Goal: Task Accomplishment & Management: Complete application form

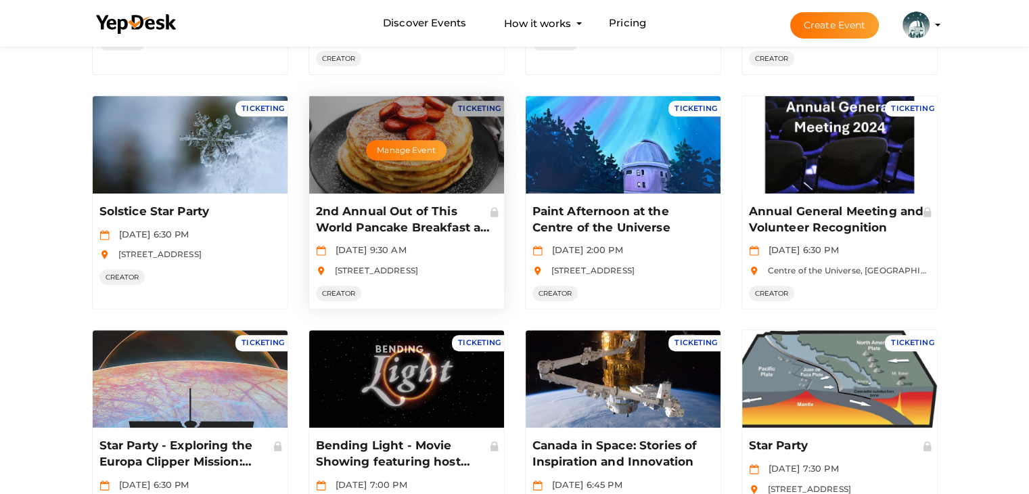
scroll to position [406, 0]
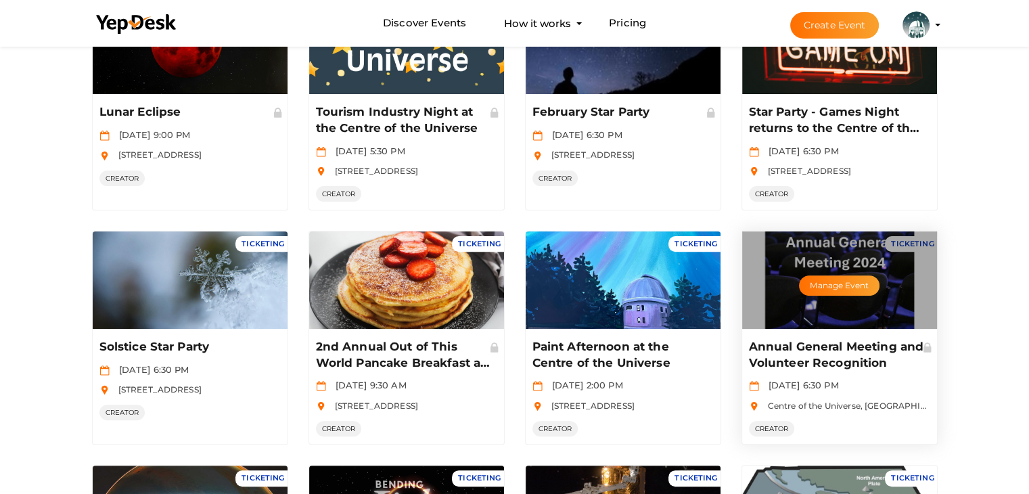
click at [834, 270] on div "Manage Event" at bounding box center [839, 279] width 195 height 97
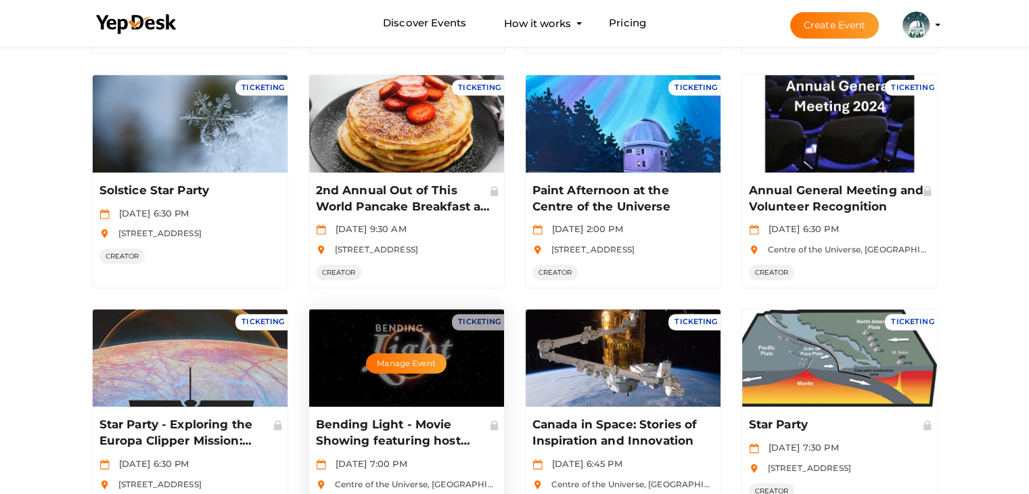
scroll to position [674, 0]
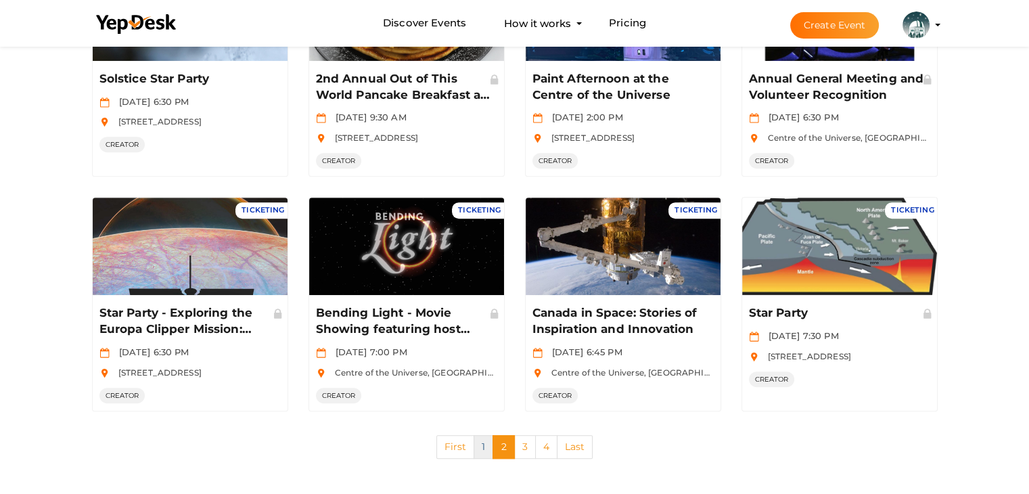
click at [486, 444] on link "1" at bounding box center [483, 447] width 20 height 24
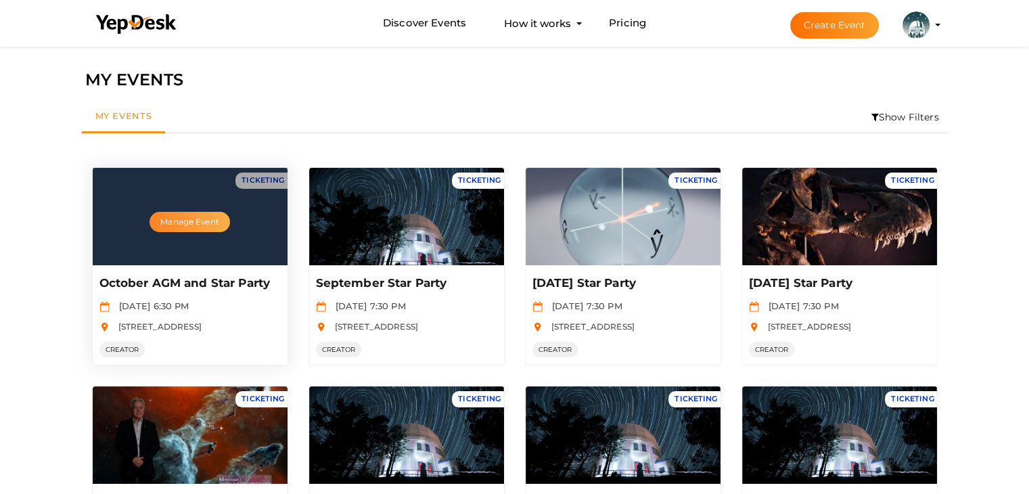
click at [166, 225] on button "Manage Event" at bounding box center [189, 222] width 80 height 20
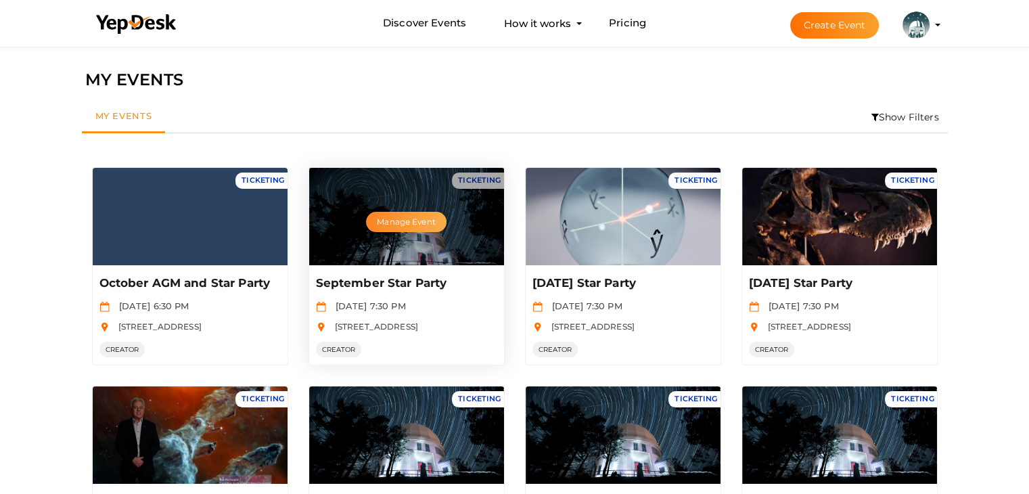
click at [399, 218] on button "Manage Event" at bounding box center [406, 222] width 80 height 20
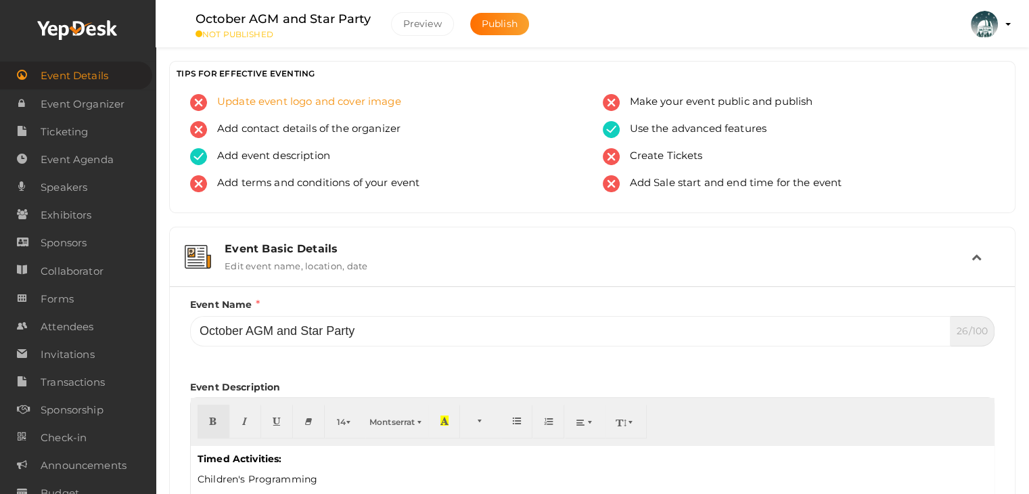
click at [293, 103] on span "Update event logo and cover image" at bounding box center [304, 102] width 194 height 17
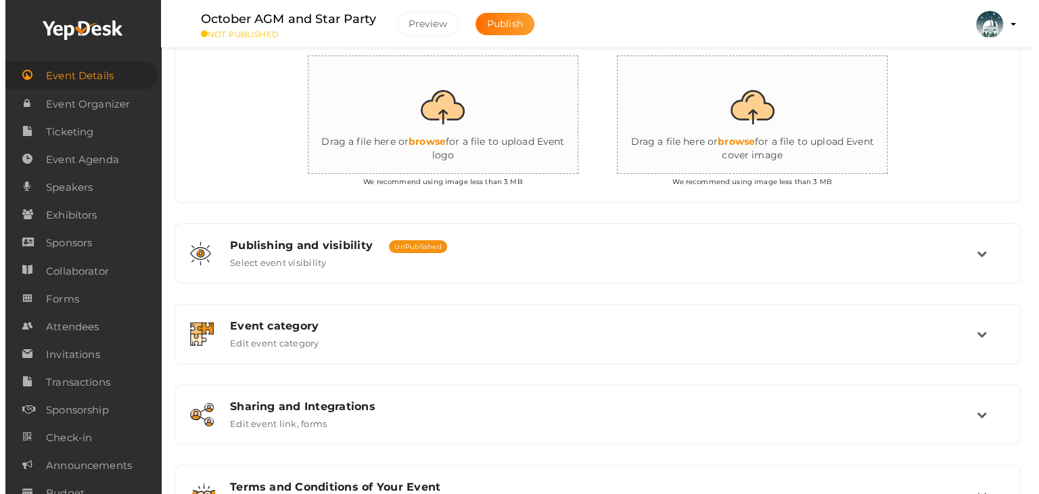
scroll to position [308, 0]
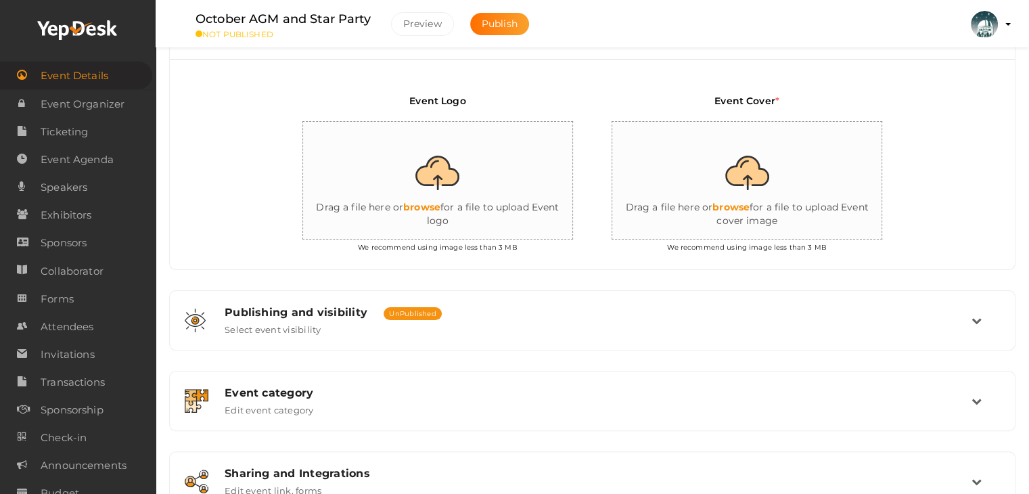
click at [443, 204] on input "file" at bounding box center [438, 181] width 270 height 118
type input "C:\fakepath\Title.png"
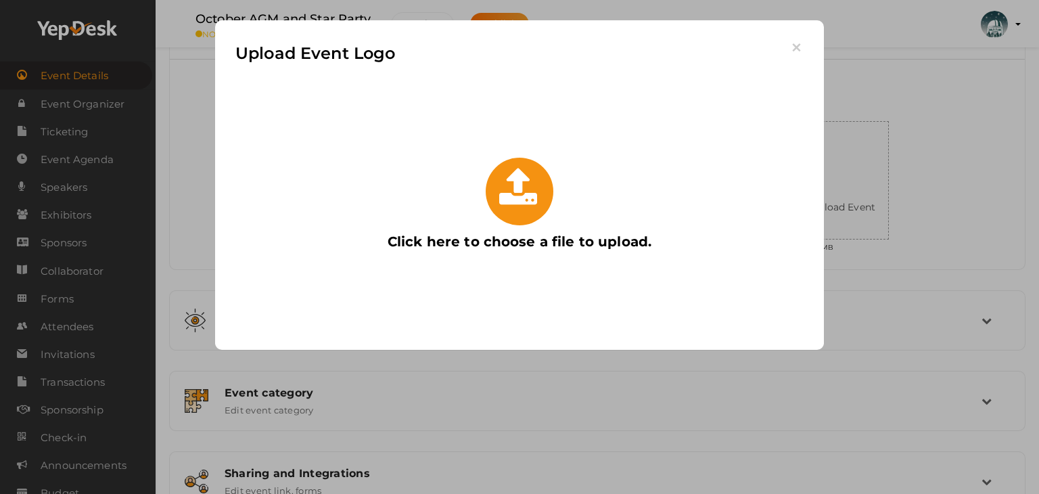
click at [536, 190] on icon at bounding box center [519, 187] width 41 height 41
click at [374, 151] on input "Click here to choose a file to upload." at bounding box center [374, 151] width 0 height 0
type input "C:\fakepath\Title (1).png"
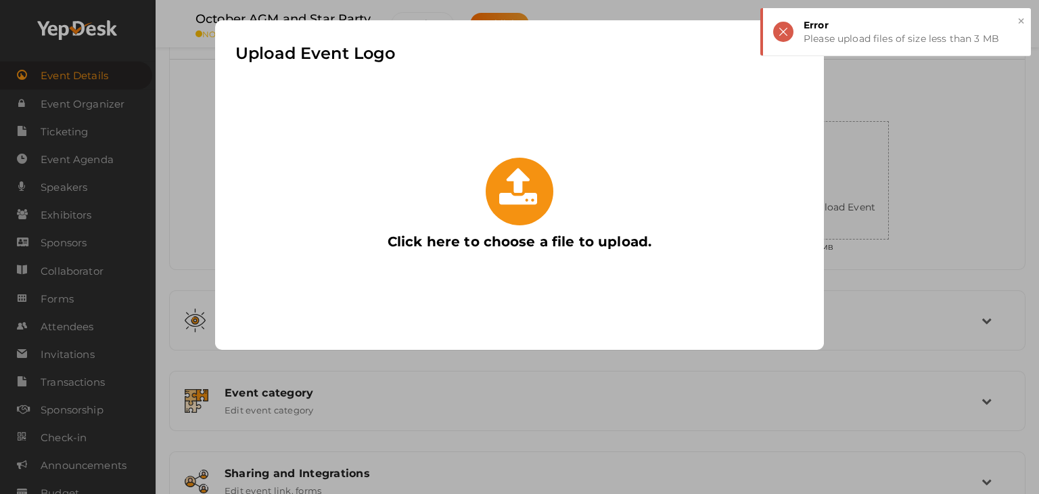
click at [999, 204] on div "Upload Event Logo Click here to choose a file to upload." at bounding box center [519, 247] width 1039 height 494
click at [779, 34] on div "× Error Please upload files of size less than 3 MB" at bounding box center [895, 31] width 270 height 47
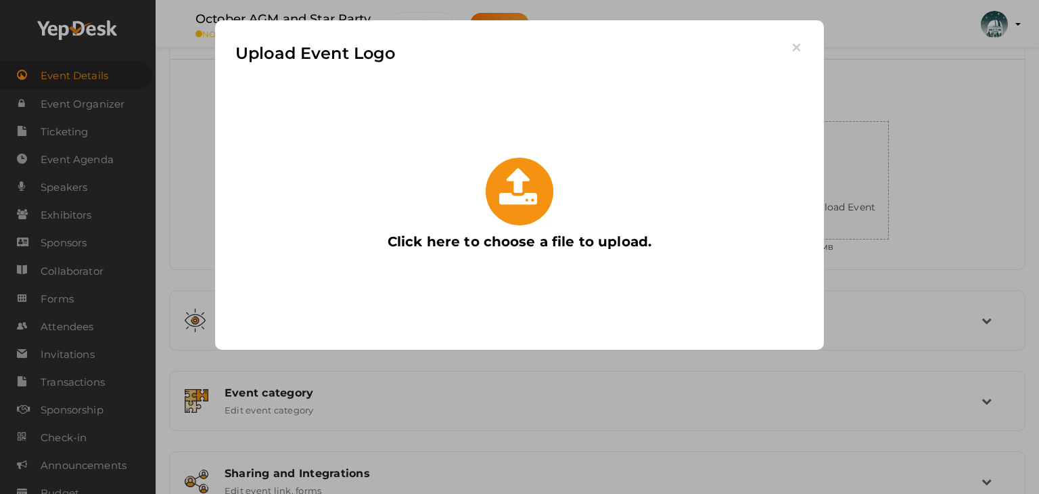
click at [463, 202] on label "Click here to choose a file to upload." at bounding box center [519, 205] width 291 height 108
click at [374, 151] on input "Click here to choose a file to upload." at bounding box center [374, 151] width 0 height 0
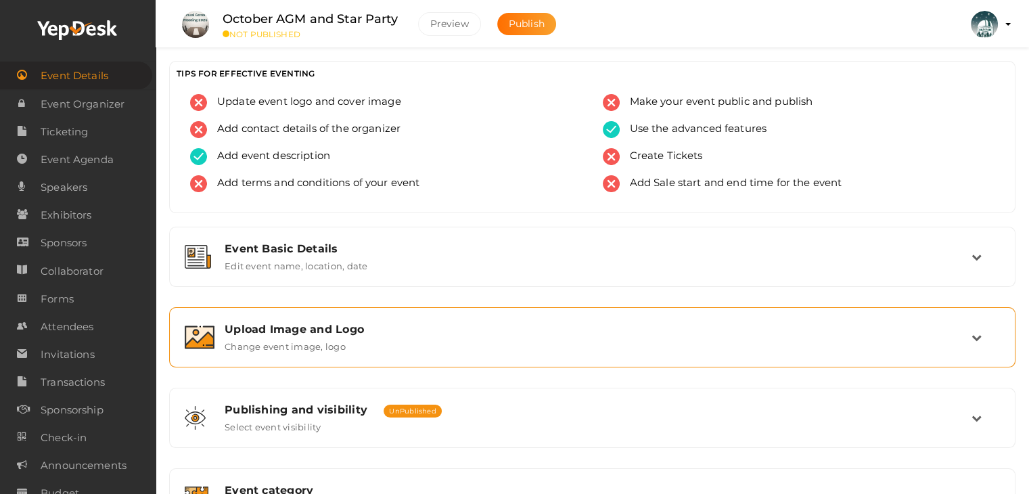
click at [362, 105] on span "Update event logo and cover image" at bounding box center [304, 102] width 194 height 17
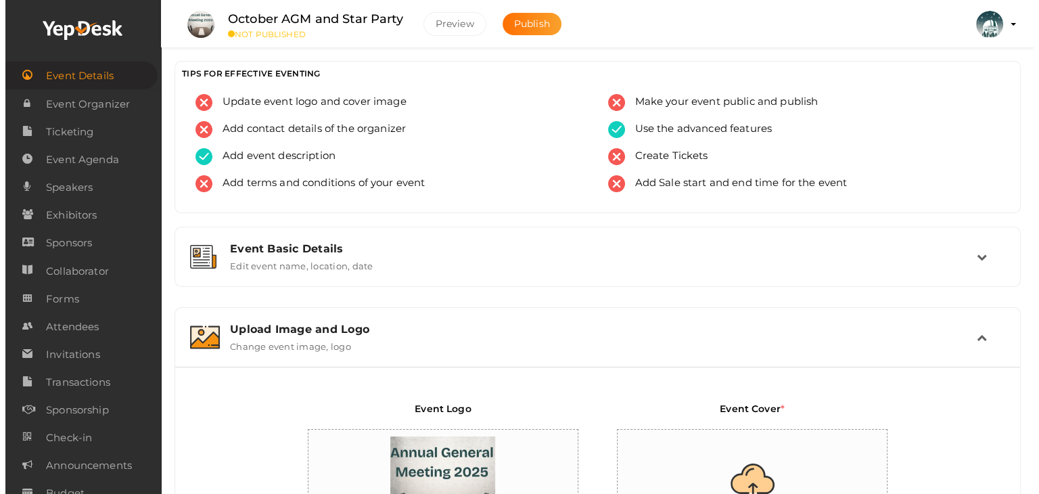
scroll to position [228, 0]
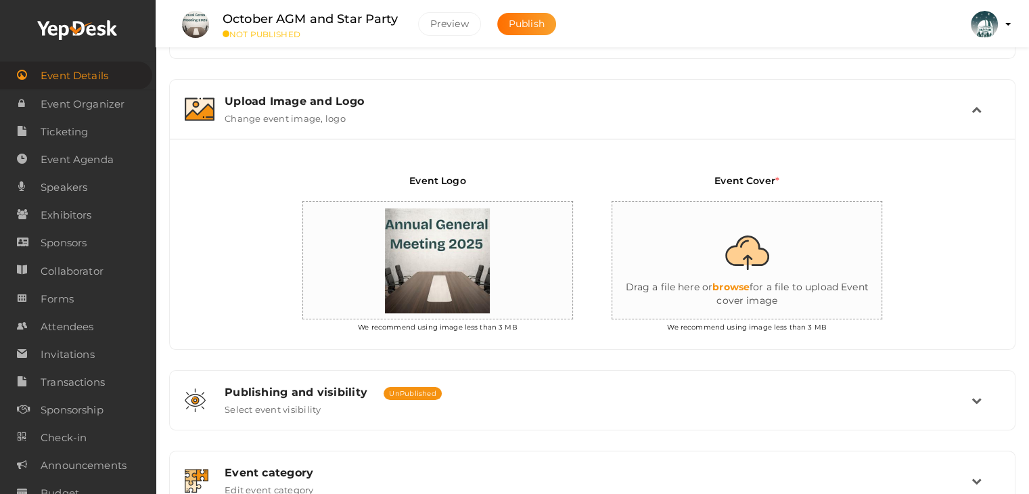
click at [749, 286] on input "file" at bounding box center [747, 261] width 270 height 118
type input "C:\fakepath\Title.jpg"
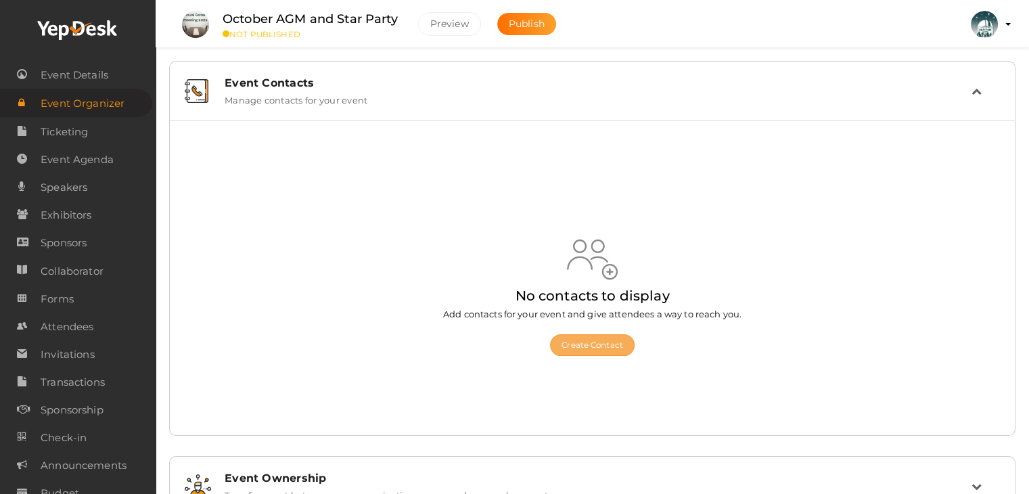
click at [584, 337] on button "Create Contact" at bounding box center [592, 345] width 85 height 22
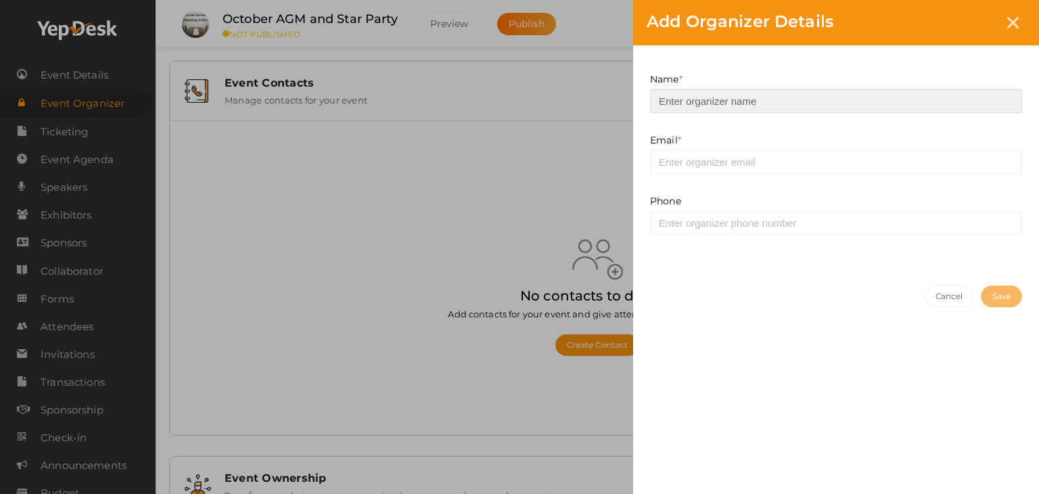
click at [684, 91] on input at bounding box center [836, 101] width 372 height 24
type input "Centre of the Universe (Friends of the [DEMOGRAPHIC_DATA])"
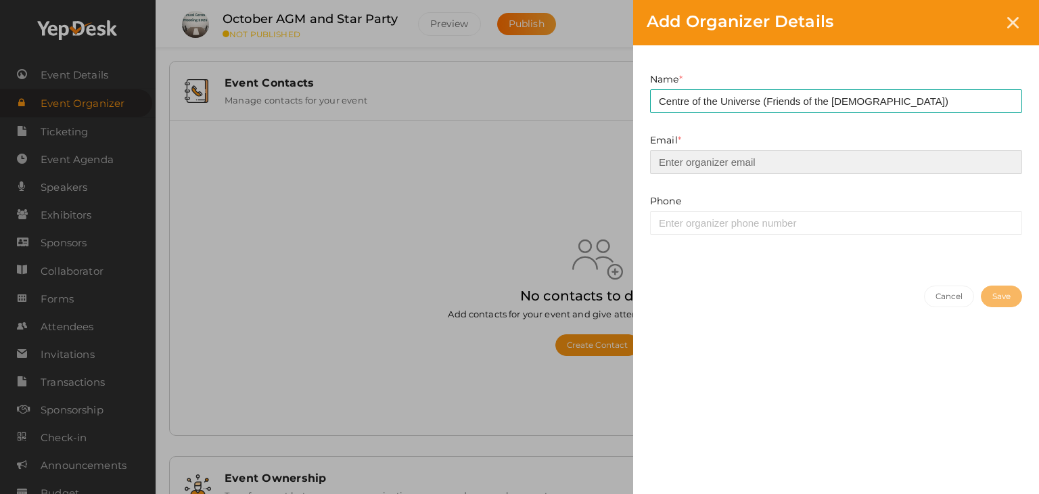
click at [719, 166] on input "email" at bounding box center [836, 162] width 372 height 24
type input "[EMAIL_ADDRESS][DOMAIN_NAME]"
click at [997, 298] on button "Save" at bounding box center [1001, 296] width 41 height 22
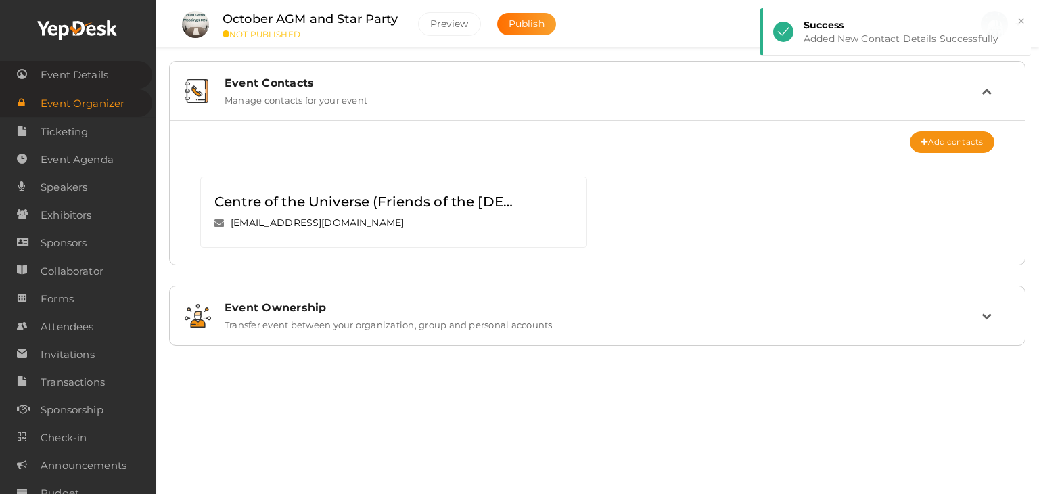
click at [105, 78] on span "Event Details" at bounding box center [75, 75] width 68 height 27
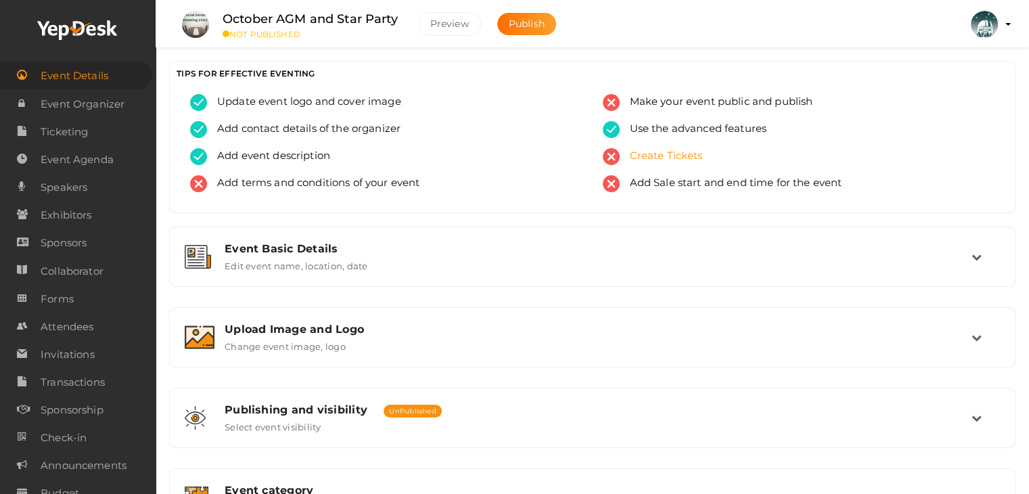
click at [681, 160] on span "Create Tickets" at bounding box center [660, 156] width 83 height 17
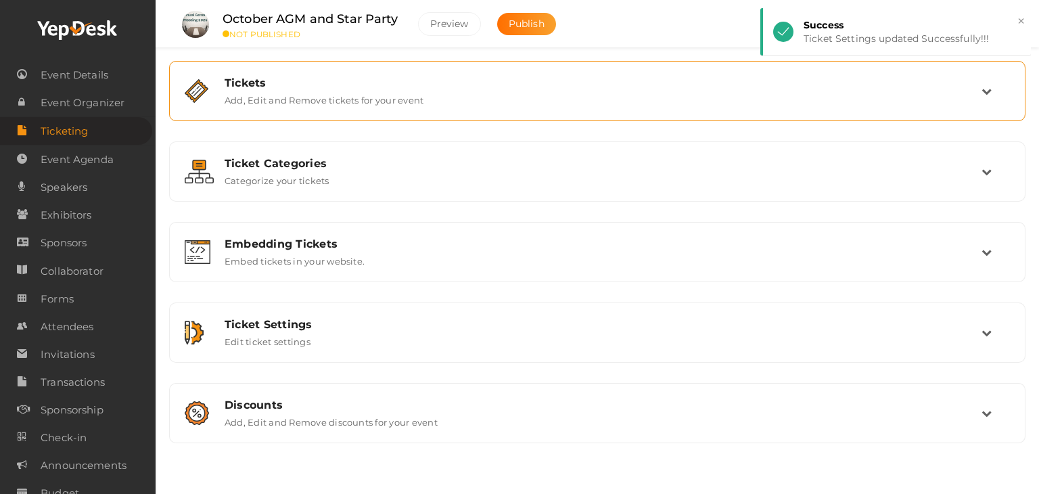
click at [373, 85] on div "Tickets" at bounding box center [603, 82] width 757 height 13
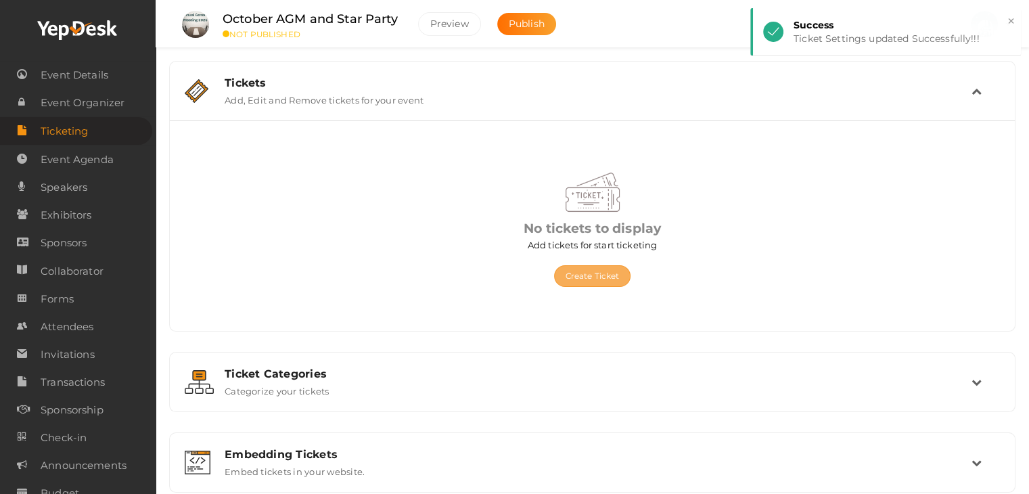
click at [596, 272] on button "Create Ticket" at bounding box center [592, 276] width 77 height 22
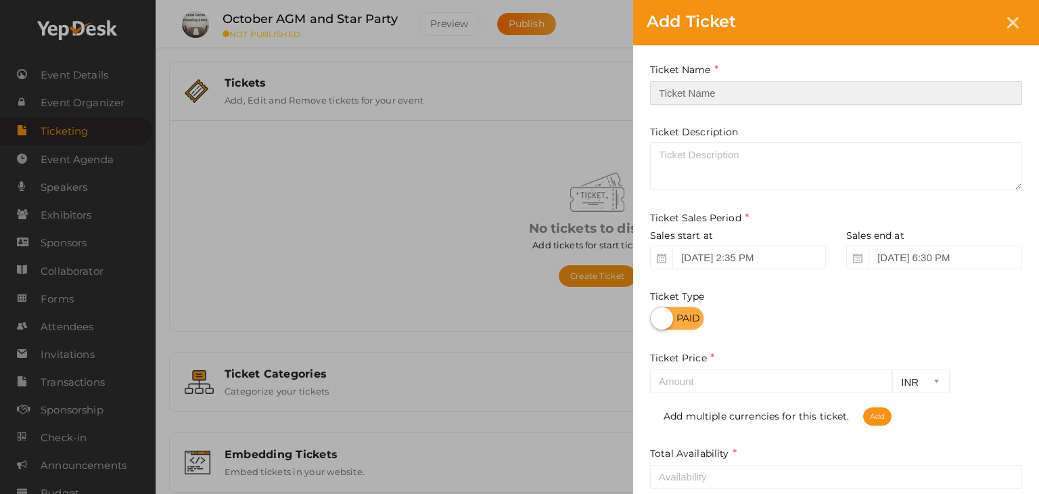
click at [705, 91] on input "text" at bounding box center [836, 93] width 372 height 24
type input "General Admission"
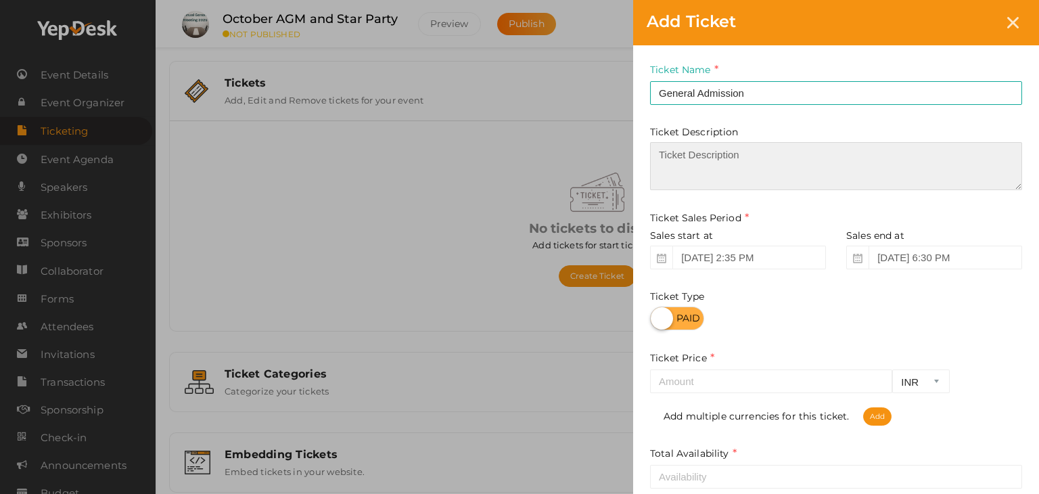
click at [688, 160] on textarea at bounding box center [836, 166] width 372 height 48
type textarea "PLEASE NOTE: confirmation of tickets is sent via email ONLY"
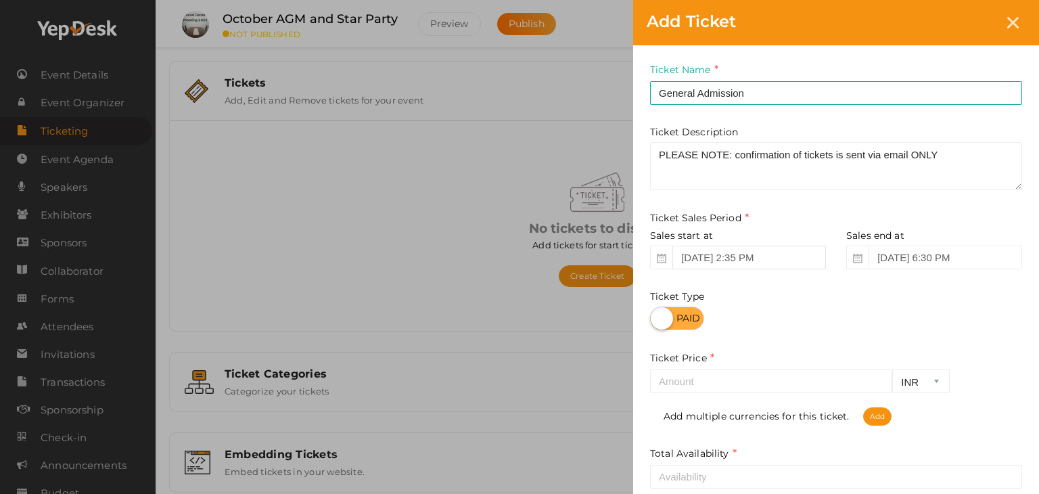
click at [797, 260] on input "Oct 03, 2025 2:35 PM" at bounding box center [749, 257] width 154 height 24
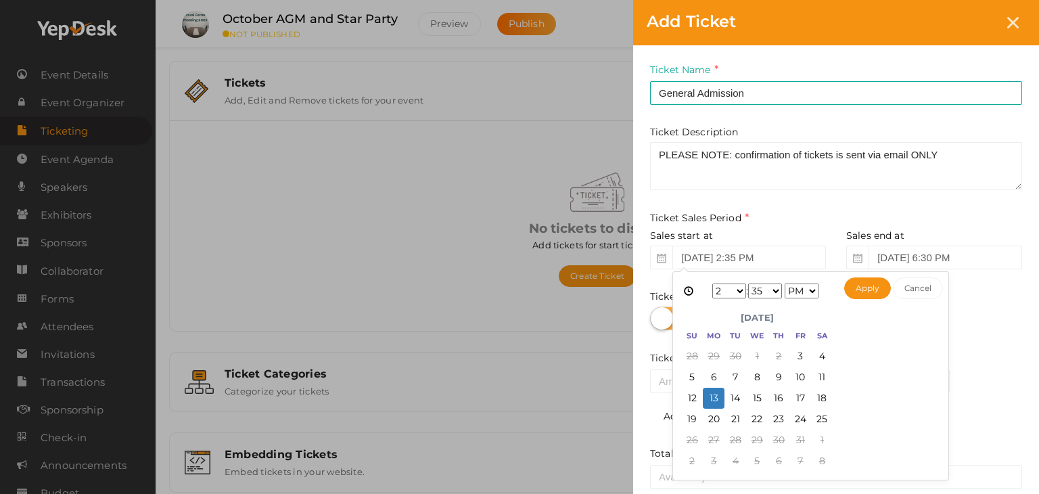
click at [738, 289] on select "1 2 3 4 5 6 7 8 9 10 11 12" at bounding box center [729, 290] width 34 height 15
click at [766, 287] on select "00 01 02 03 04 05 06 07 08 09 10 11 12 13 14 15 16 17 18 19 20 21 22 23 24 25 2…" at bounding box center [765, 290] width 34 height 15
click at [872, 290] on button "Apply" at bounding box center [867, 288] width 47 height 22
type input "Oct 13, 2025 5:00 PM"
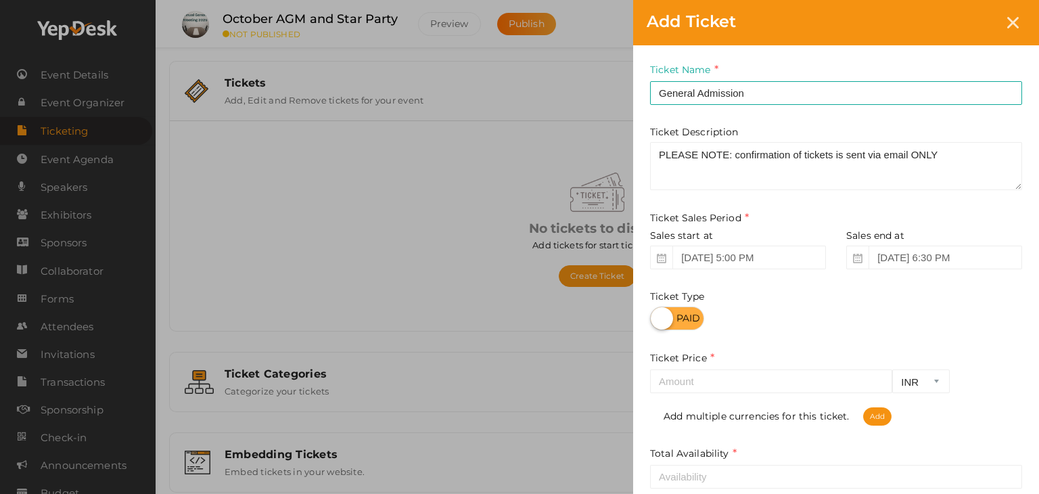
click at [692, 314] on label at bounding box center [677, 318] width 54 height 24
click at [659, 314] on input "checkbox" at bounding box center [654, 313] width 9 height 9
checkbox input "true"
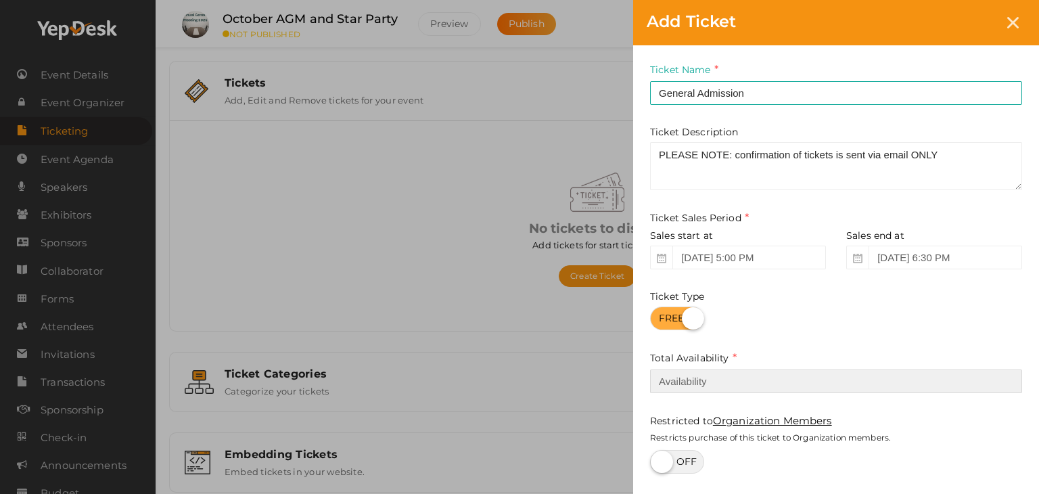
click at [674, 381] on input "number" at bounding box center [836, 381] width 372 height 24
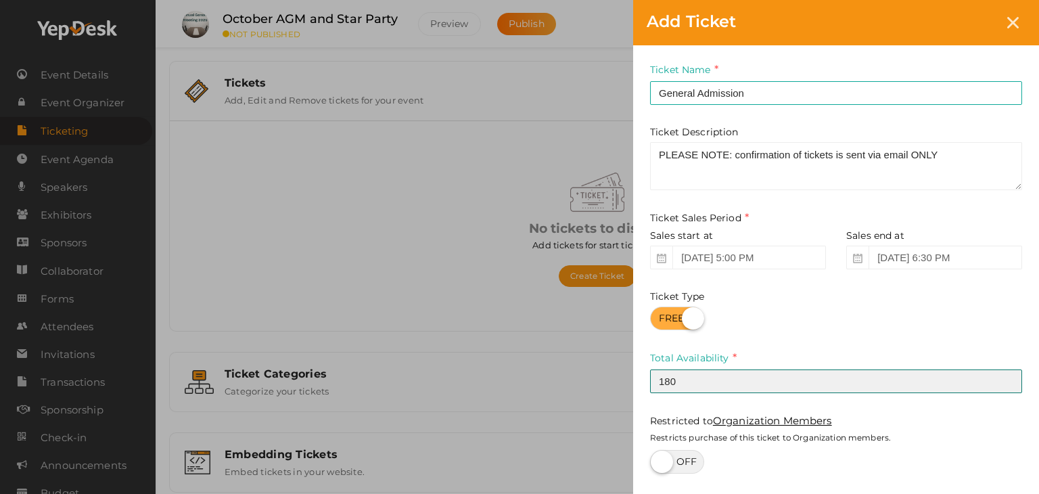
type input "180"
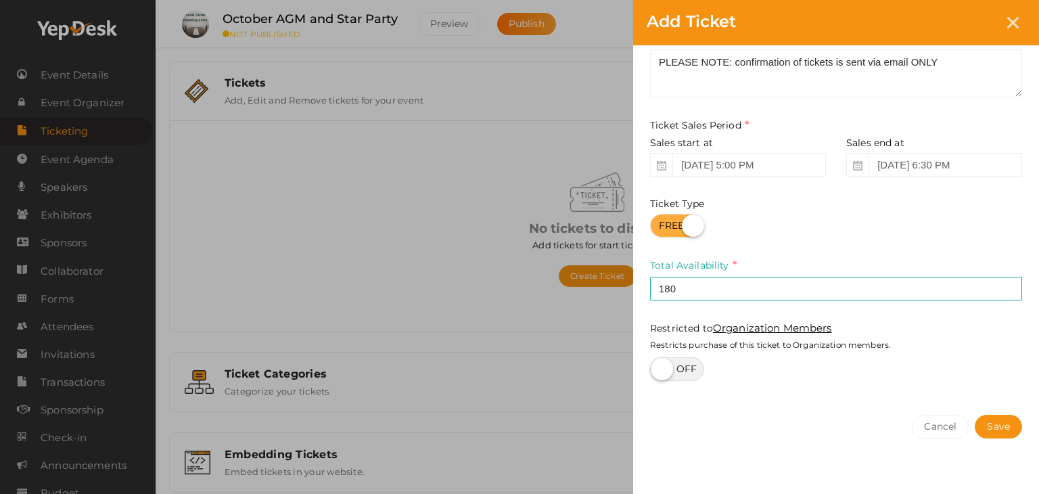
scroll to position [110, 0]
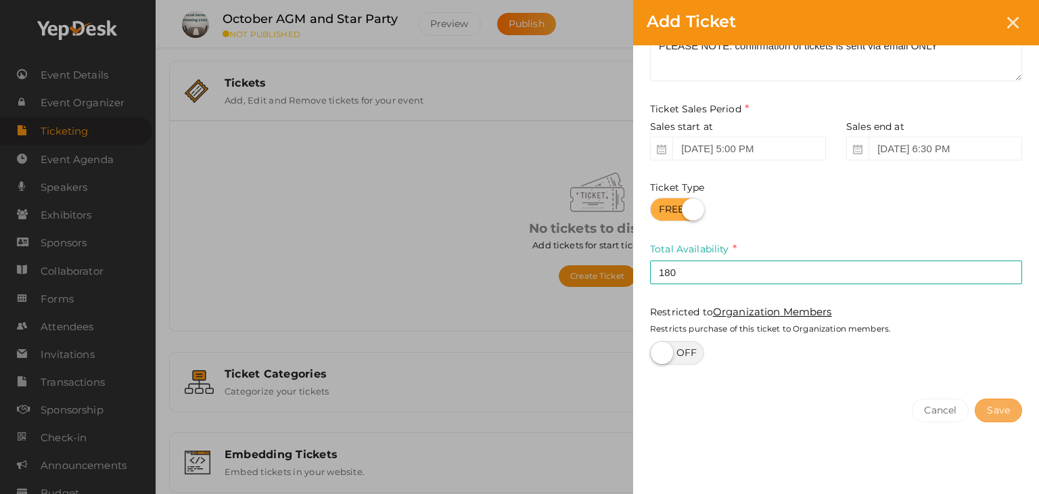
click at [1002, 408] on button "Save" at bounding box center [997, 410] width 47 height 24
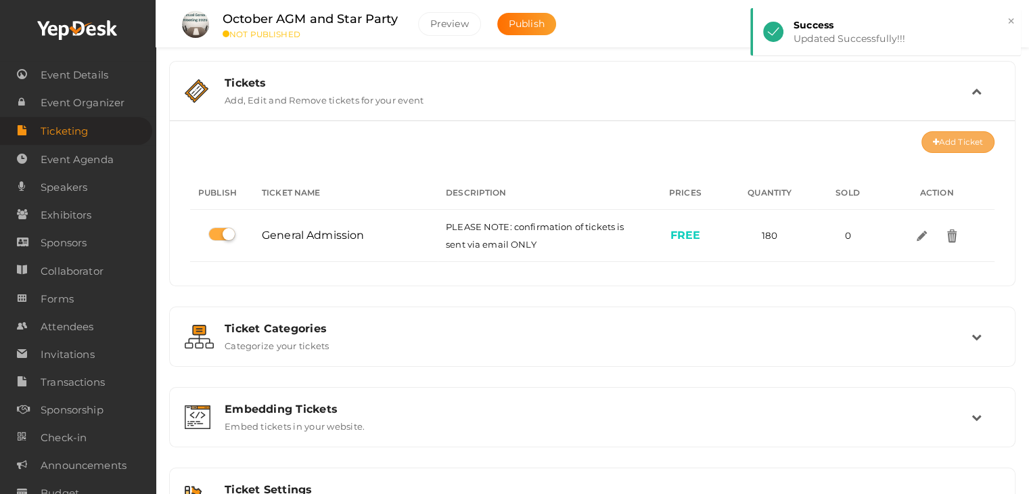
click at [961, 141] on button "Add Ticket" at bounding box center [957, 142] width 73 height 22
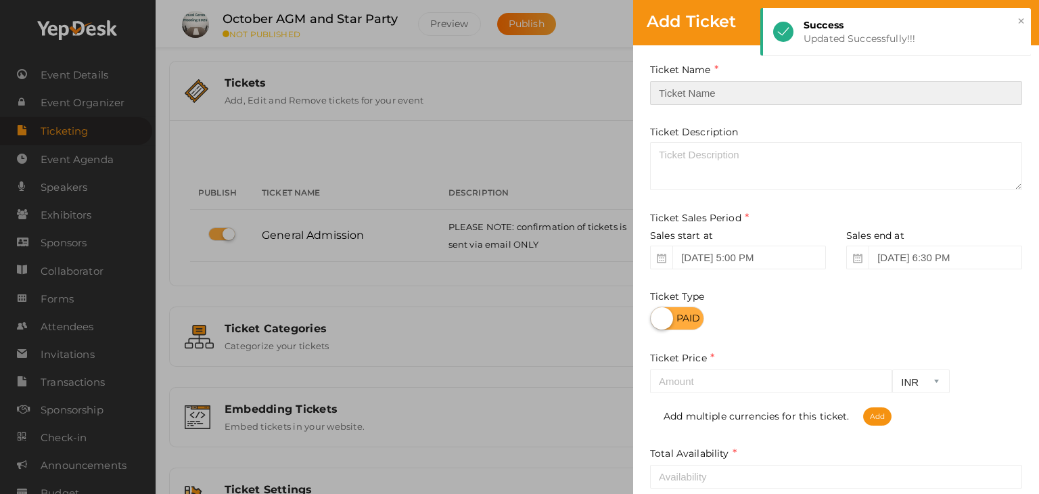
click at [686, 86] on input "text" at bounding box center [836, 93] width 372 height 24
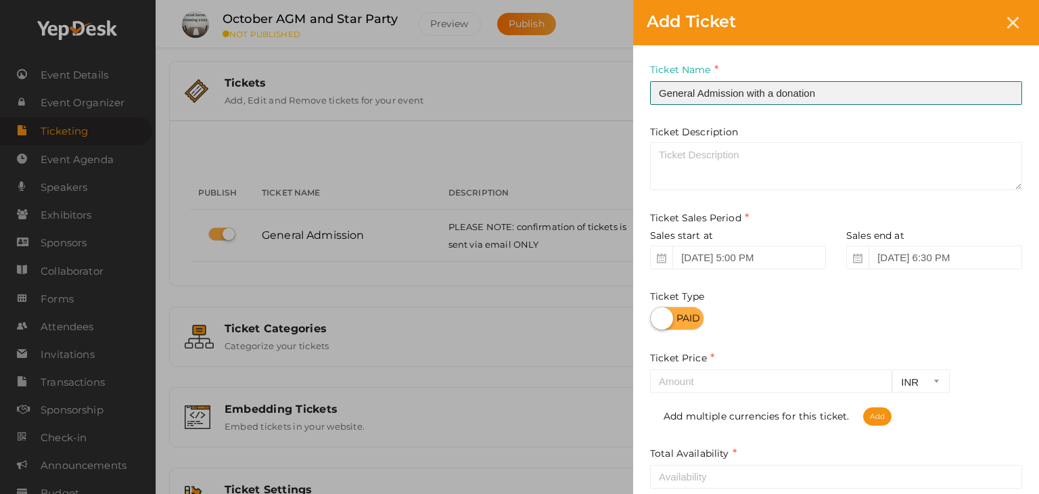
type input "General Admission with a donation"
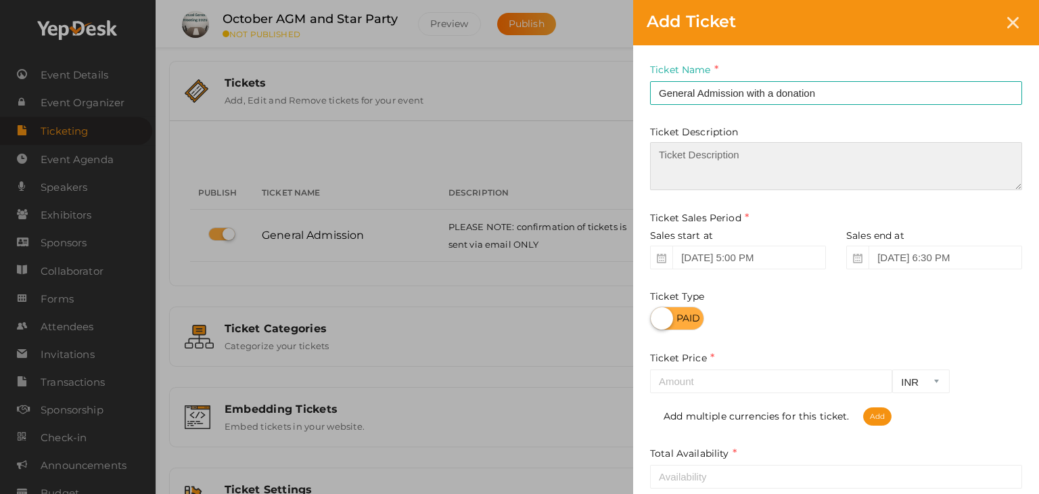
click at [761, 167] on textarea at bounding box center [836, 166] width 372 height 48
paste textarea "Please note that confirmation of tickets is sent via email. | Tickets in the ca…"
drag, startPoint x: 911, startPoint y: 153, endPoint x: 638, endPoint y: 155, distance: 273.2
click at [638, 155] on div "Ticket Name General Admission with a donation Required. Ticket Name already use…" at bounding box center [836, 317] width 406 height 544
drag, startPoint x: 700, startPoint y: 176, endPoint x: 676, endPoint y: 160, distance: 29.1
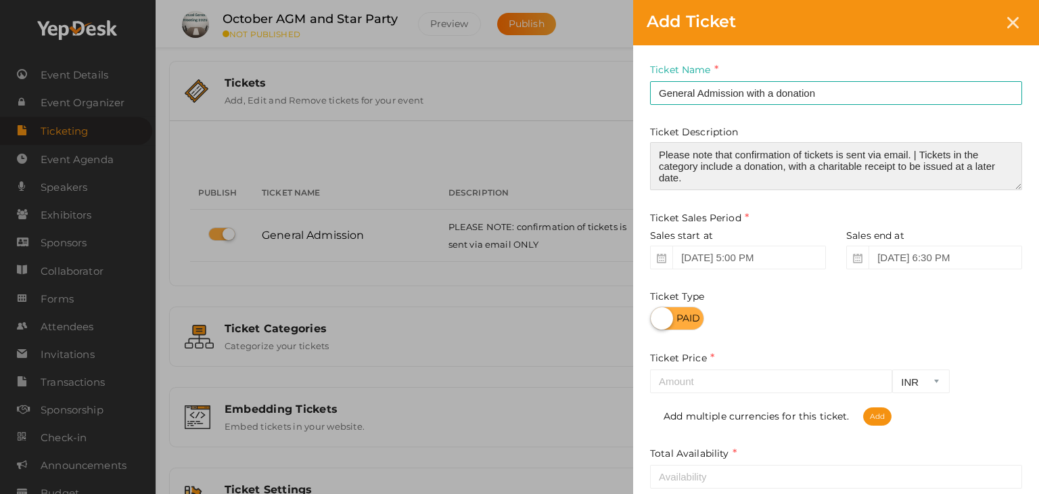
click at [699, 176] on textarea "Please note that confirmation of tickets is sent via email. | Tickets in the ca…" at bounding box center [836, 166] width 372 height 48
click at [657, 155] on textarea "Please note that confirmation of tickets is sent via email. | Tickets in the ca…" at bounding box center [836, 166] width 372 height 48
drag, startPoint x: 940, startPoint y: 165, endPoint x: 902, endPoint y: 166, distance: 37.9
click at [902, 166] on textarea "PLEASE NOTE THAT CONFIRMATION OF TICKETS IS SEND VIA EMAIL ONLY. Please note th…" at bounding box center [836, 166] width 372 height 48
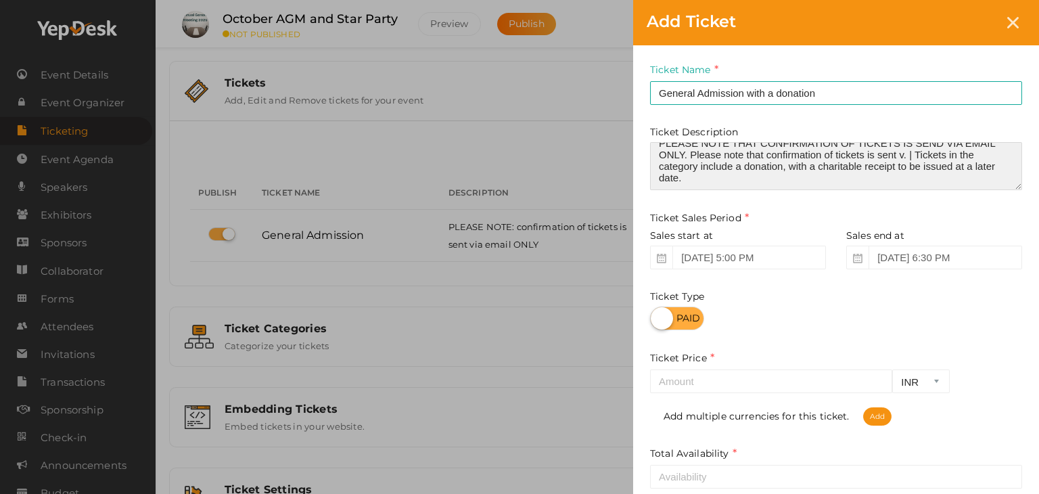
drag, startPoint x: 908, startPoint y: 166, endPoint x: 690, endPoint y: 155, distance: 217.4
click at [690, 155] on textarea "PLEASE NOTE THAT CONFIRMATION OF TICKETS IS SEND VIA EMAIL ONLY. Please note th…" at bounding box center [836, 166] width 372 height 48
type textarea "PLEASE NOTE THAT CONFIRMATION OF TICKETS IS SEND VIA EMAIL ONLY. | Tickets in t…"
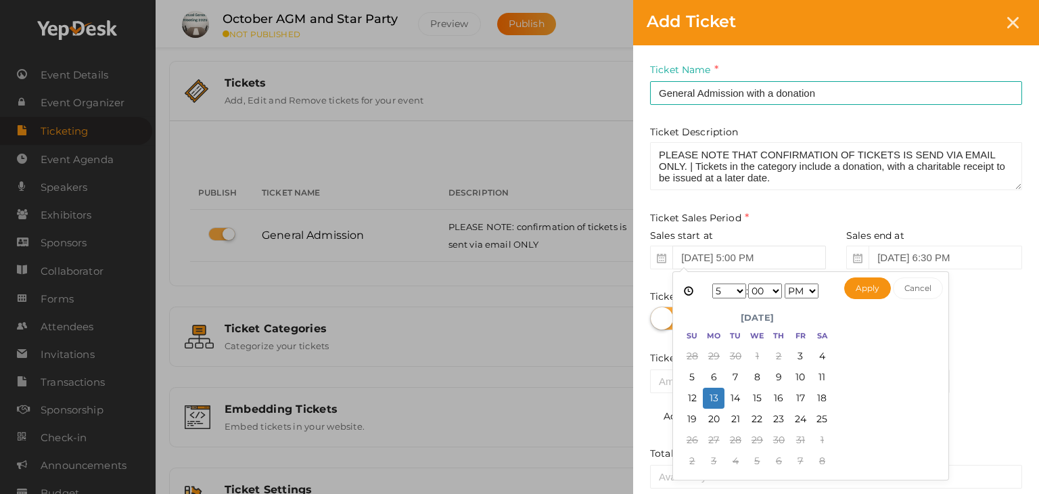
click at [793, 262] on input "Oct 13, 2025 5:00 PM" at bounding box center [749, 257] width 154 height 24
click at [955, 216] on div "Ticket Sales Period" at bounding box center [836, 219] width 372 height 19
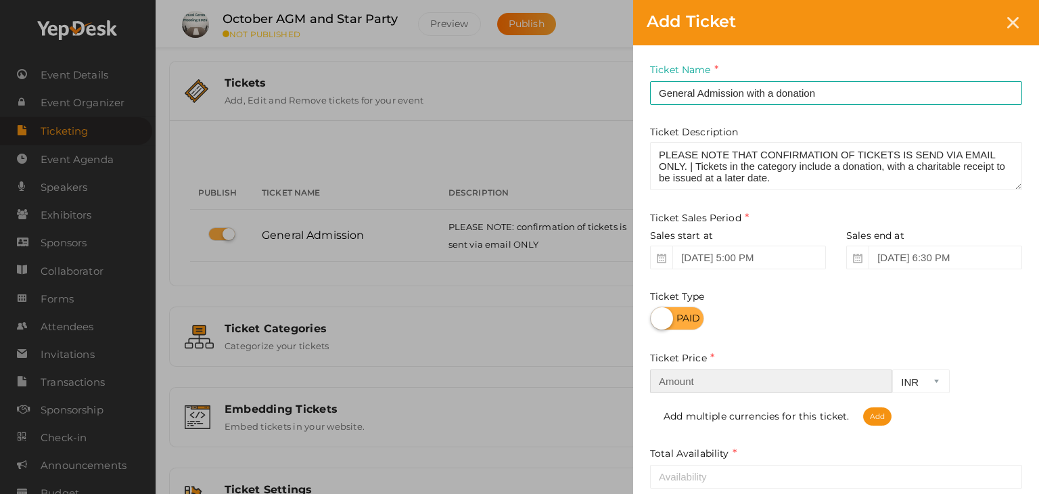
click at [690, 390] on input "number" at bounding box center [771, 381] width 242 height 24
type input "20"
click at [918, 385] on select "INR CAD USD" at bounding box center [920, 381] width 57 height 24
select select "CAD"
click at [892, 370] on select "INR CAD USD" at bounding box center [920, 381] width 57 height 24
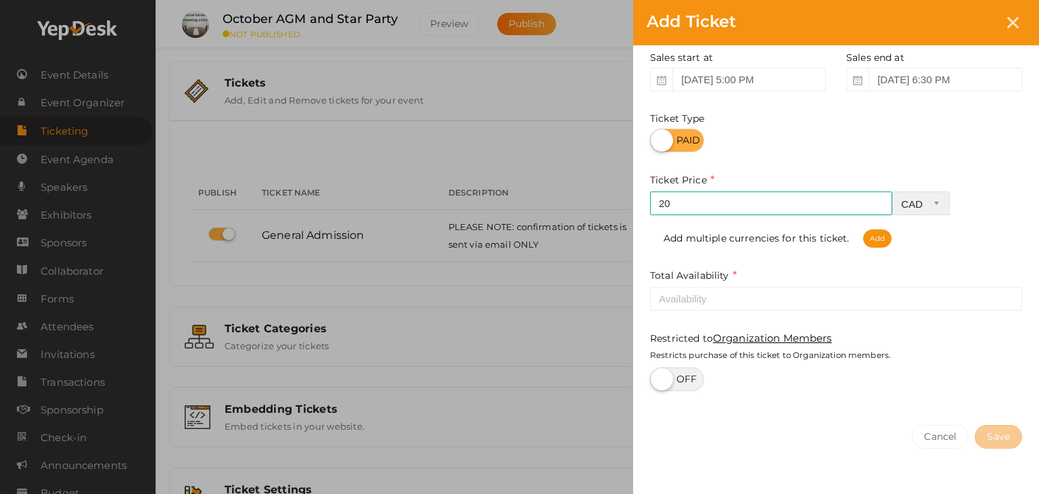
scroll to position [203, 0]
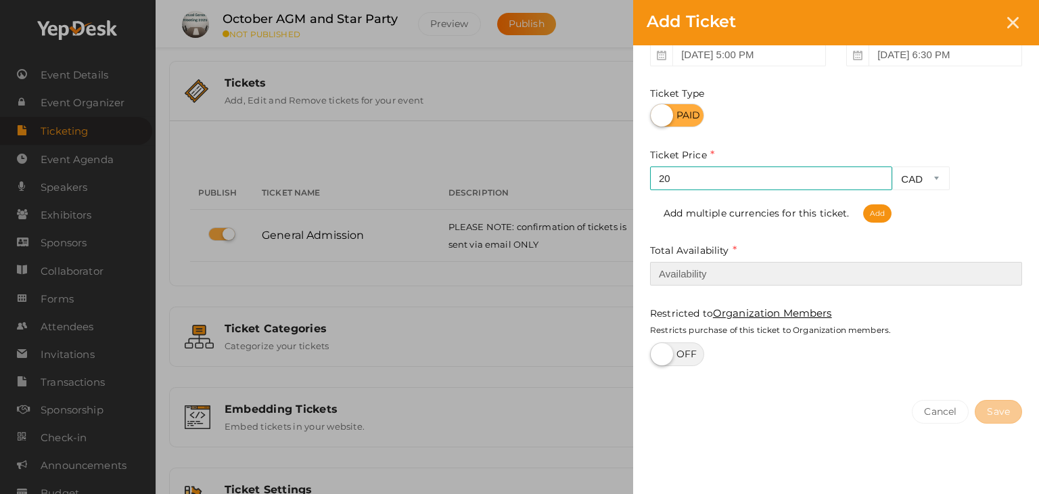
click at [678, 279] on input "number" at bounding box center [836, 274] width 372 height 24
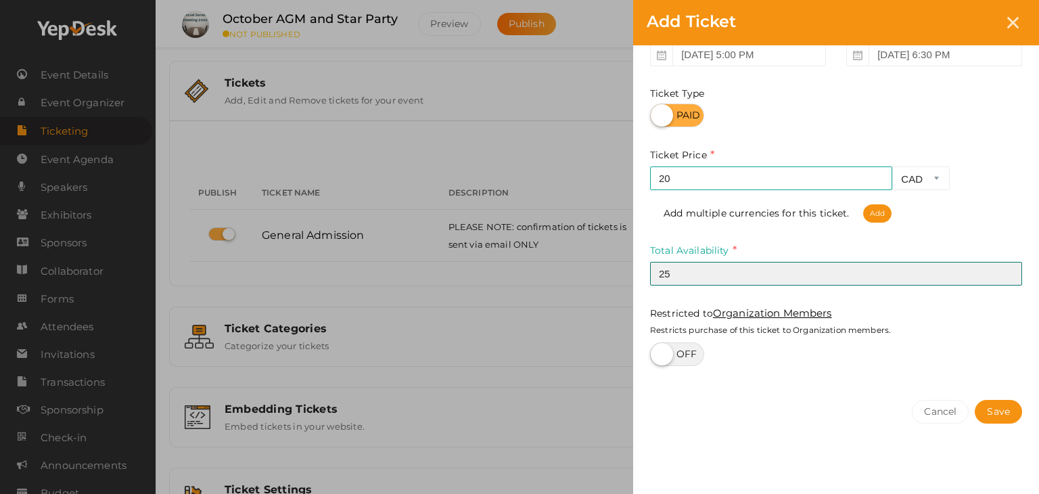
type input "25"
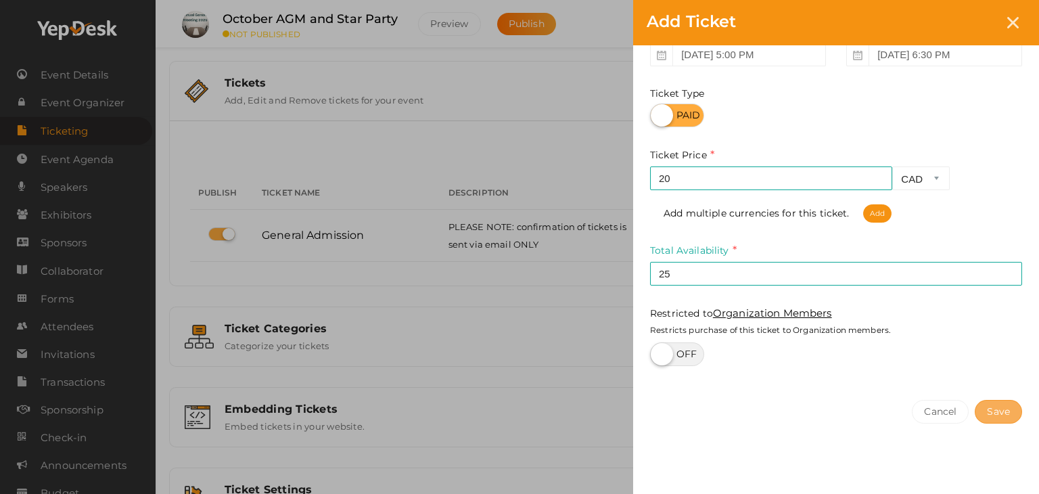
click at [1003, 409] on button "Save" at bounding box center [997, 412] width 47 height 24
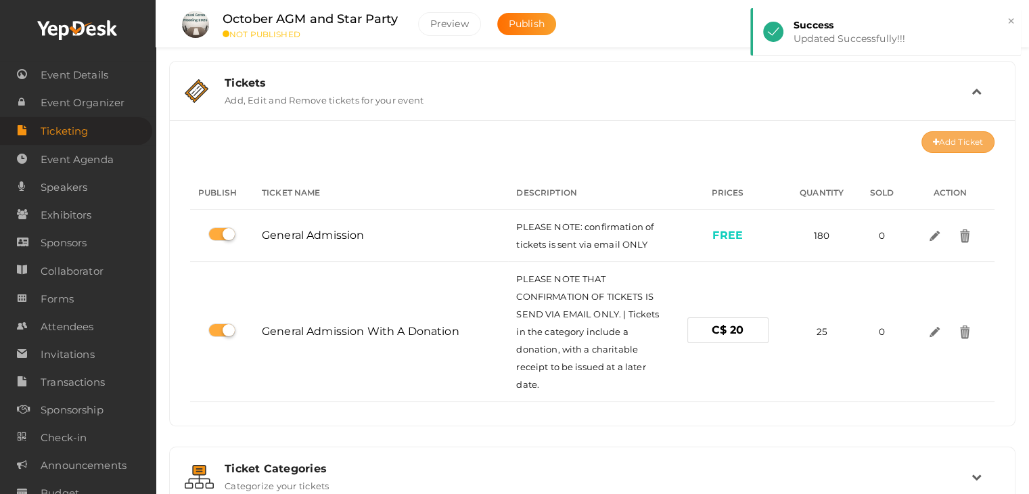
click at [953, 136] on button "Add Ticket" at bounding box center [957, 142] width 73 height 22
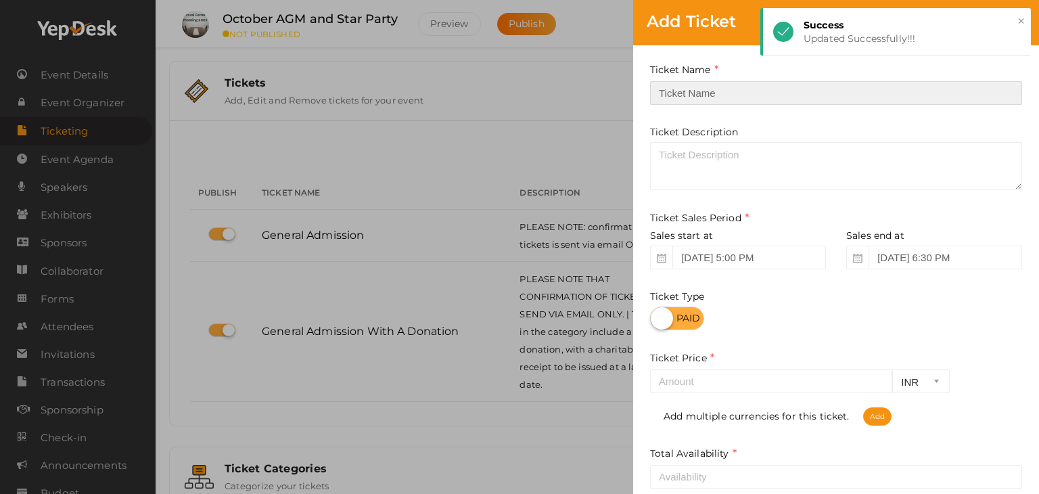
click at [672, 91] on input "text" at bounding box center [836, 93] width 372 height 24
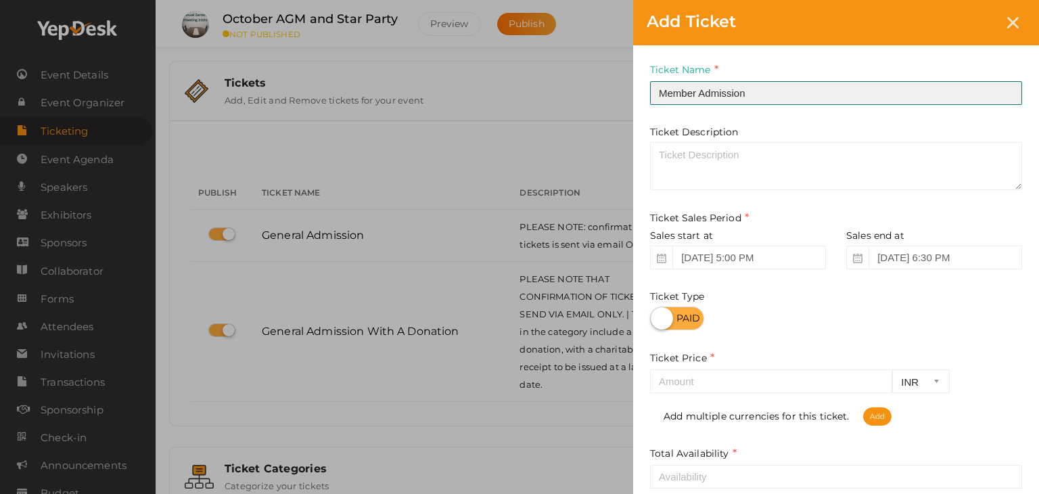
type input "Member Admission"
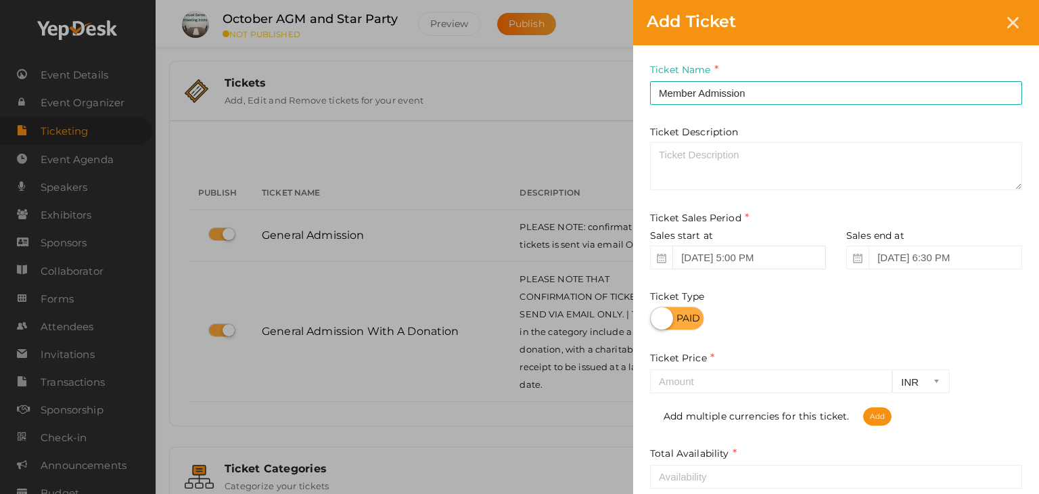
click at [791, 256] on input "Oct 13, 2025 5:00 PM" at bounding box center [749, 257] width 154 height 24
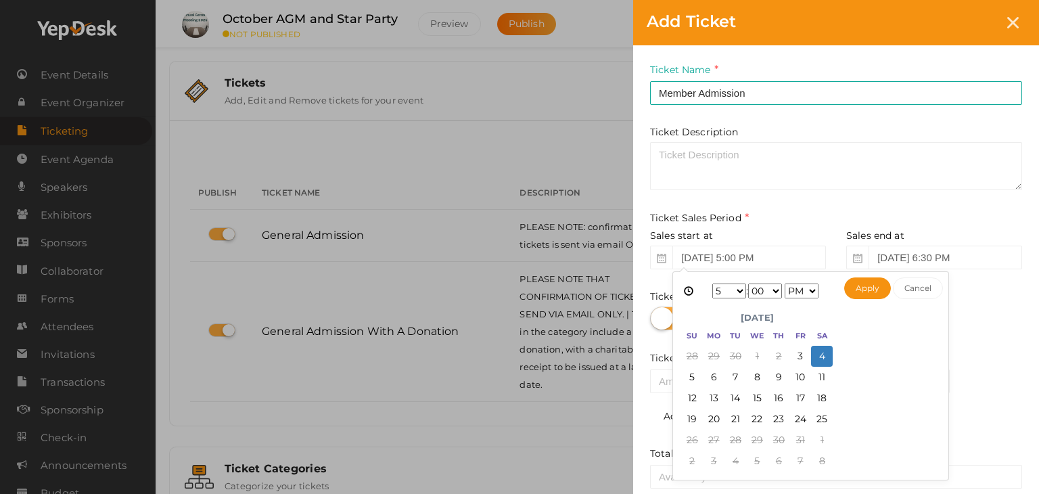
click at [735, 289] on select "1 2 3 4 5 6 7 8 9 10 11 12" at bounding box center [729, 290] width 34 height 15
click at [814, 291] on select "AM PM" at bounding box center [801, 290] width 34 height 15
type input "Oct 04, 2025 9:00 AM"
click at [893, 216] on div "Ticket Sales Period" at bounding box center [836, 219] width 372 height 19
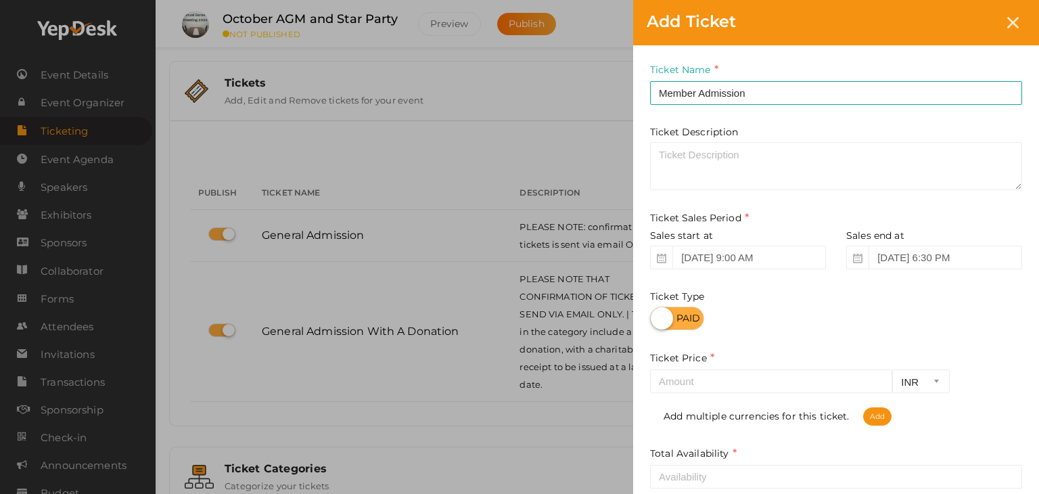
click at [692, 323] on label at bounding box center [677, 318] width 54 height 24
click at [659, 318] on input "checkbox" at bounding box center [654, 313] width 9 height 9
checkbox input "true"
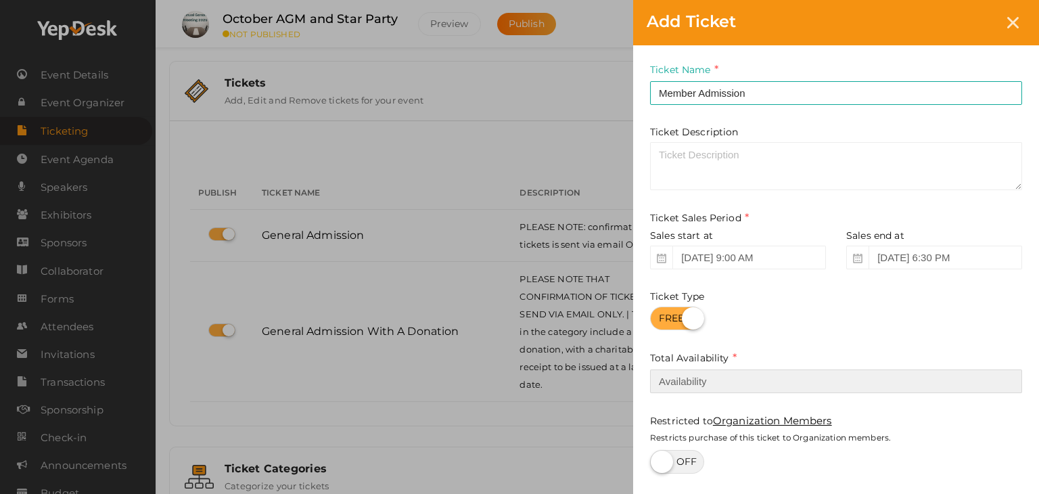
click at [683, 377] on input "number" at bounding box center [836, 381] width 372 height 24
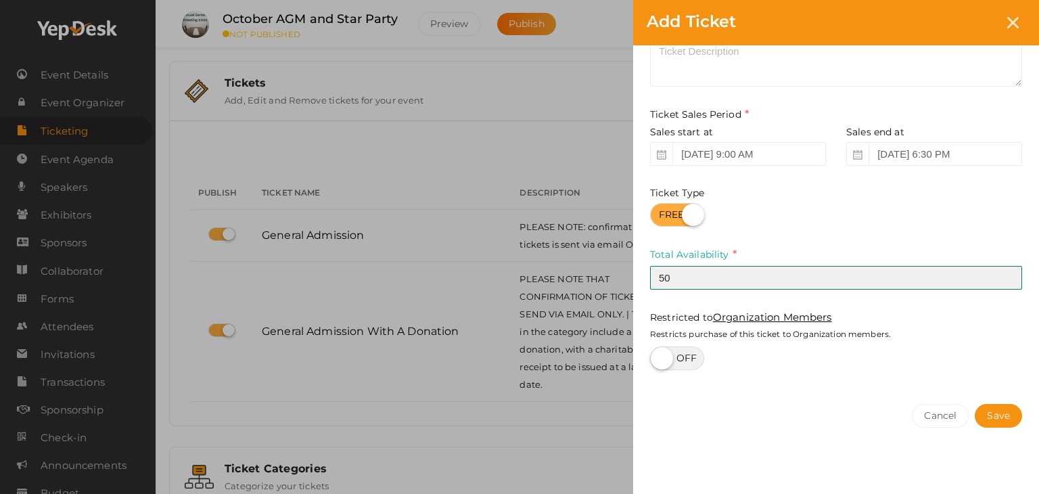
scroll to position [110, 0]
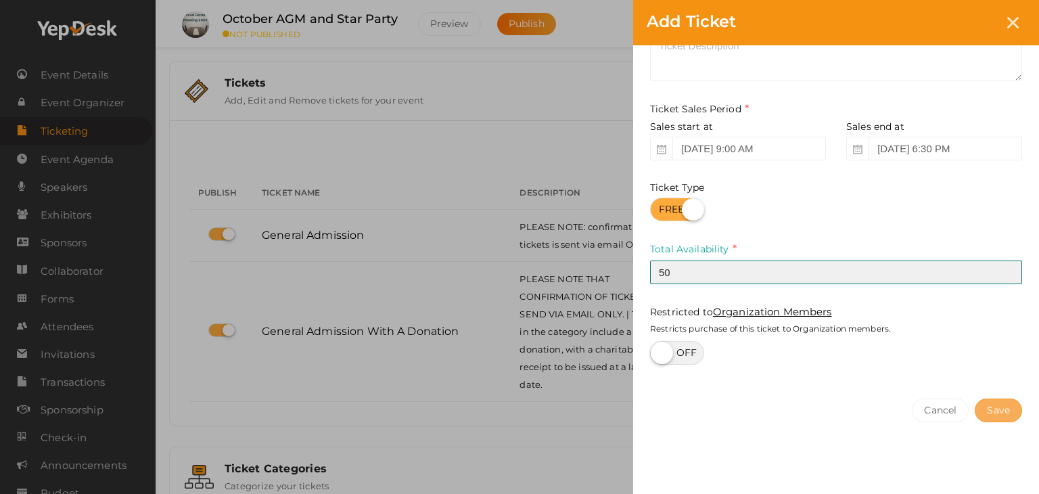
type input "50"
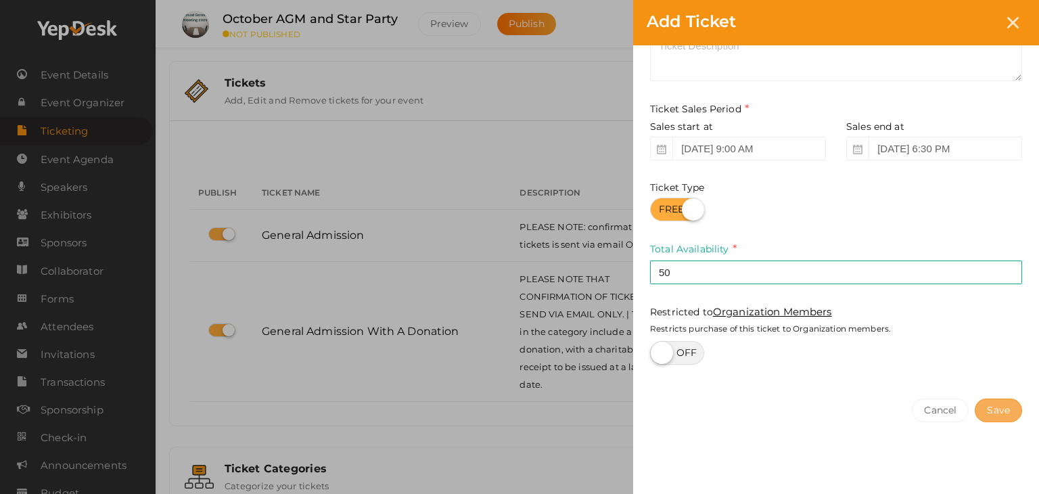
click at [1002, 407] on button "Save" at bounding box center [997, 410] width 47 height 24
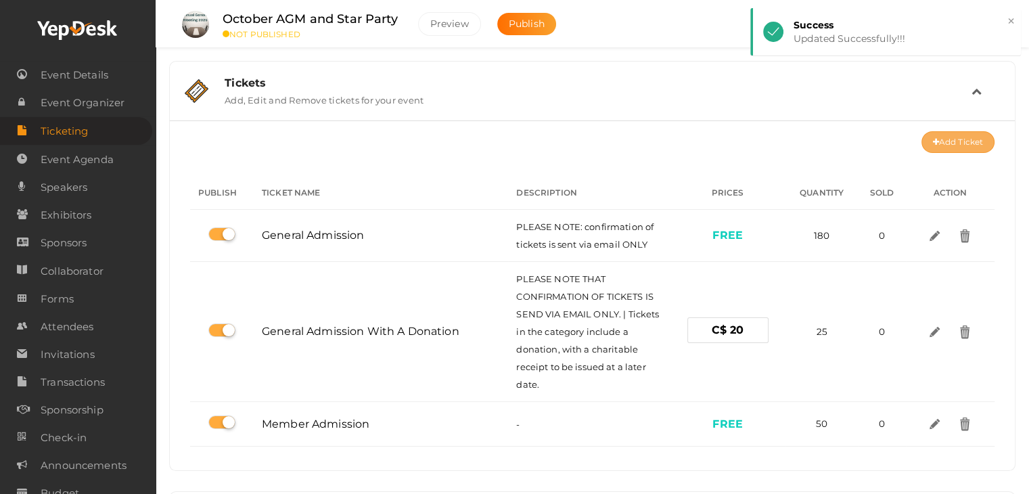
click at [954, 145] on button "Add Ticket" at bounding box center [957, 142] width 73 height 22
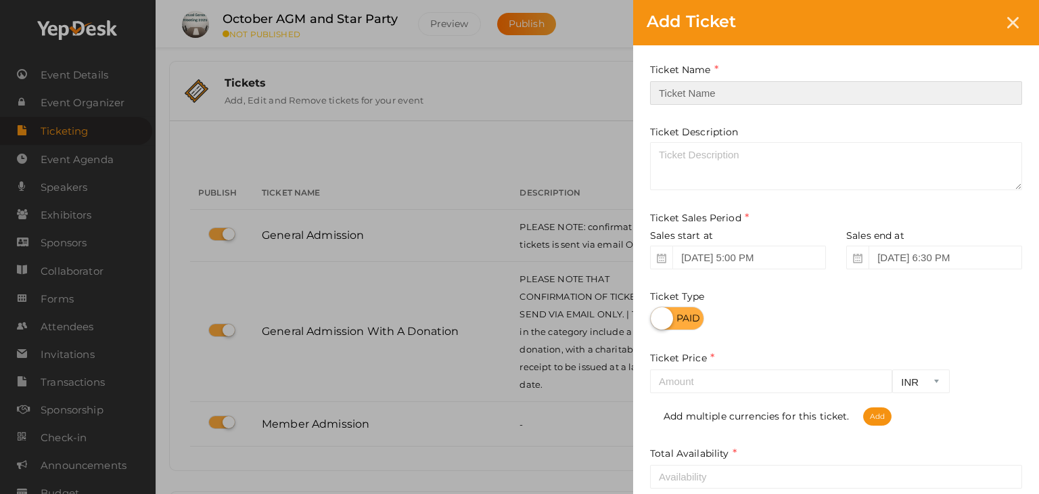
click at [684, 91] on input "text" at bounding box center [836, 93] width 372 height 24
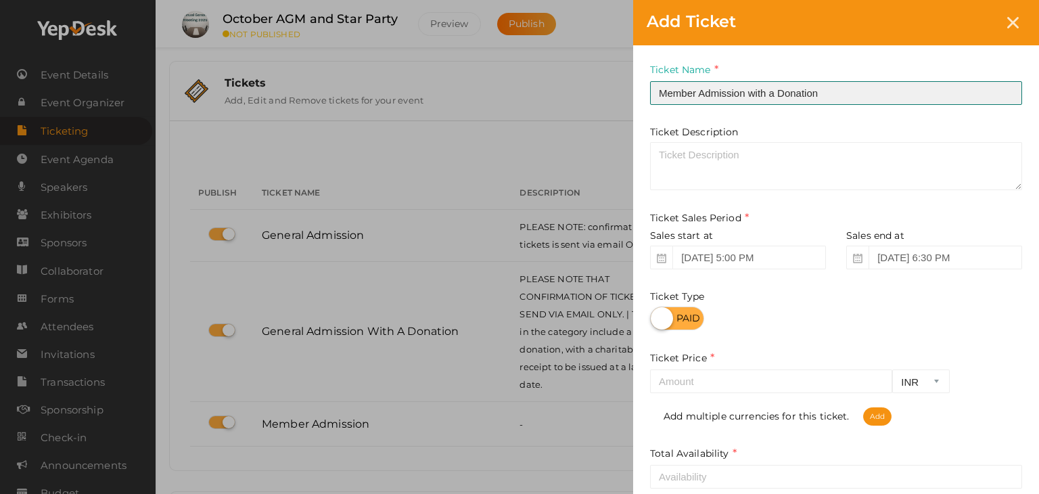
type input "Member Admission with a Donation"
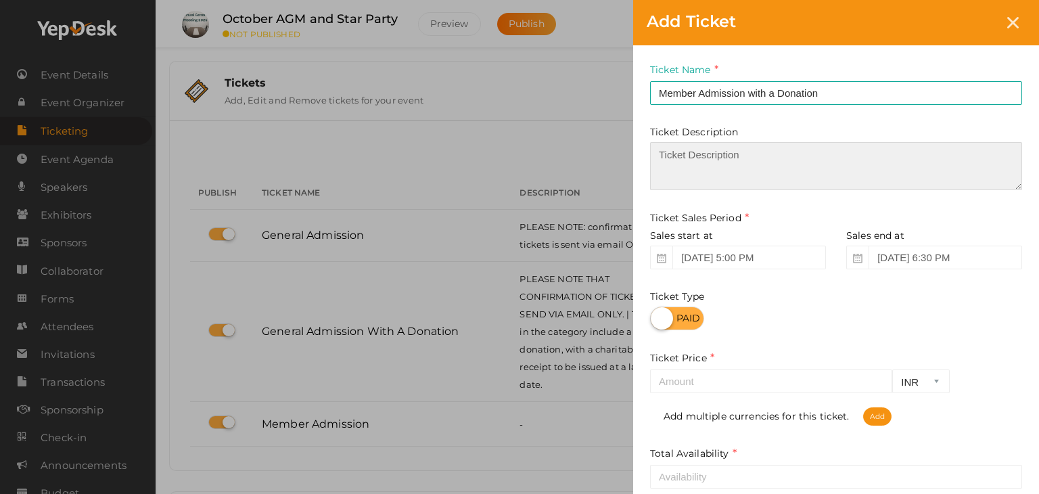
click at [733, 158] on textarea at bounding box center [836, 166] width 372 height 48
type textarea "T"
paste textarea "Please note that confirmation of tickets is sent via email. | Tickets in the ca…"
drag, startPoint x: 920, startPoint y: 152, endPoint x: 657, endPoint y: 153, distance: 263.1
click at [657, 153] on textarea "Please note that confirmation of tickets is sent via email. | Tickets in the ca…" at bounding box center [836, 166] width 372 height 48
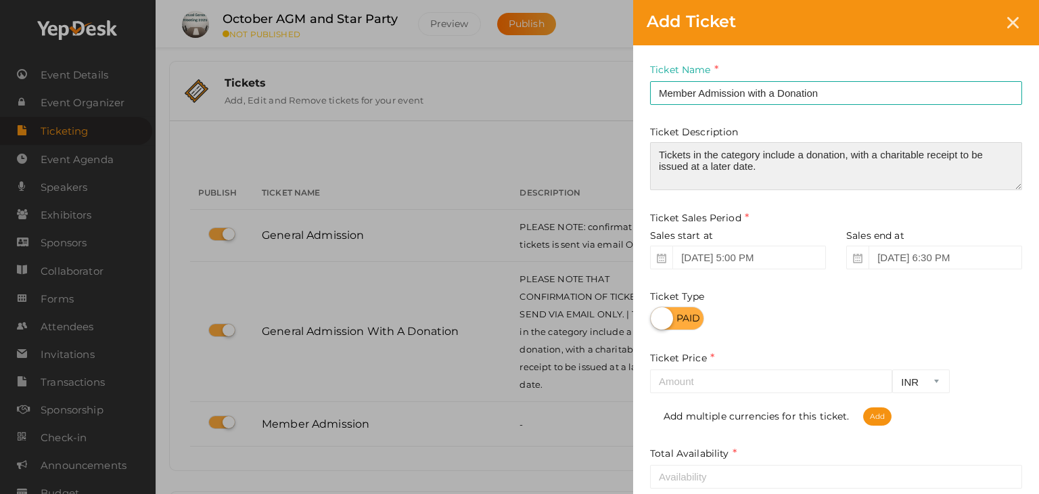
type textarea "Tickets in the category include a donation, with a charitable receipt to be iss…"
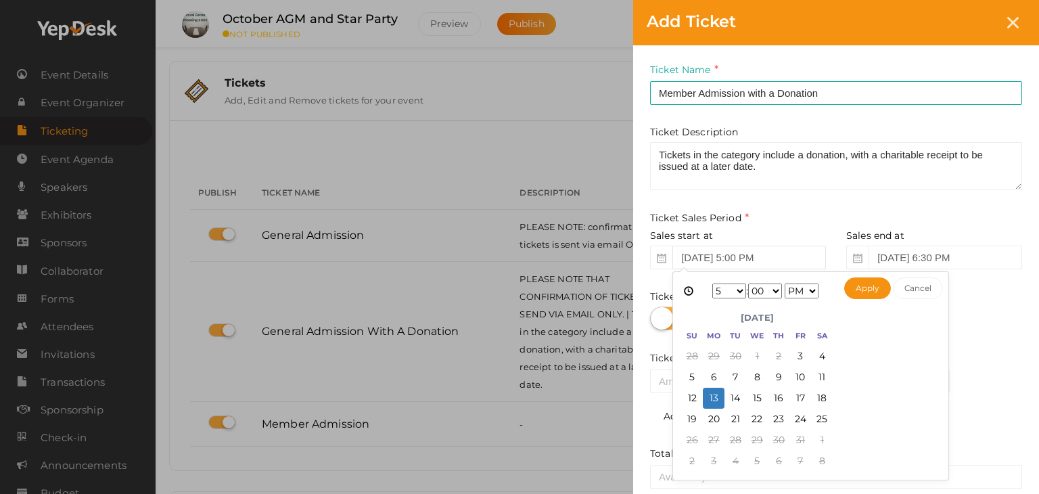
click at [797, 250] on input "Oct 13, 2025 5:00 PM" at bounding box center [749, 257] width 154 height 24
click at [732, 293] on select "1 2 3 4 5 6 7 8 9 10 11 12" at bounding box center [729, 290] width 34 height 15
click at [808, 293] on select "AM PM" at bounding box center [801, 290] width 34 height 15
type input "Oct 04, 2025 9:00 AM"
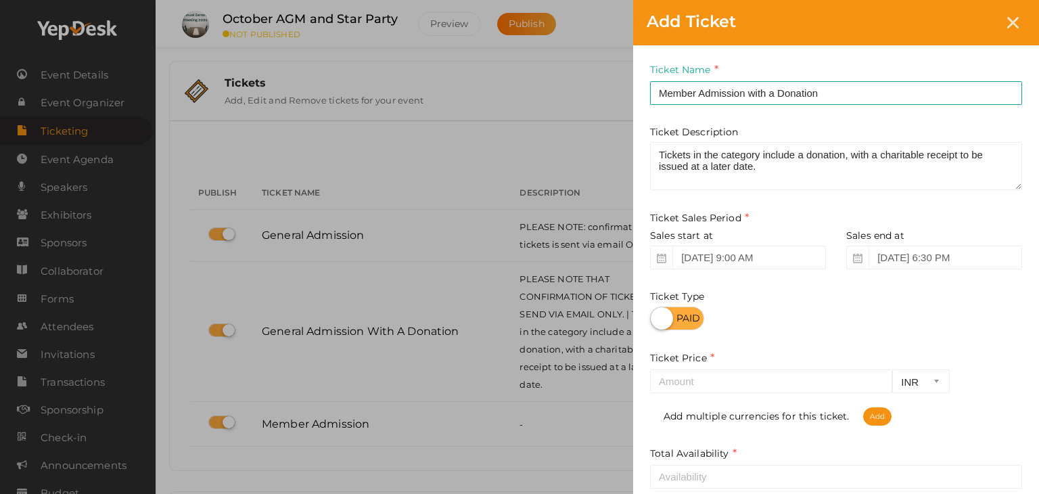
click at [1001, 344] on div "Ticket Name Member Admission with a Donation Required. Ticket Name already used…" at bounding box center [836, 317] width 406 height 544
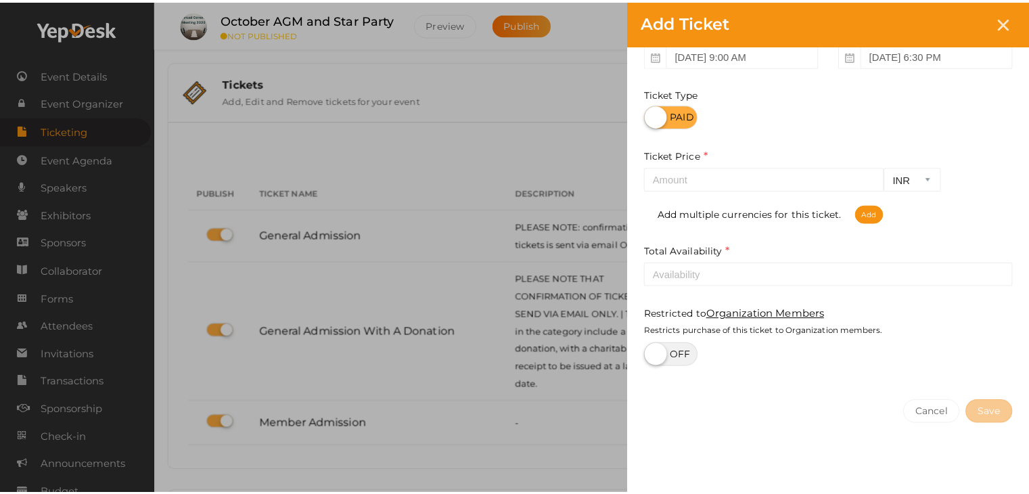
scroll to position [203, 0]
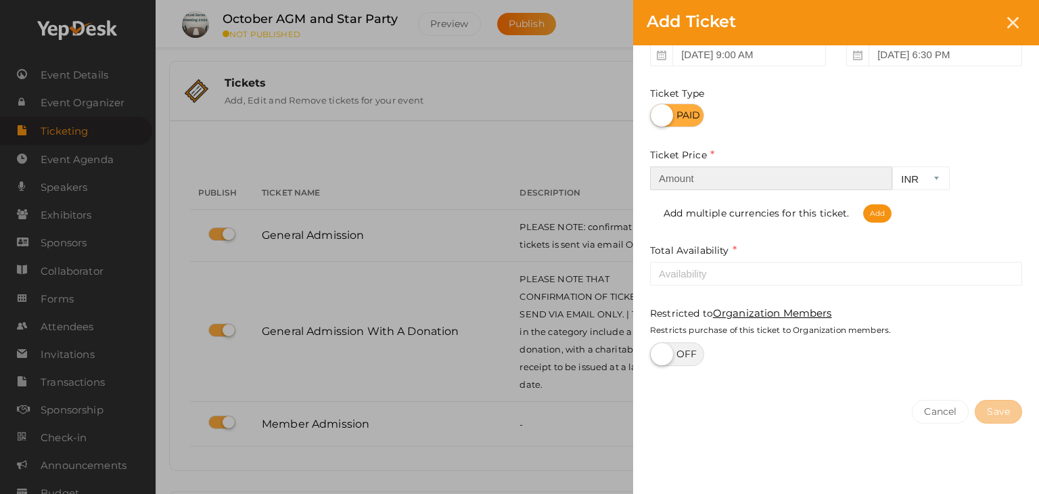
click at [687, 184] on input "number" at bounding box center [771, 178] width 242 height 24
type input "20.00"
click at [933, 178] on select "INR CAD USD" at bounding box center [920, 178] width 57 height 24
select select "CAD"
click at [892, 167] on select "INR CAD USD" at bounding box center [920, 178] width 57 height 24
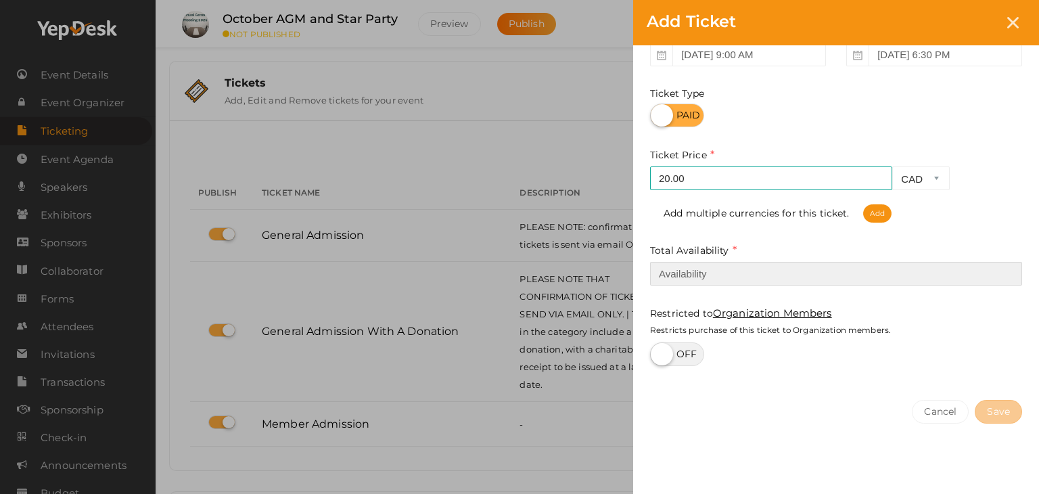
click at [669, 274] on input "number" at bounding box center [836, 274] width 372 height 24
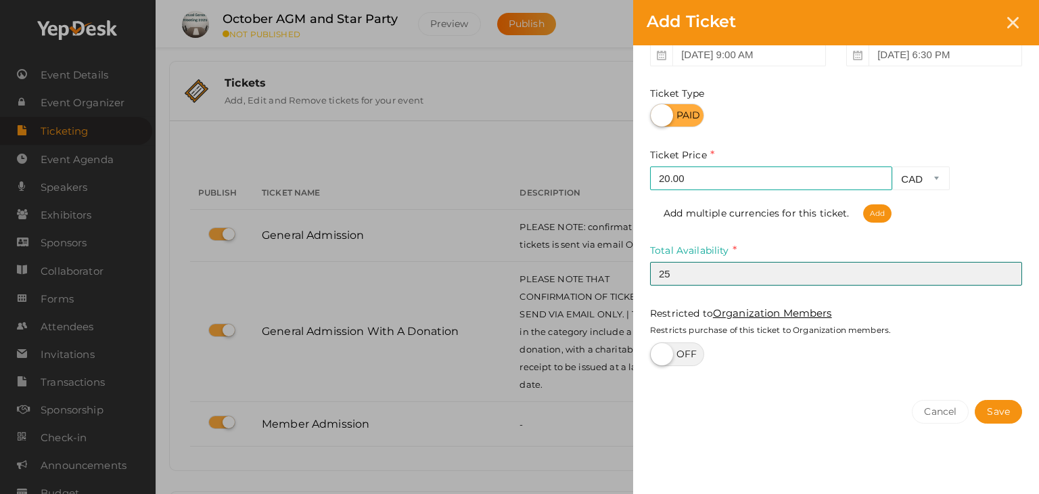
type input "25"
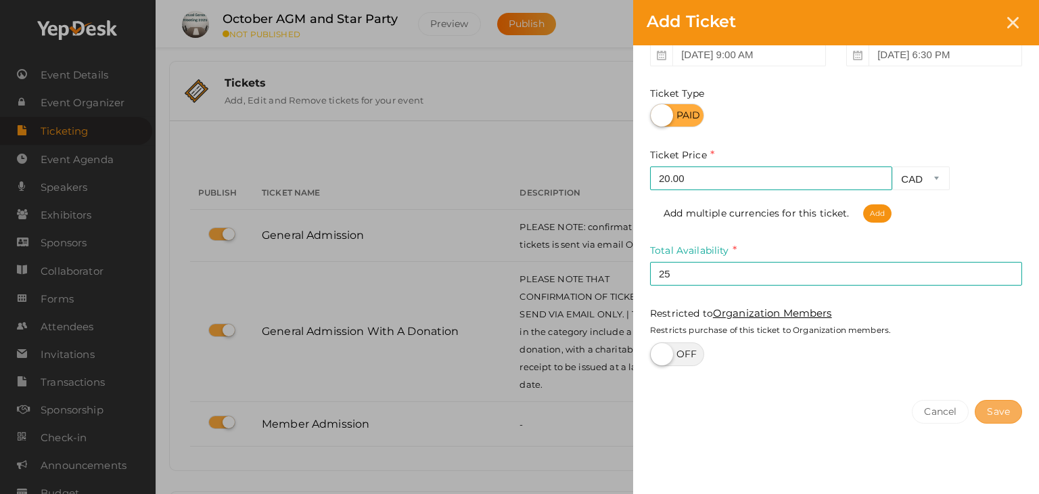
click at [1010, 415] on button "Save" at bounding box center [997, 412] width 47 height 24
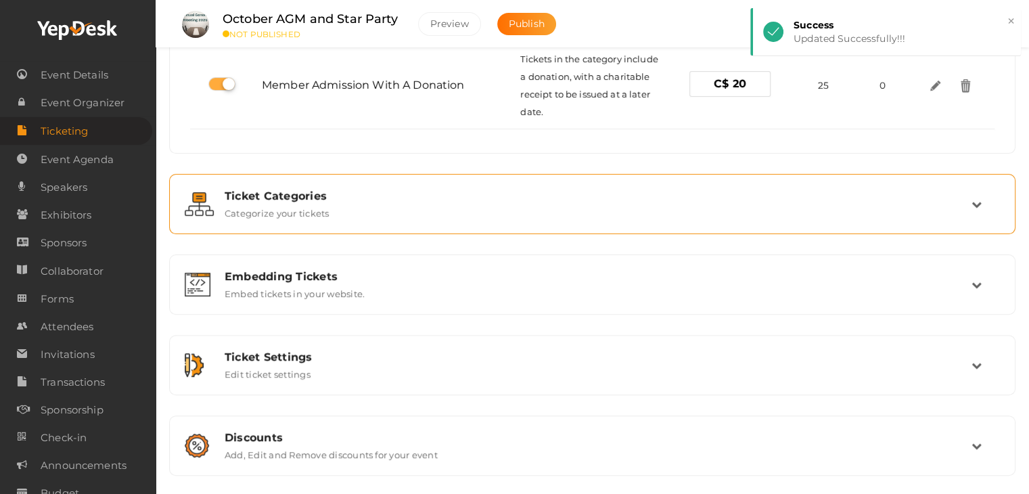
click at [333, 201] on div "Ticket Categories Categorize your tickets" at bounding box center [592, 203] width 757 height 29
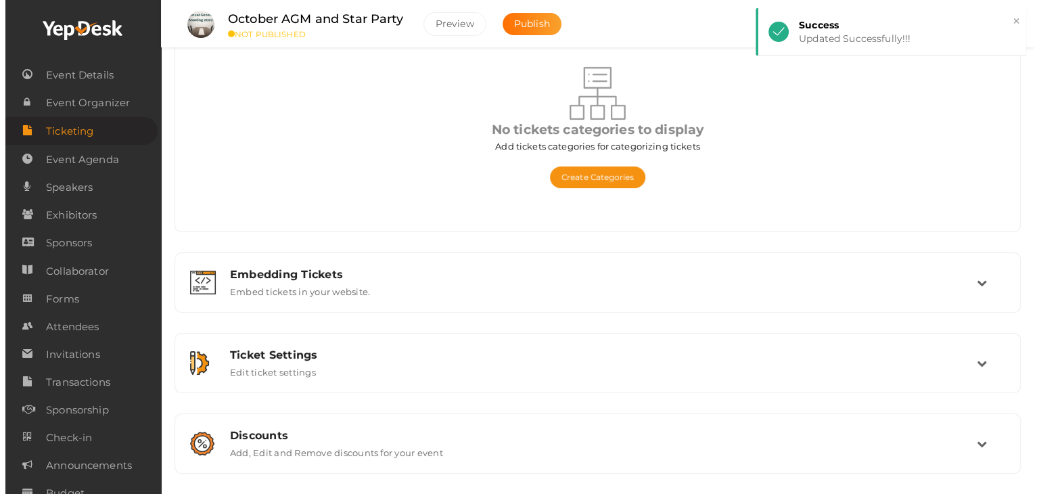
scroll to position [179, 0]
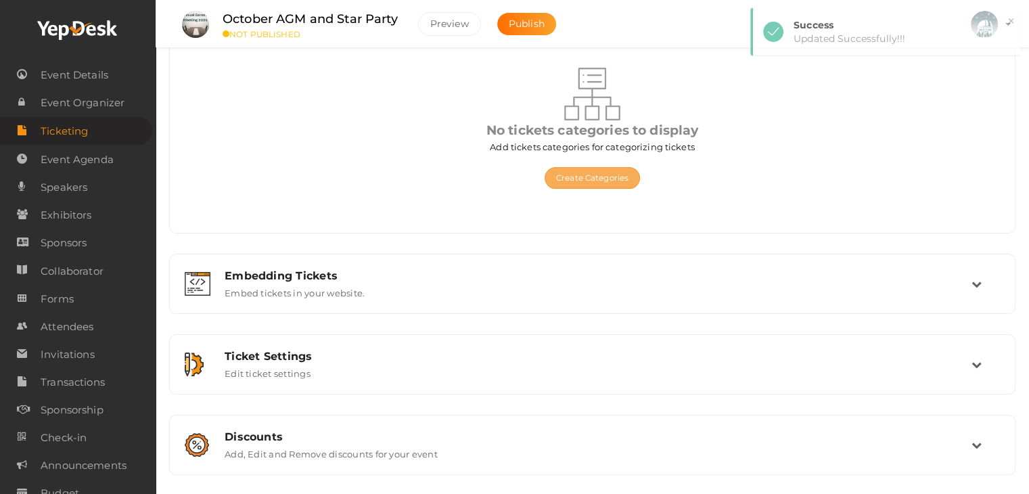
click at [632, 174] on button "Create Categories" at bounding box center [591, 178] width 95 height 22
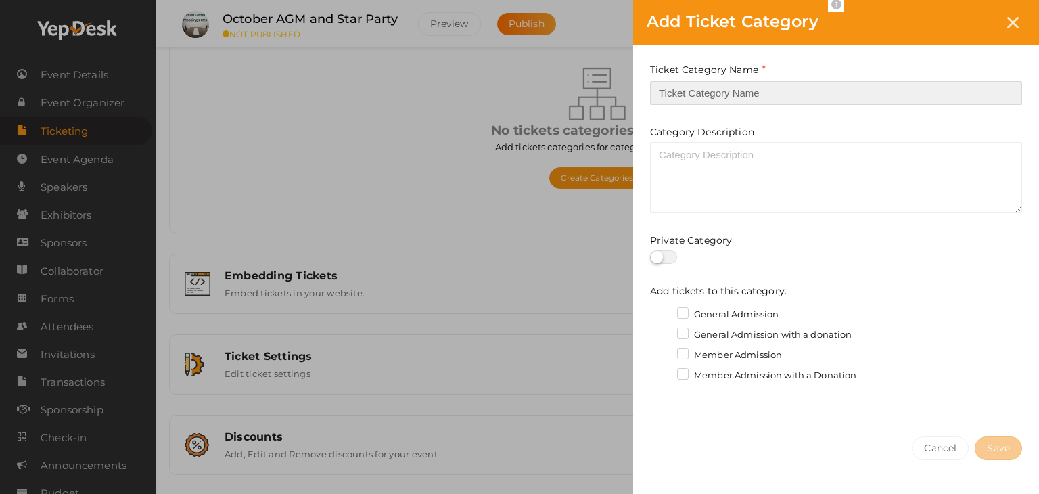
click at [710, 83] on input "text" at bounding box center [836, 93] width 372 height 24
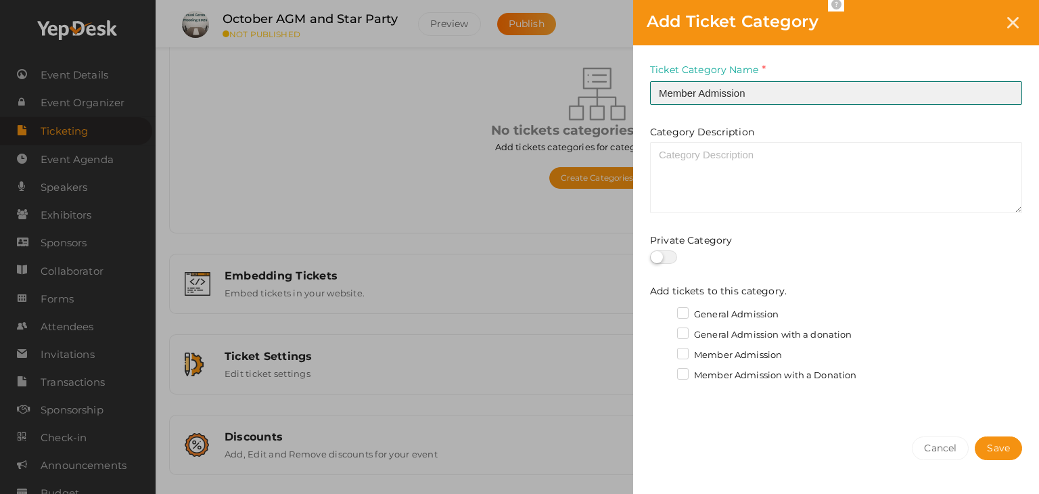
type input "Member Admission"
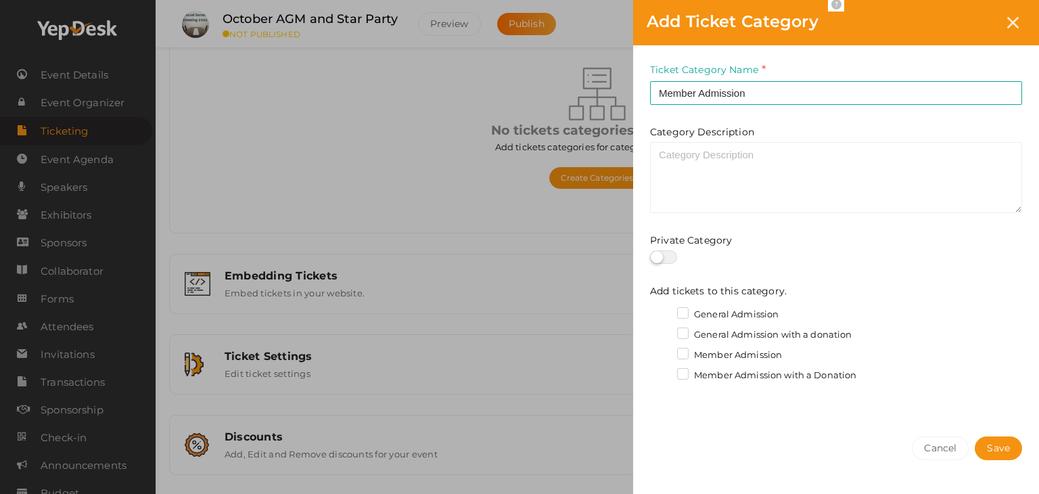
click at [672, 258] on label at bounding box center [663, 257] width 27 height 14
click at [659, 258] on input "checkbox" at bounding box center [654, 257] width 9 height 9
checkbox input "true"
click at [684, 350] on label "Member Admission" at bounding box center [729, 355] width 105 height 14
click at [663, 351] on input "Member Admission" at bounding box center [663, 351] width 0 height 0
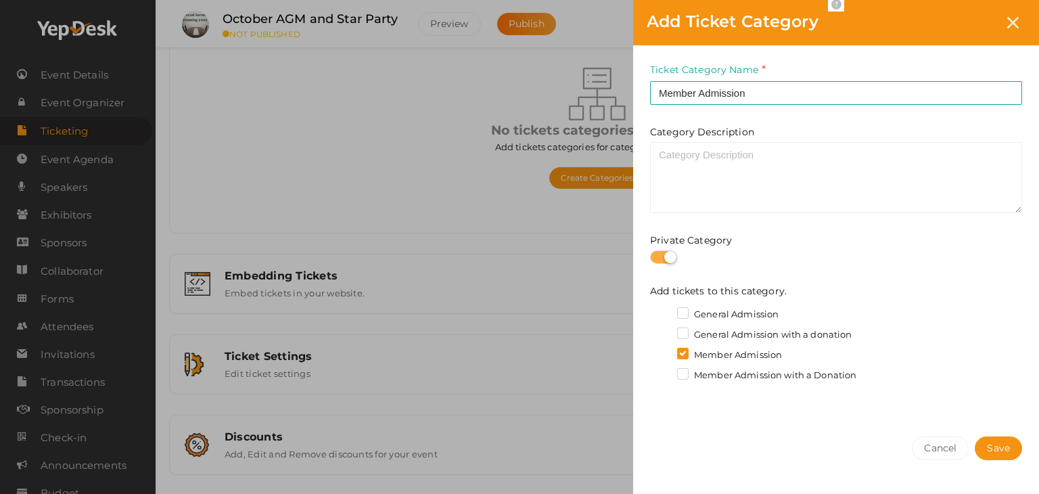
click at [686, 375] on label "Member Admission with a Donation" at bounding box center [766, 376] width 179 height 14
click at [663, 371] on input "Member Admission with a Donation" at bounding box center [663, 371] width 0 height 0
click at [999, 443] on span "Save" at bounding box center [998, 448] width 23 height 14
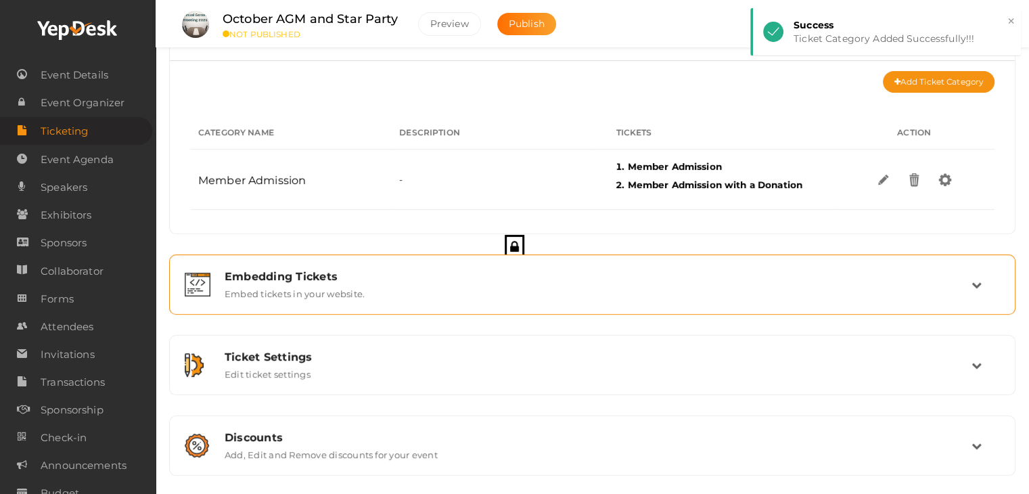
scroll to position [141, 0]
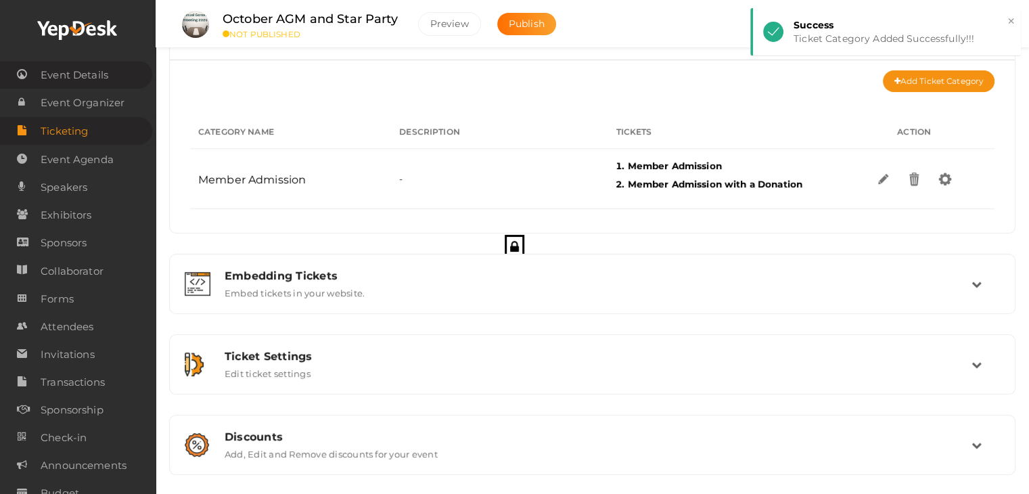
click at [59, 75] on span "Event Details" at bounding box center [75, 75] width 68 height 27
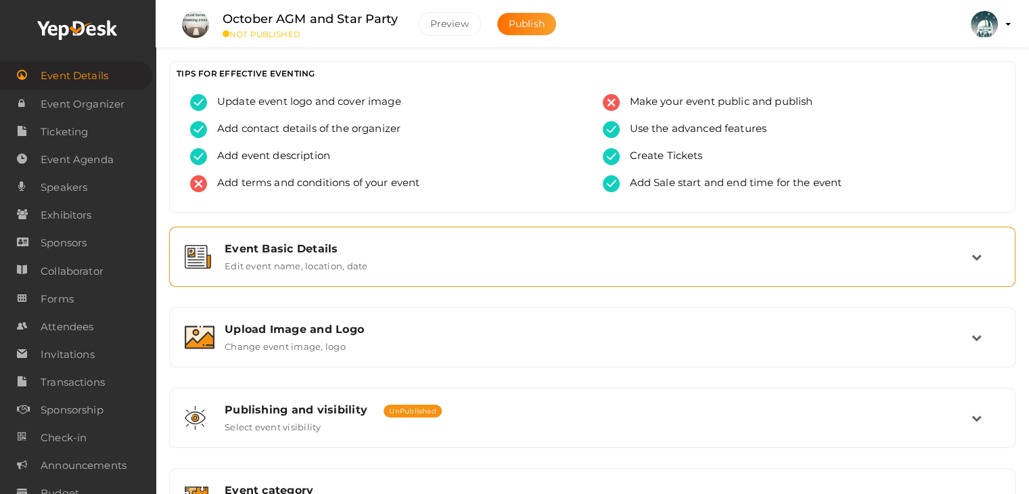
click at [270, 260] on label "Edit event name, location, date" at bounding box center [296, 263] width 143 height 16
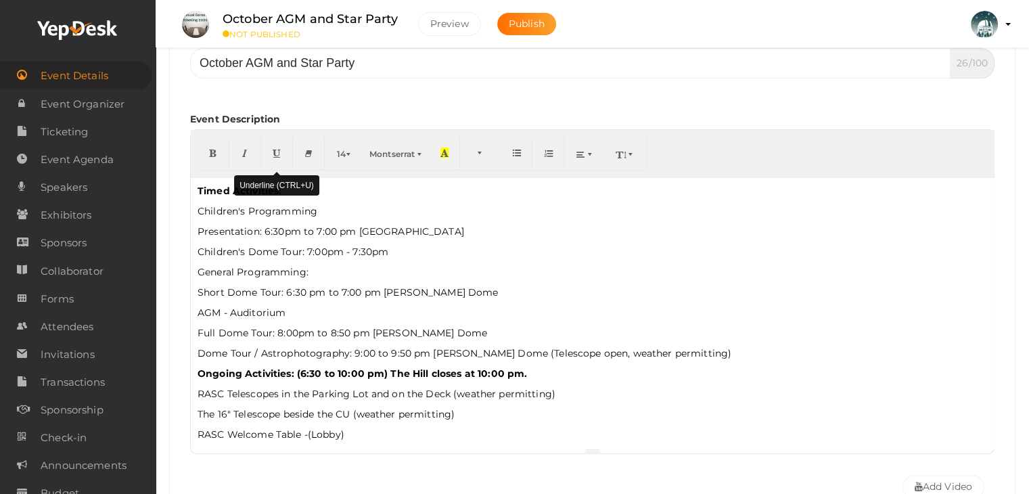
scroll to position [270, 0]
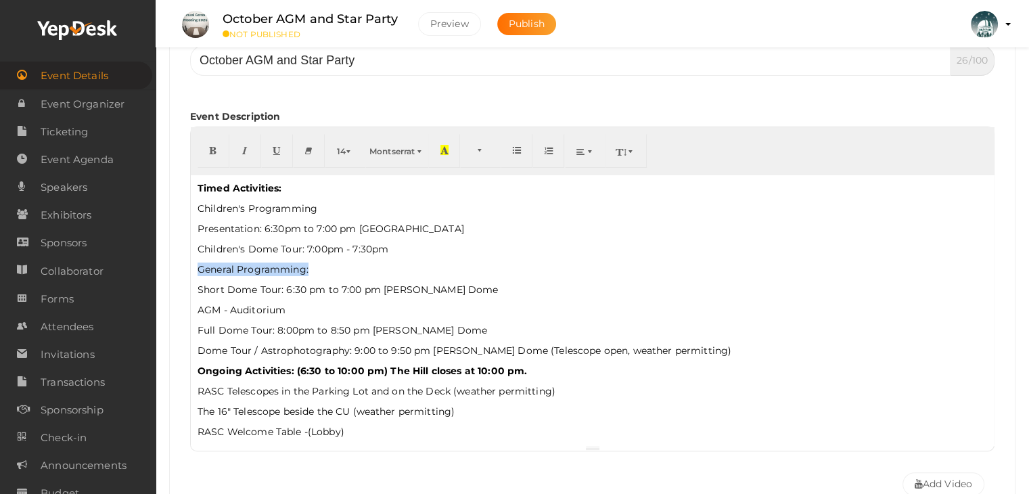
drag, startPoint x: 312, startPoint y: 271, endPoint x: 196, endPoint y: 264, distance: 116.5
click at [196, 264] on div "Timed Activities: Children's Programming Presentation: 6:30pm to 7:00 pm Black …" at bounding box center [592, 309] width 803 height 270
click at [214, 159] on button "button" at bounding box center [213, 151] width 32 height 34
click at [601, 326] on p "Full Dome Tour: 8:00pm to 8:50 pm Plaskett Dome" at bounding box center [591, 330] width 789 height 14
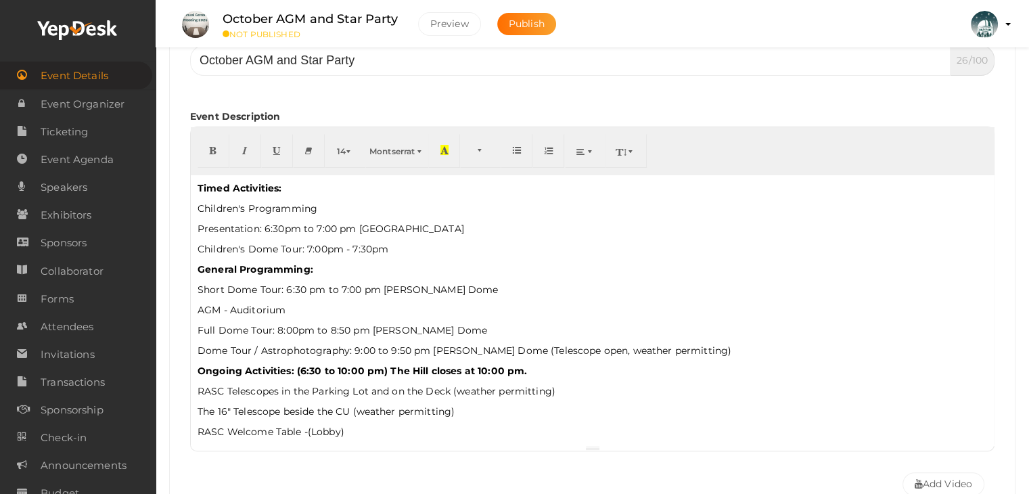
click at [68, 71] on span "Event Details" at bounding box center [75, 75] width 68 height 27
click at [525, 22] on span "Publish" at bounding box center [527, 24] width 36 height 12
click at [84, 80] on span "Event Details" at bounding box center [75, 75] width 68 height 27
click at [79, 133] on span "Ticketing" at bounding box center [64, 131] width 47 height 27
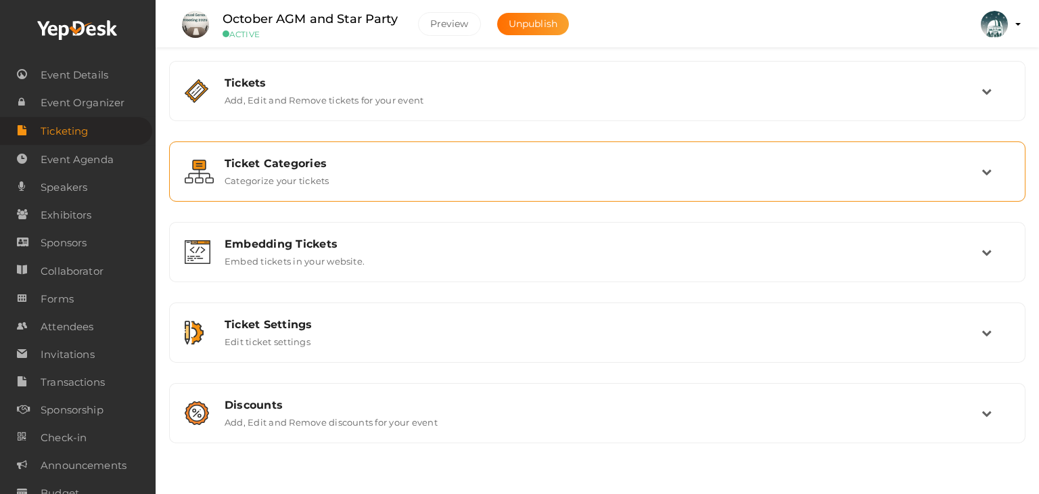
click at [377, 181] on div "Ticket Categories Categorize your tickets" at bounding box center [597, 171] width 767 height 29
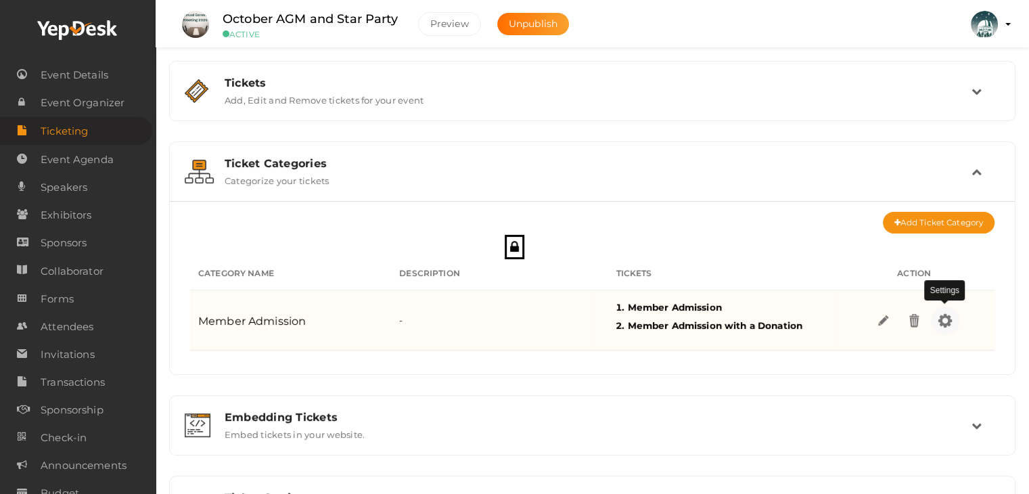
click at [941, 323] on img at bounding box center [945, 320] width 16 height 16
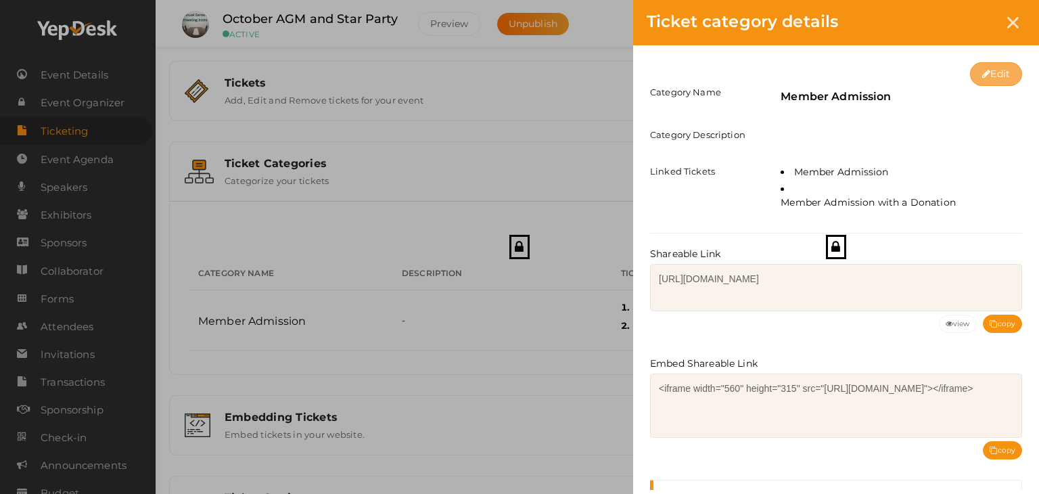
click at [999, 71] on button "Edit" at bounding box center [996, 74] width 52 height 24
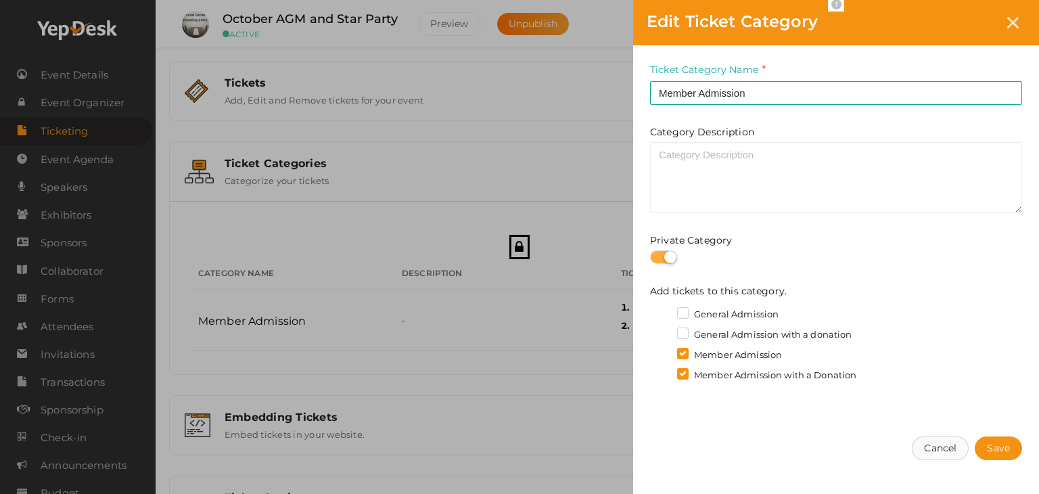
click at [947, 444] on button "Cancel" at bounding box center [940, 448] width 57 height 24
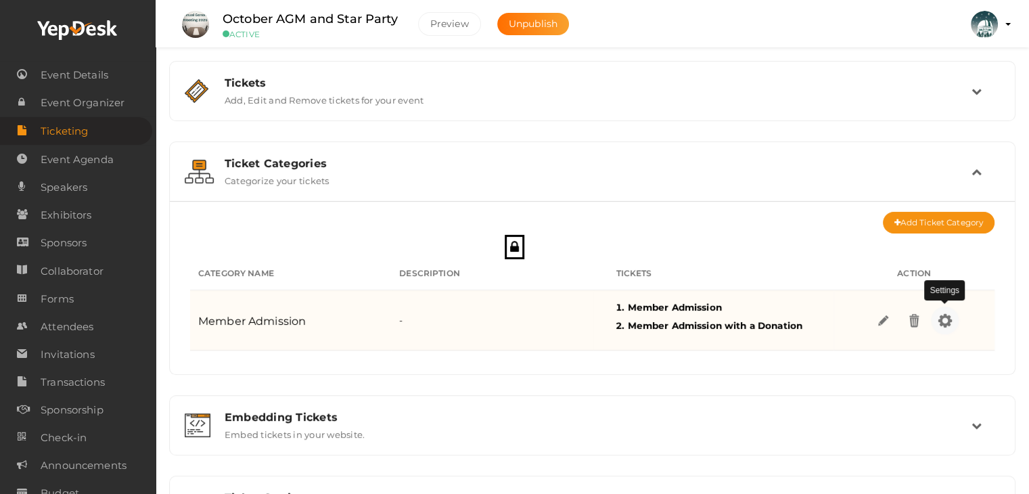
click at [942, 316] on img at bounding box center [945, 320] width 16 height 16
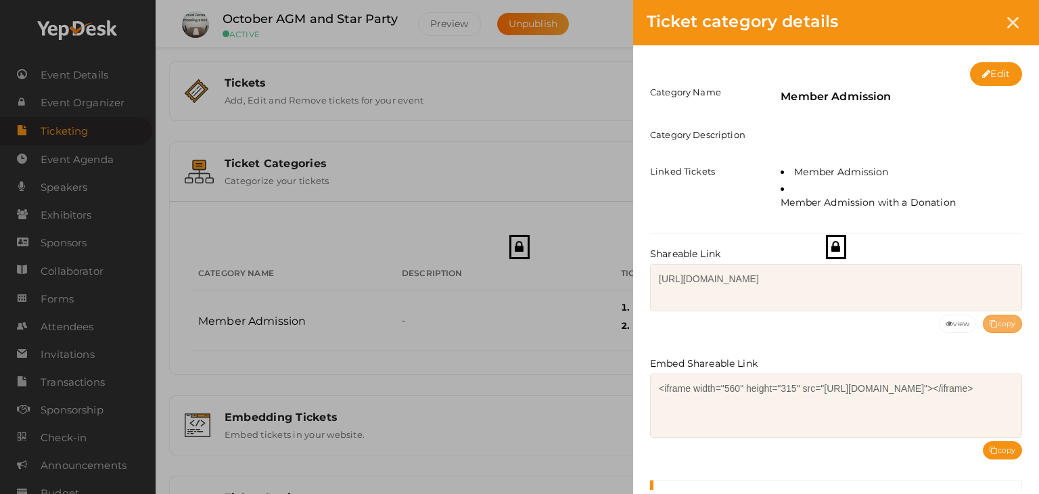
click at [1006, 323] on button "copy" at bounding box center [1002, 323] width 39 height 18
click at [1017, 24] on icon at bounding box center [1012, 22] width 11 height 11
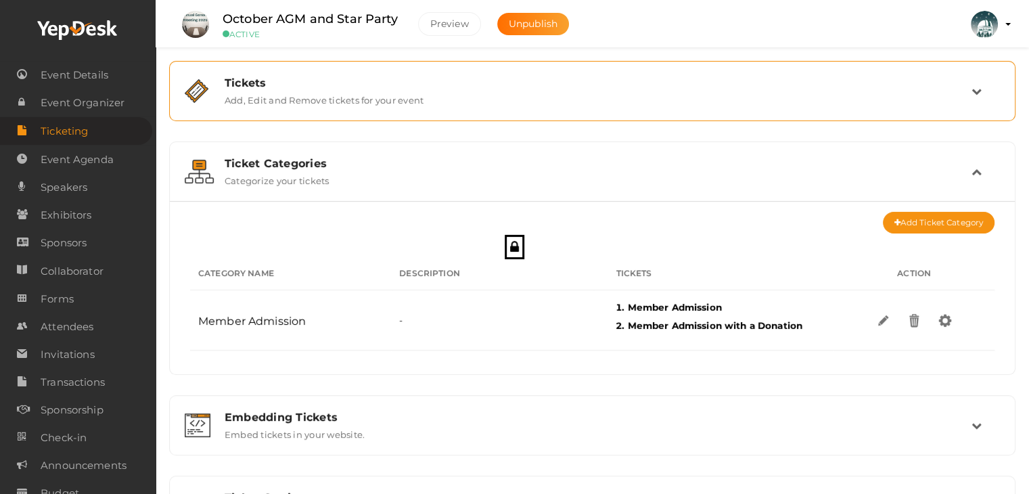
click at [255, 87] on div "Tickets" at bounding box center [598, 82] width 747 height 13
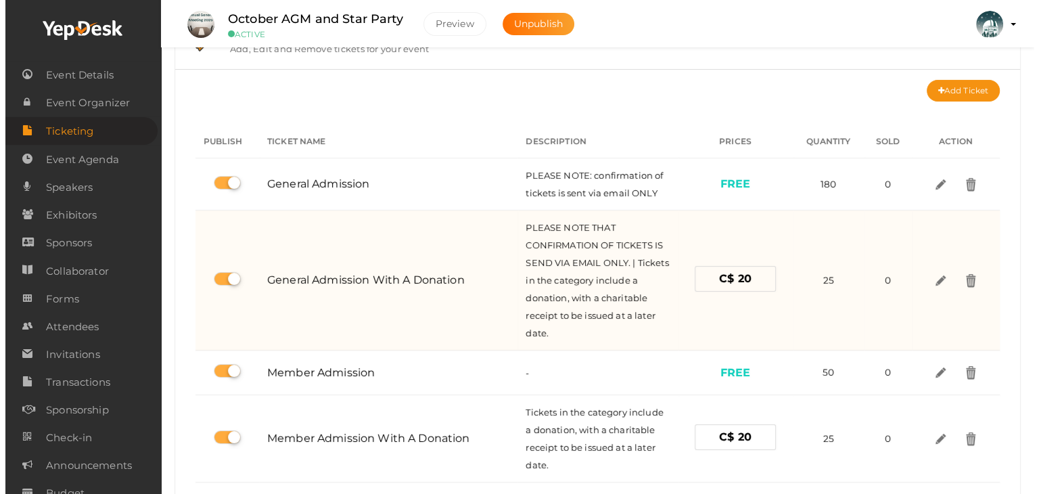
scroll to position [68, 0]
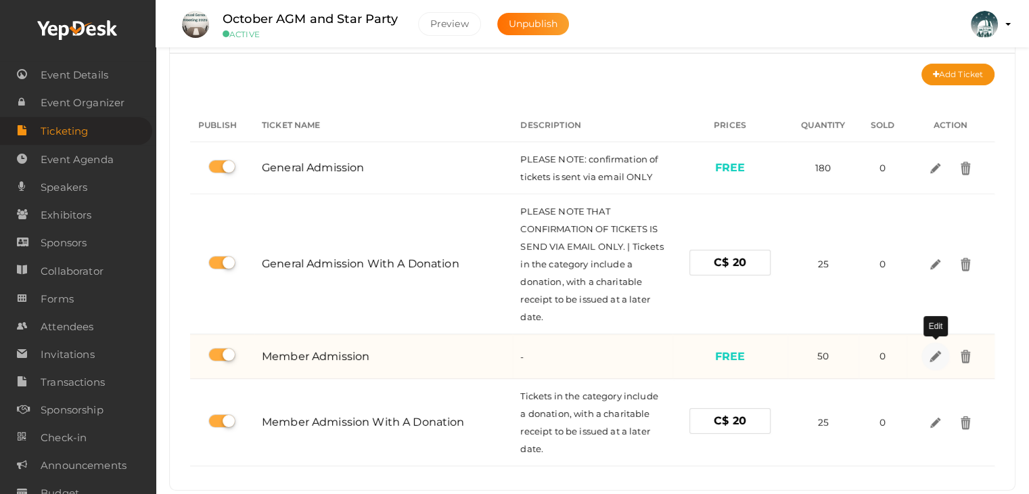
click at [936, 356] on img at bounding box center [935, 356] width 16 height 16
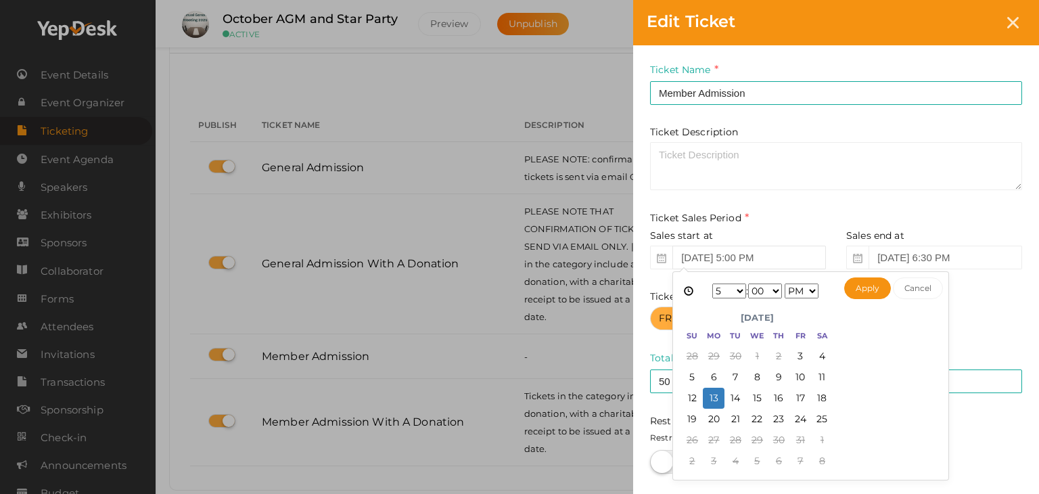
click at [790, 253] on input "Oct 13, 2025 5:00 PM" at bounding box center [749, 257] width 154 height 24
click at [739, 290] on select "1 2 3 4 5 6 7 8 9 10 11 12" at bounding box center [729, 290] width 34 height 15
click at [866, 287] on button "Apply" at bounding box center [867, 288] width 47 height 22
type input "Oct 04, 2025 9:00 PM"
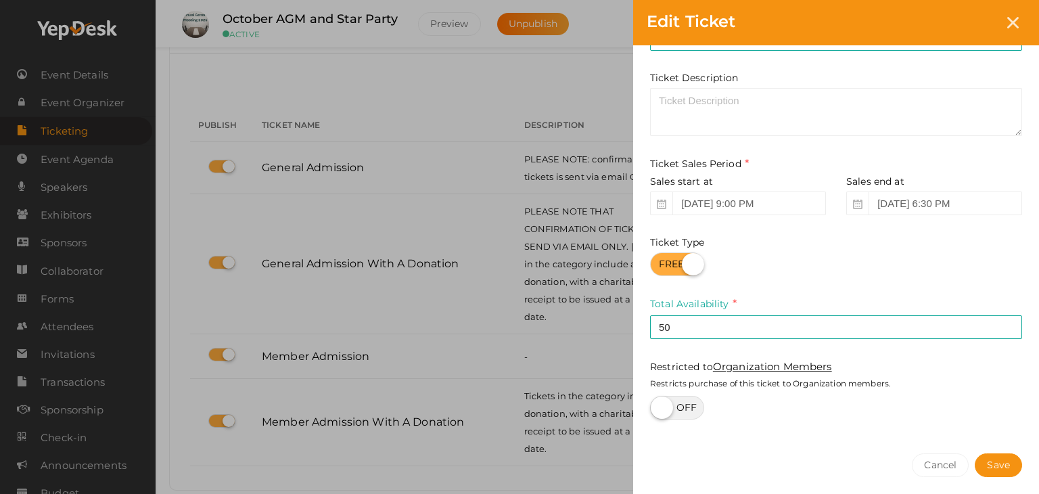
scroll to position [110, 0]
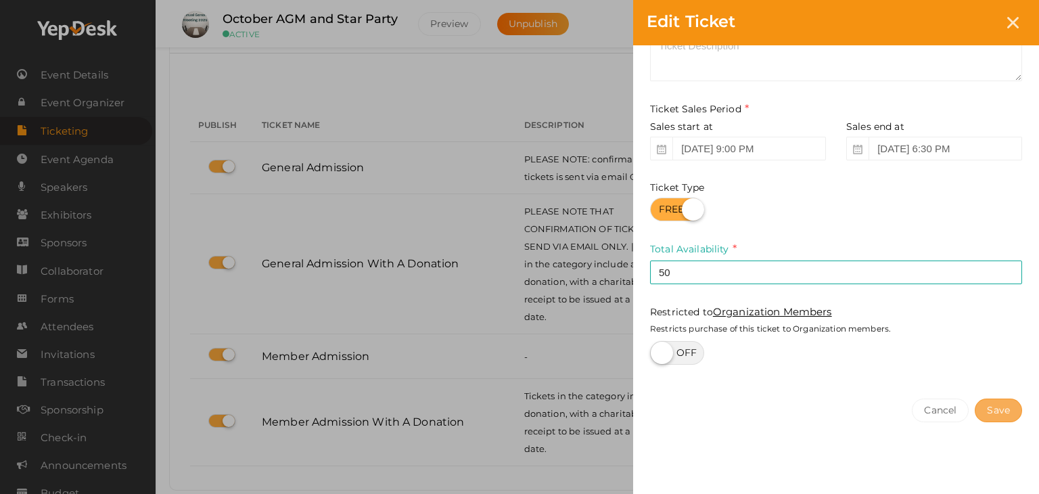
click at [1000, 415] on button "Save" at bounding box center [997, 410] width 47 height 24
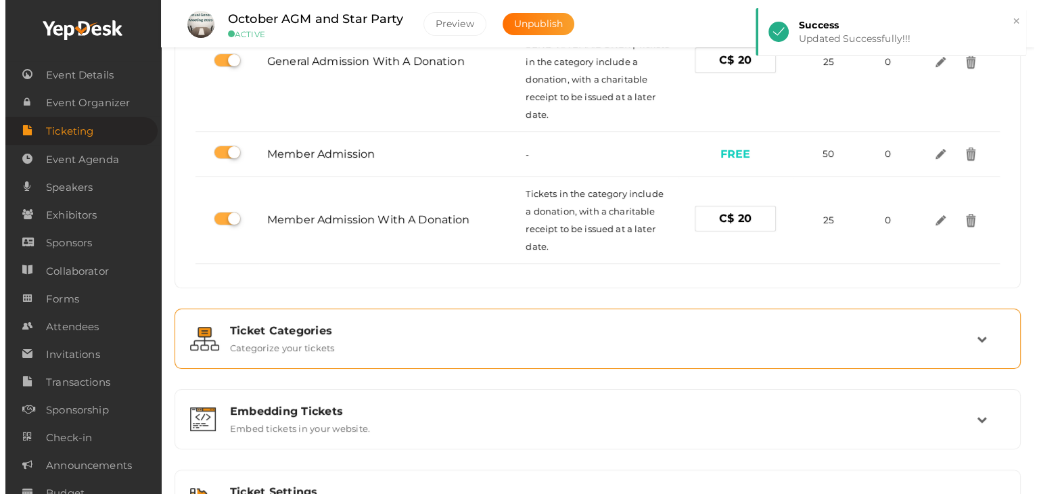
scroll to position [270, 0]
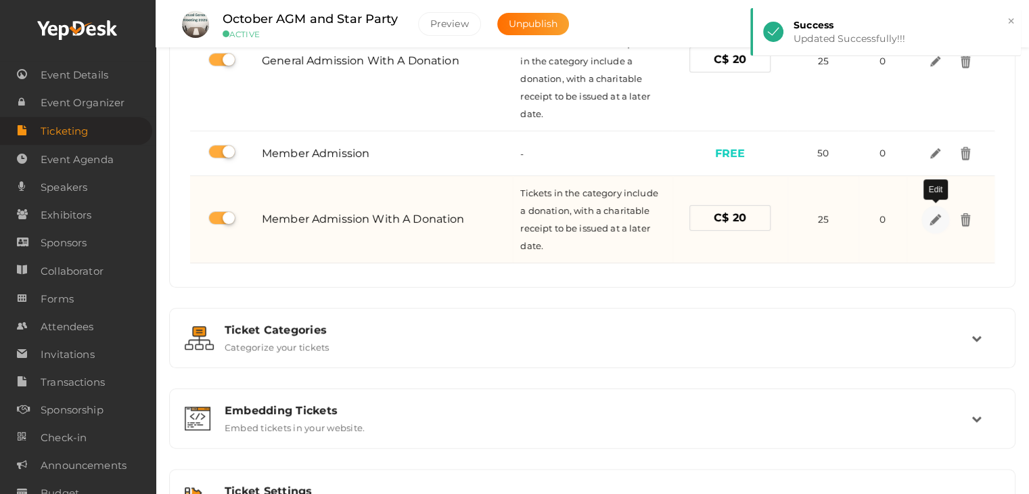
click at [933, 217] on img at bounding box center [935, 219] width 16 height 16
select select "CAD"
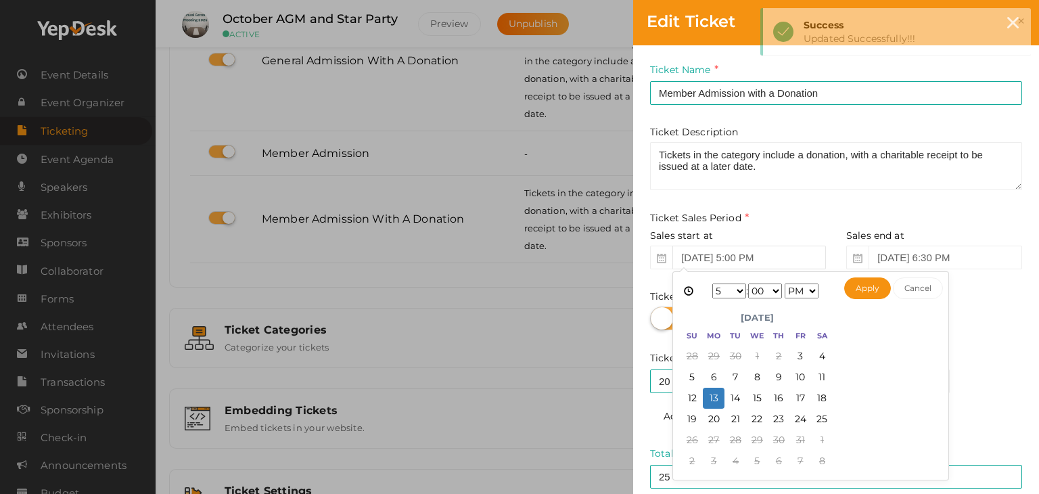
click at [797, 258] on input "Oct 13, 2025 5:00 PM" at bounding box center [749, 257] width 154 height 24
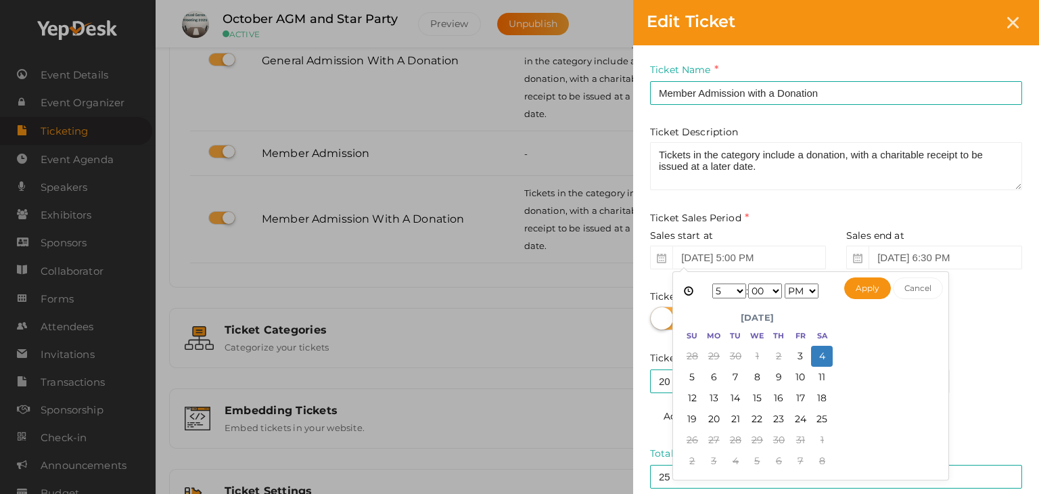
click at [736, 291] on select "1 2 3 4 5 6 7 8 9 10 11 12" at bounding box center [729, 290] width 34 height 15
click at [807, 289] on select "AM PM" at bounding box center [801, 290] width 34 height 15
click at [861, 289] on button "Apply" at bounding box center [867, 288] width 47 height 22
type input "Oct 04, 2025 9:00 AM"
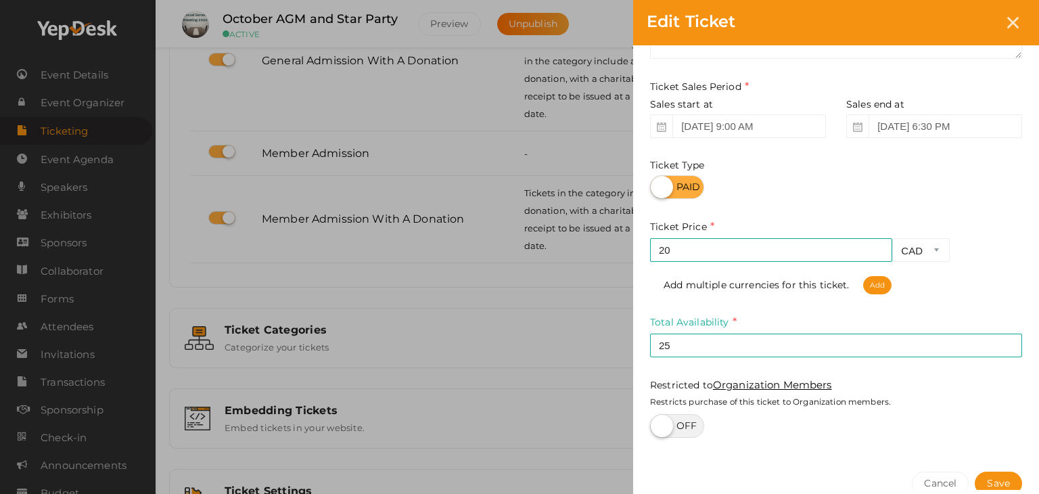
scroll to position [204, 0]
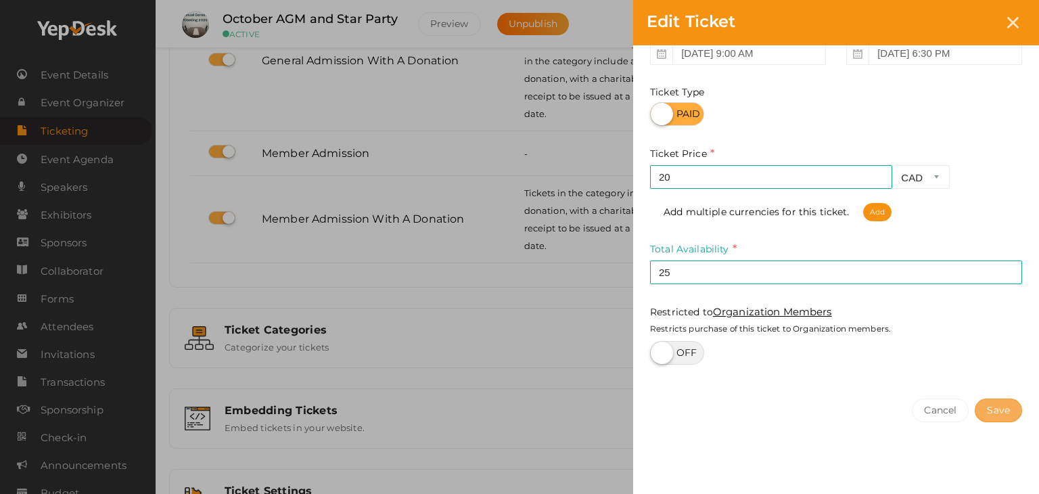
click at [1005, 409] on button "Save" at bounding box center [997, 410] width 47 height 24
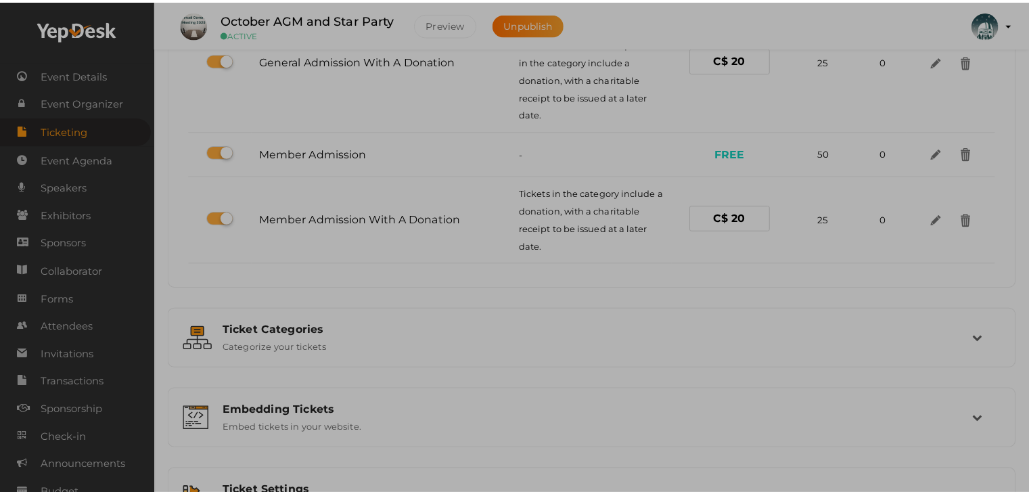
scroll to position [0, 0]
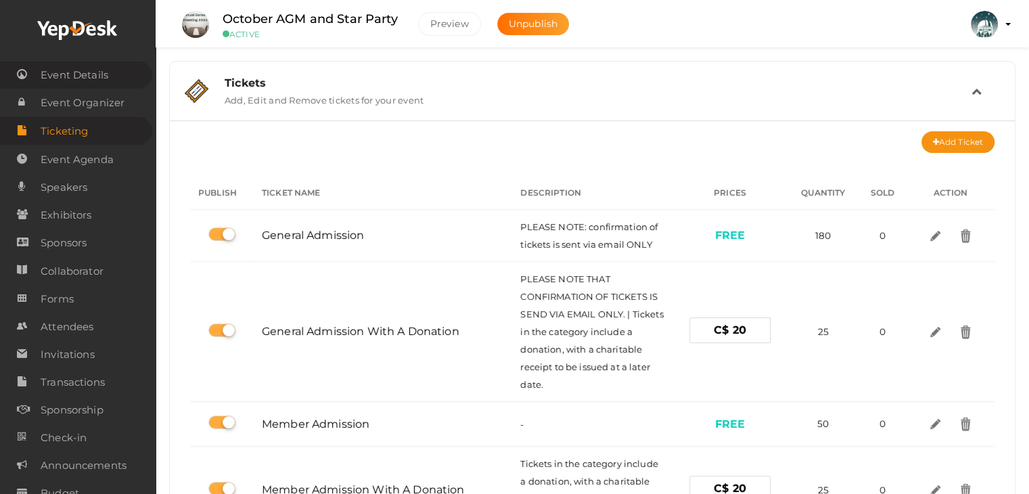
click at [64, 68] on span "Event Details" at bounding box center [75, 75] width 68 height 27
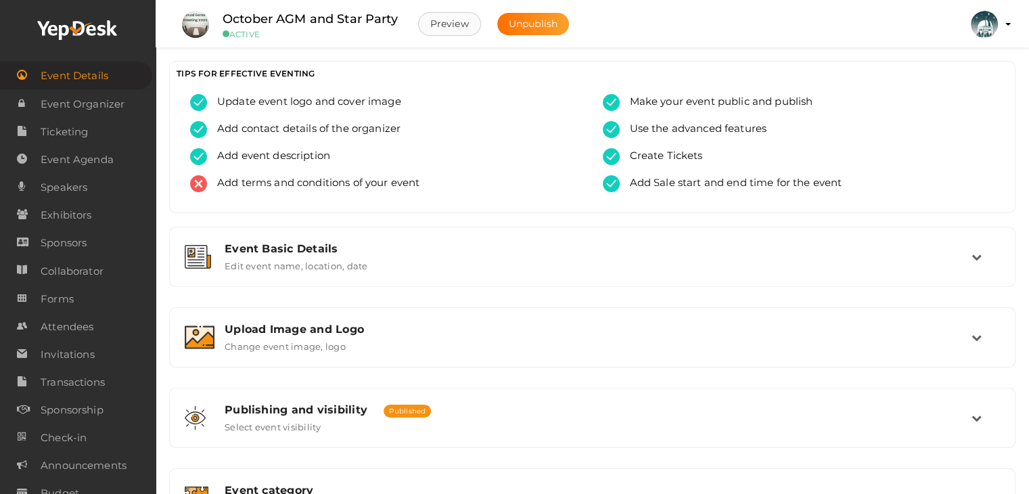
click at [452, 25] on button "Preview" at bounding box center [449, 24] width 63 height 24
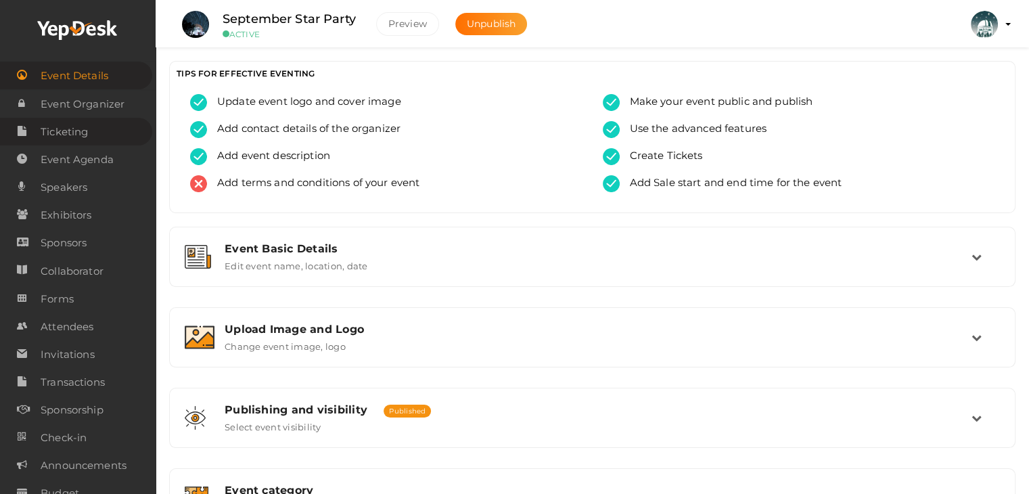
click at [67, 128] on span "Ticketing" at bounding box center [64, 131] width 47 height 27
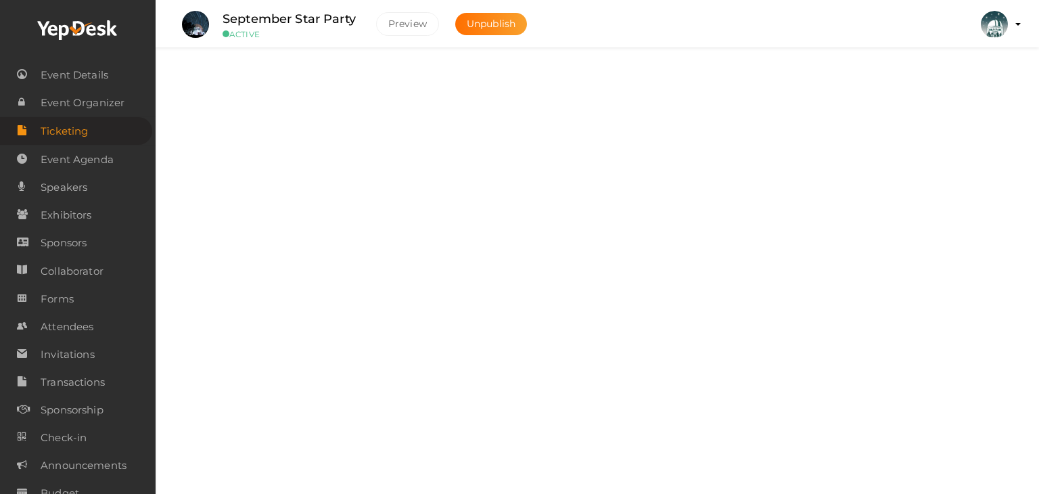
click at [312, 88] on div "Tickets" at bounding box center [603, 82] width 757 height 13
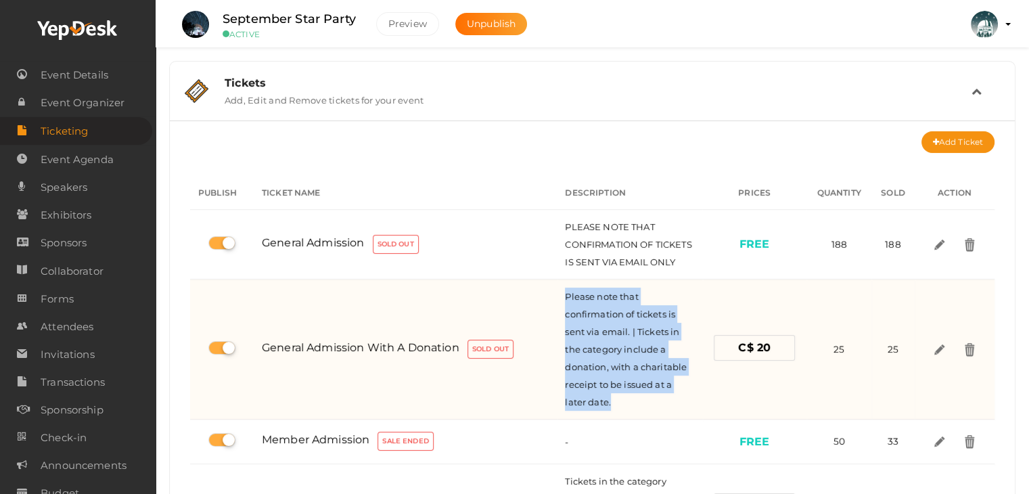
drag, startPoint x: 565, startPoint y: 296, endPoint x: 633, endPoint y: 402, distance: 125.9
click at [633, 402] on div "Please note that confirmation of tickets is sent via email. | Tickets in the ca…" at bounding box center [629, 348] width 129 height 123
copy span "Please note that confirmation of tickets is sent via email. | Tickets in the ca…"
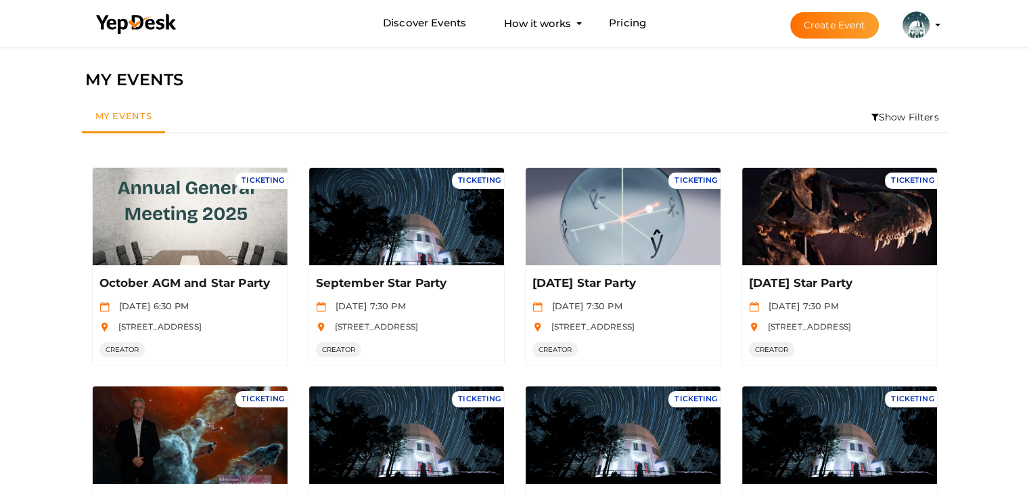
click at [829, 25] on button "Create Event" at bounding box center [834, 25] width 89 height 26
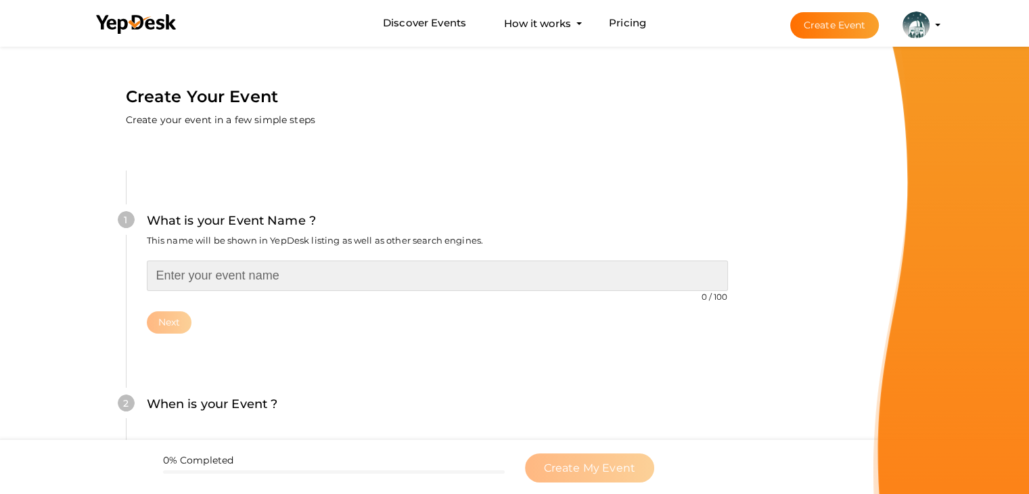
click at [204, 270] on input "text" at bounding box center [437, 275] width 581 height 30
click at [280, 278] on input "Centre of the Universe Trivia Night" at bounding box center [437, 275] width 581 height 30
click at [403, 272] on input "Centre of the Universe Presents Trivia Night" at bounding box center [437, 275] width 581 height 30
drag, startPoint x: 333, startPoint y: 273, endPoint x: 118, endPoint y: 263, distance: 215.3
click at [118, 263] on div "1 What is your Event Name ? This name will be shown in YepDesk listing as well …" at bounding box center [436, 456] width 703 height 652
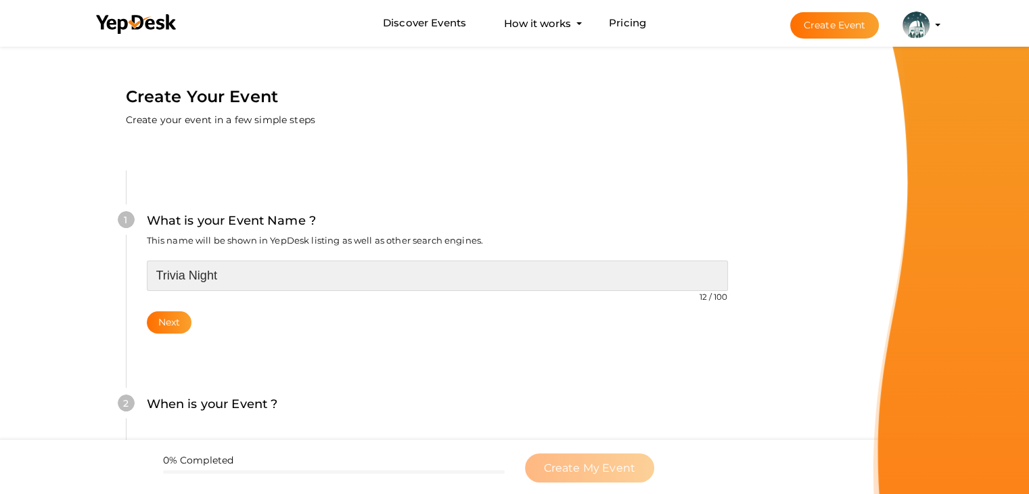
click at [251, 278] on input "Trivia Night" at bounding box center [437, 275] width 581 height 30
drag, startPoint x: 416, startPoint y: 281, endPoint x: 164, endPoint y: 298, distance: 252.9
click at [164, 298] on div "Trivia Night by the Centre of the Universe! 43 / 100 Invalid event name event n…" at bounding box center [437, 296] width 581 height 73
type input "T"
type input "Cosmic Trivia & Music Bingo Night - Think, Drink, and Compete!"
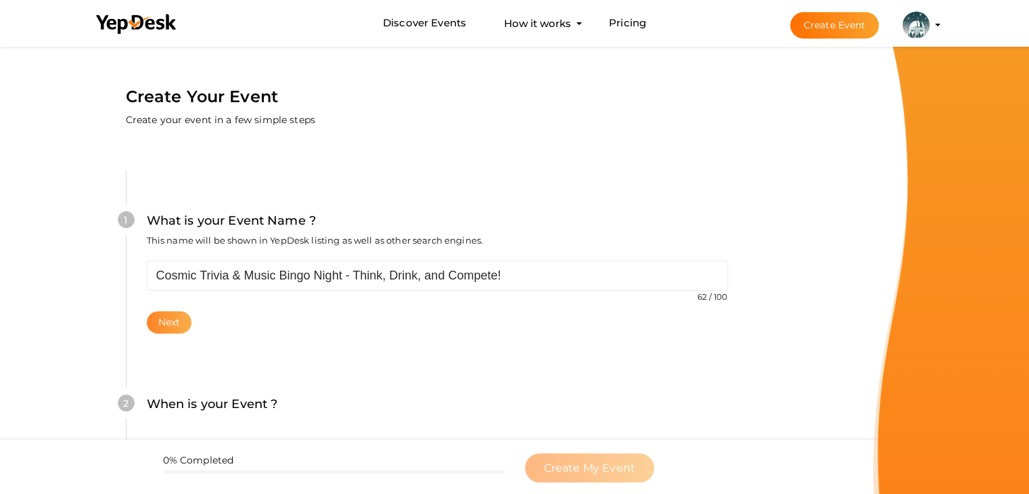
click at [156, 321] on button "Next" at bounding box center [169, 322] width 45 height 22
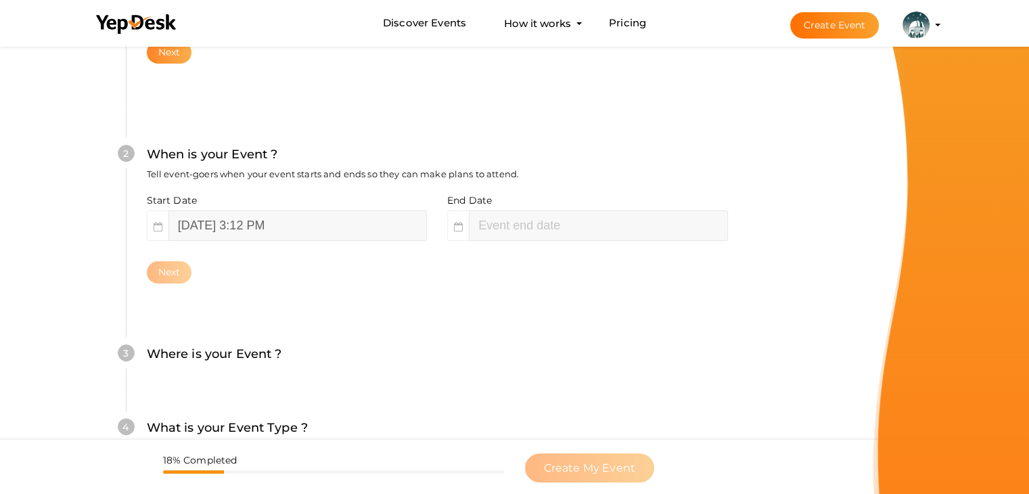
scroll to position [278, 0]
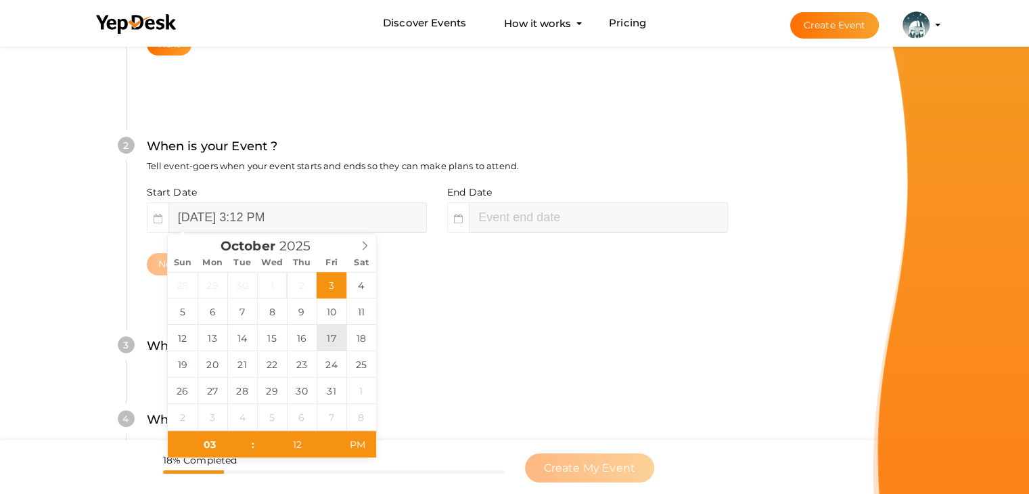
type input "October 17, 2025 3:12 PM"
type input "06"
type input "October 17, 2025 6:12 PM"
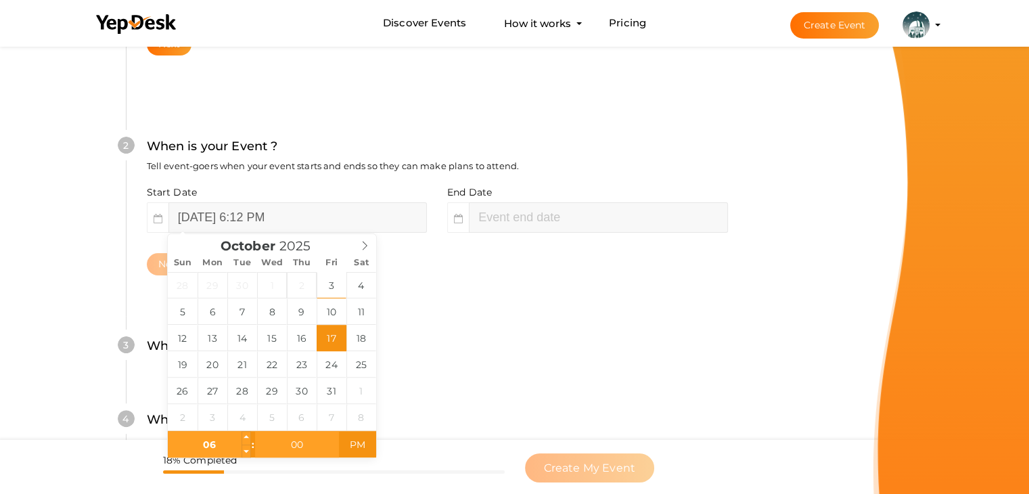
type input "00"
type input "[DATE] 6:00 PM"
type input "08"
type input "[DATE] 8:00 PM"
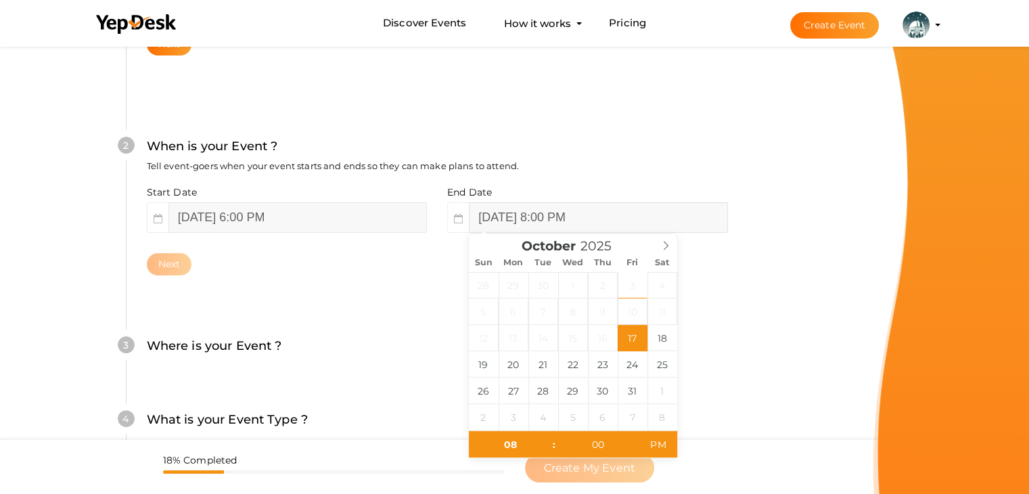
click at [553, 214] on input "[DATE] 8:00 PM" at bounding box center [598, 217] width 258 height 30
click at [805, 250] on div "Create Your Event Create your event in a few simple steps What is your Event Na…" at bounding box center [437, 257] width 744 height 984
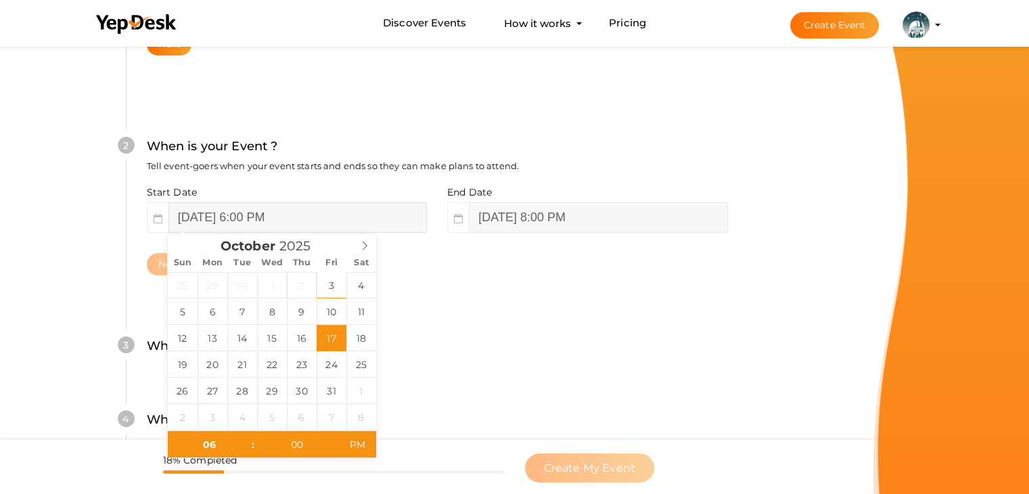
click at [367, 211] on input "[DATE] 6:00 PM" at bounding box center [297, 217] width 258 height 30
click at [301, 436] on input "00" at bounding box center [296, 444] width 83 height 27
type input "00"
click at [652, 405] on div "4 What is your Event Type ? Choose the right event type. Registration Ticketing…" at bounding box center [437, 427] width 622 height 74
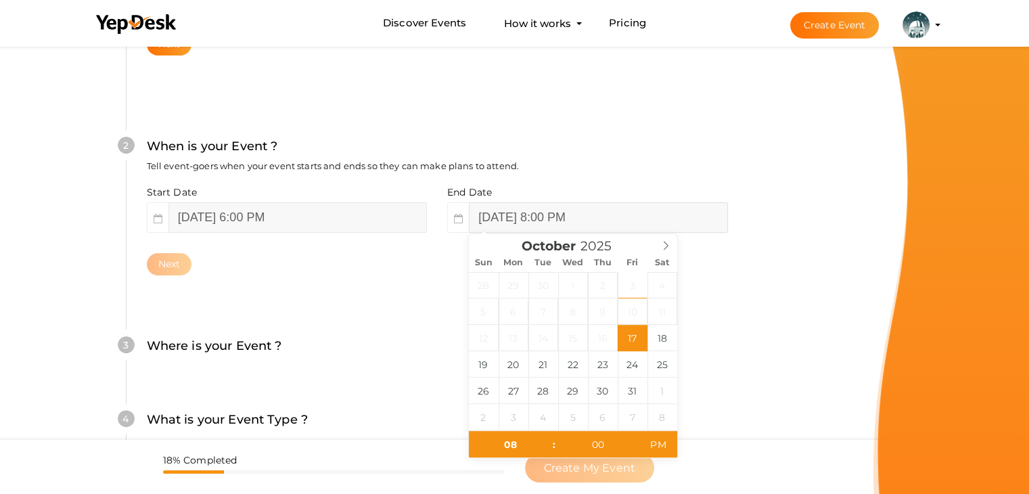
click at [560, 221] on input "[DATE] 8:00 PM" at bounding box center [598, 217] width 258 height 30
click at [601, 438] on input "00" at bounding box center [597, 444] width 83 height 27
type input "00"
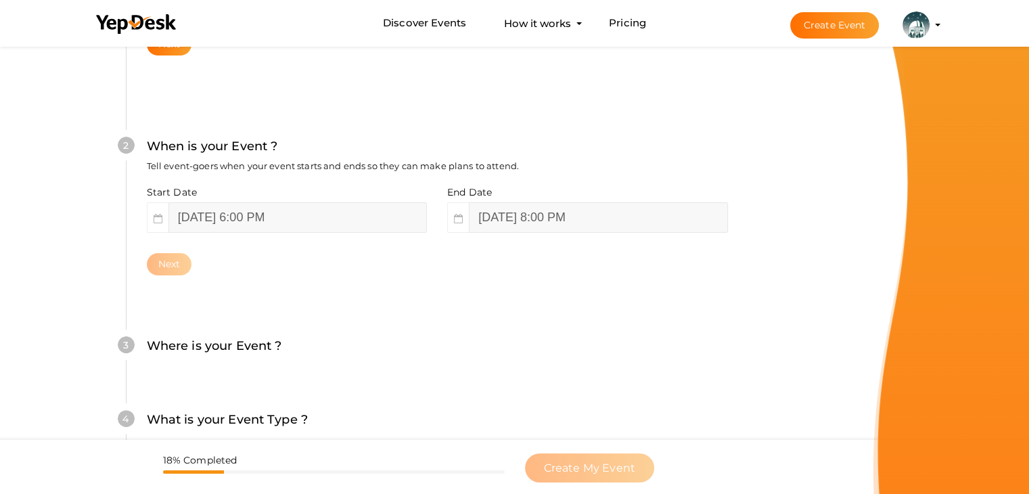
click at [375, 283] on div "2 When is your Event ? Tell event-goers when your event starts and ends so they…" at bounding box center [437, 206] width 622 height 220
click at [138, 263] on div "2 When is your Event ? Tell event-goers when your event starts and ends so they…" at bounding box center [437, 206] width 622 height 220
click at [156, 222] on span at bounding box center [158, 217] width 22 height 30
click at [351, 221] on input "[DATE] 6:00 PM" at bounding box center [297, 217] width 258 height 30
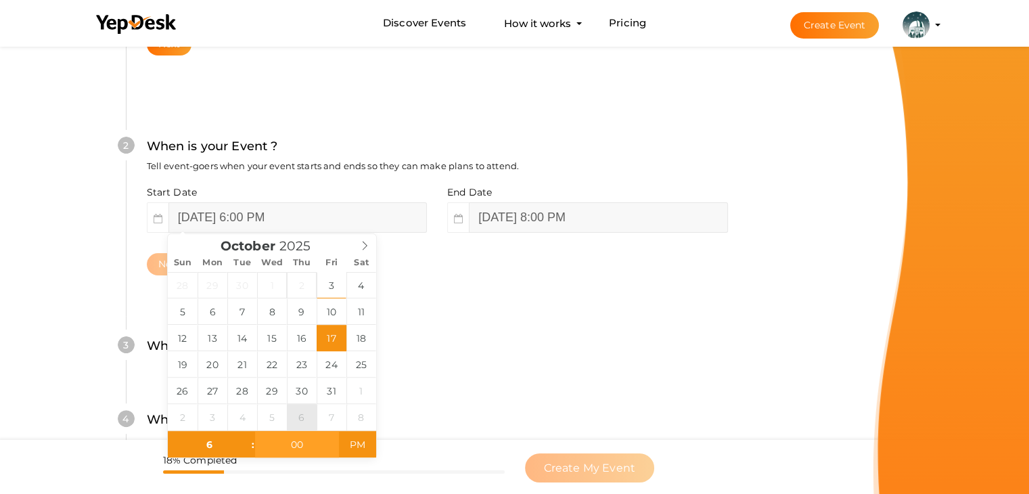
type input "06"
type input "00"
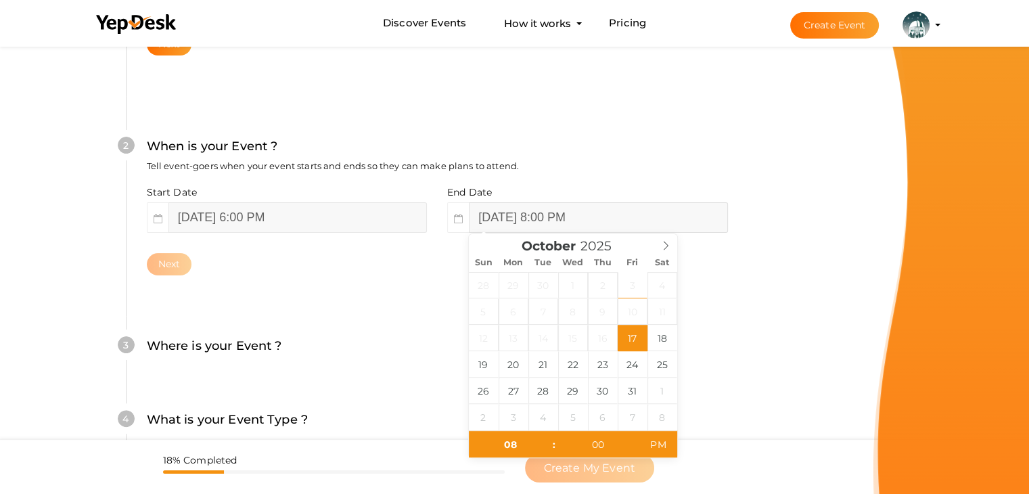
click at [540, 218] on input "[DATE] 8:00 PM" at bounding box center [598, 217] width 258 height 30
click at [611, 438] on input "00" at bounding box center [597, 444] width 83 height 27
type input "00"
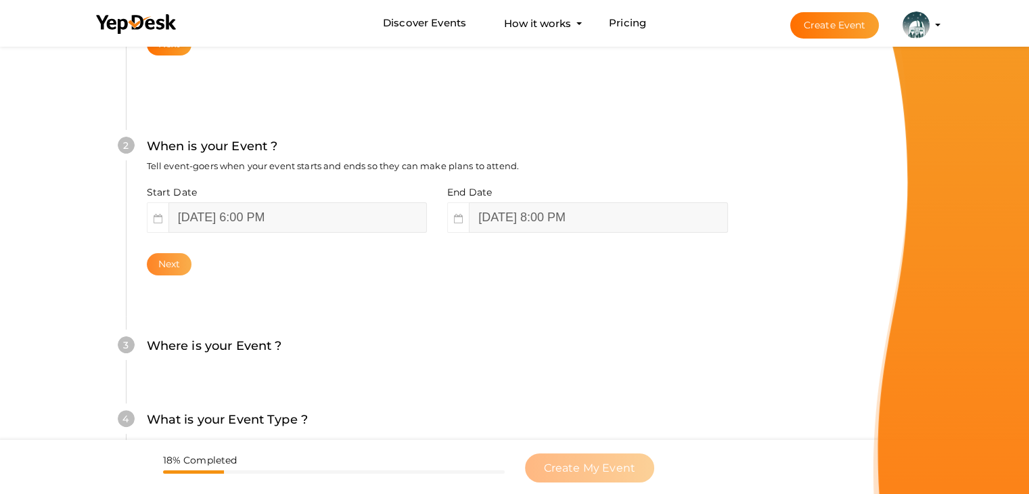
click at [168, 268] on button "Next" at bounding box center [169, 264] width 45 height 22
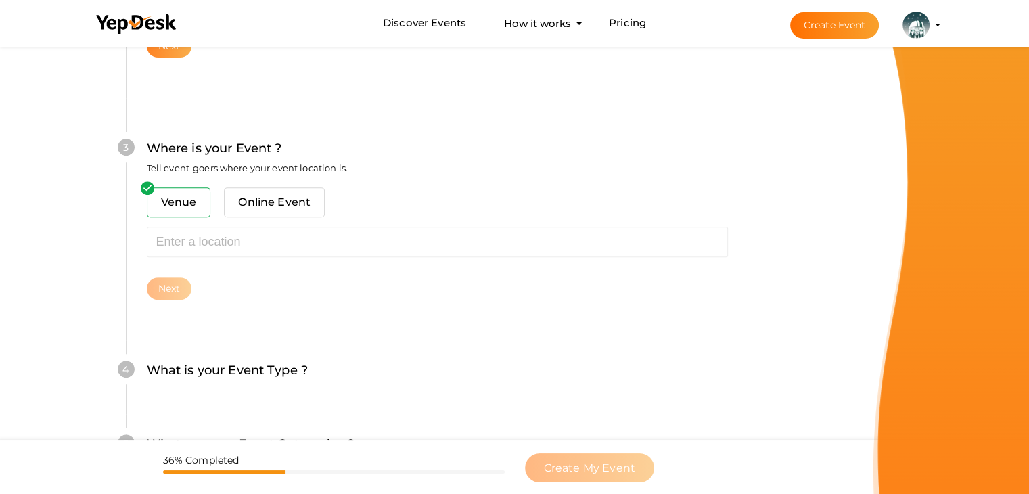
scroll to position [498, 0]
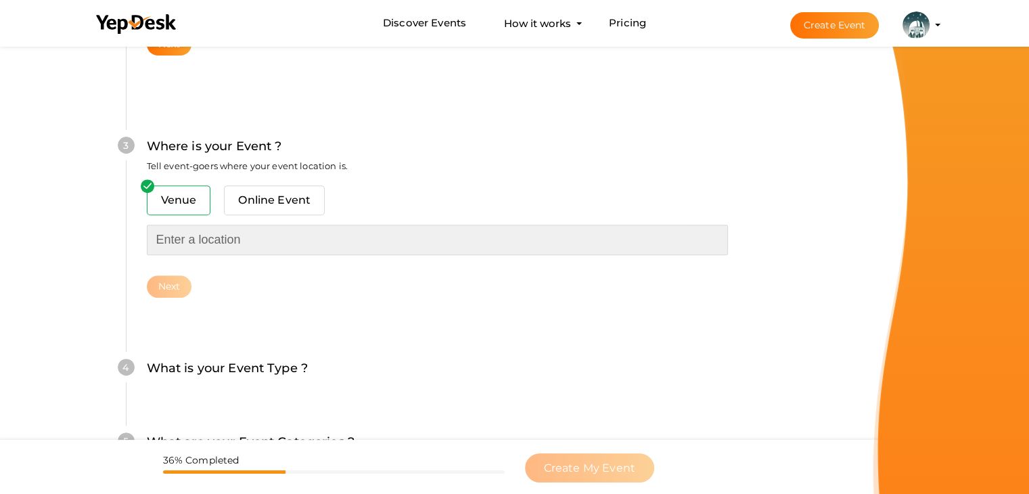
click at [239, 229] on input "text" at bounding box center [437, 240] width 581 height 30
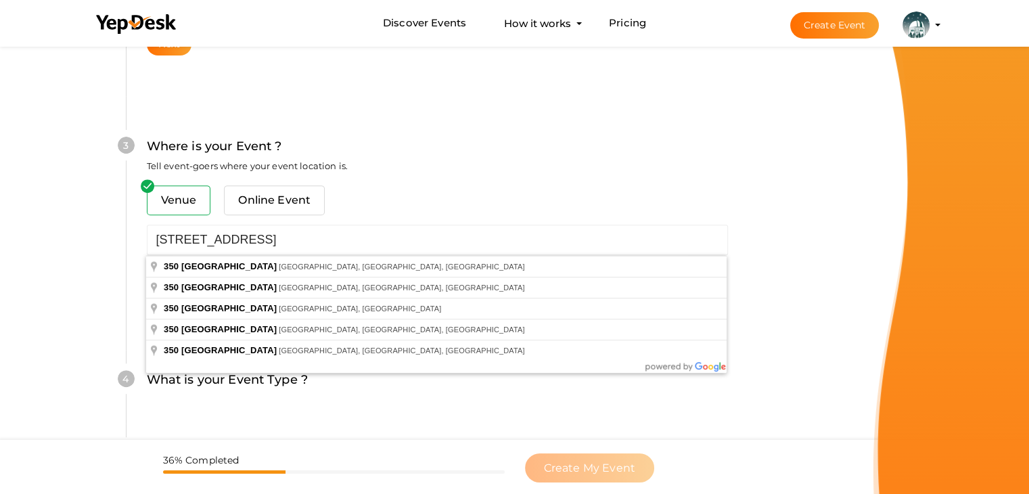
type input "[STREET_ADDRESS]"
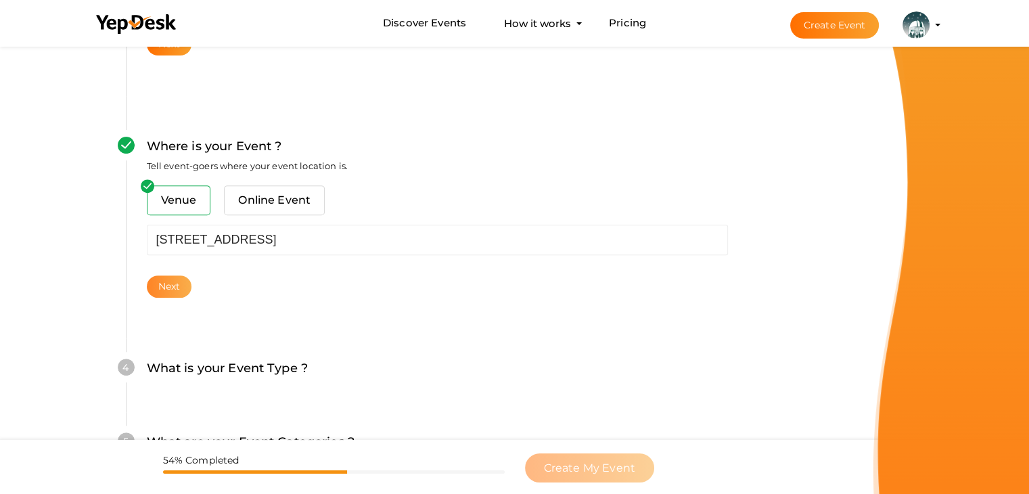
click at [171, 282] on button "Next" at bounding box center [169, 286] width 45 height 22
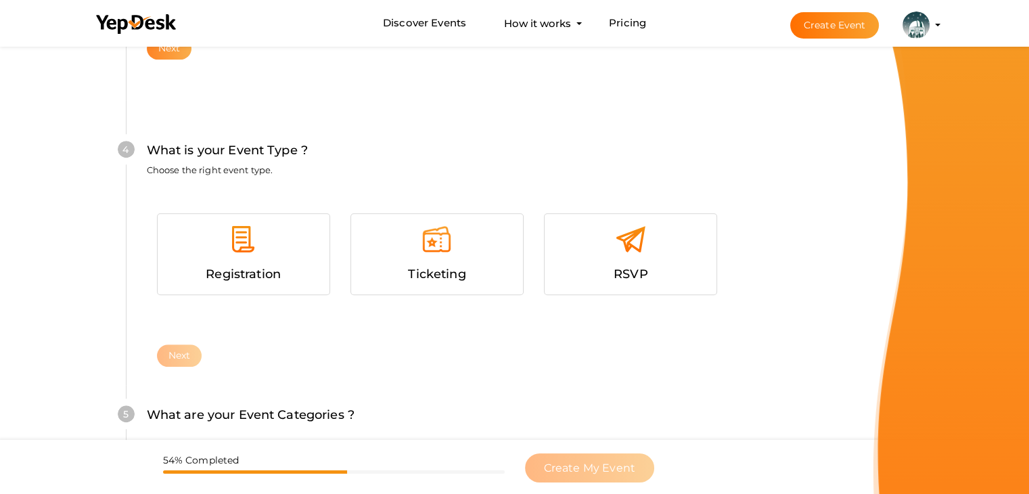
scroll to position [740, 0]
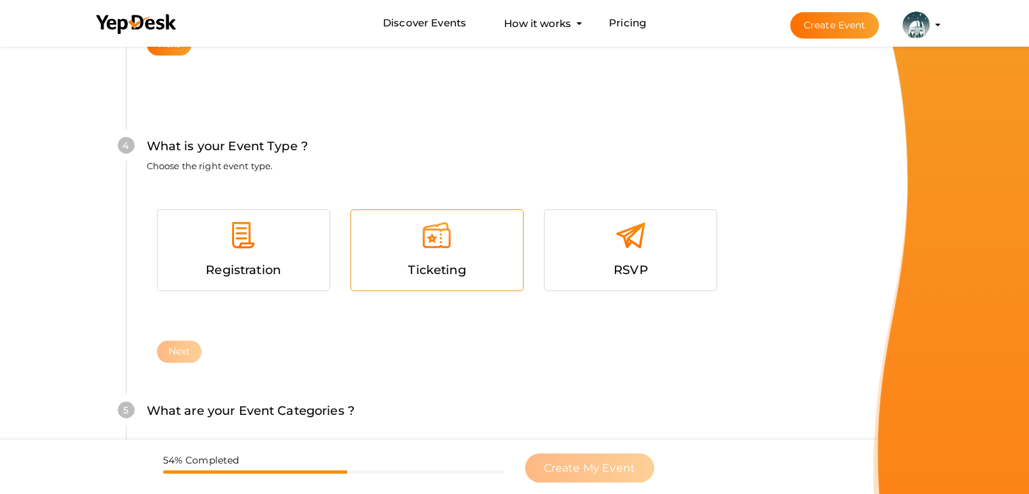
click at [438, 254] on div at bounding box center [436, 240] width 151 height 41
click at [176, 340] on button "Next" at bounding box center [179, 351] width 45 height 22
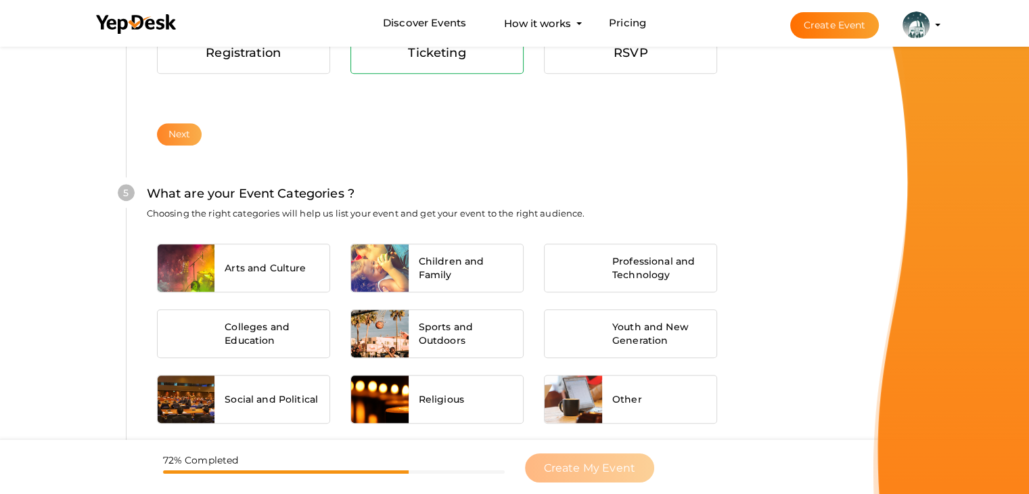
scroll to position [1023, 0]
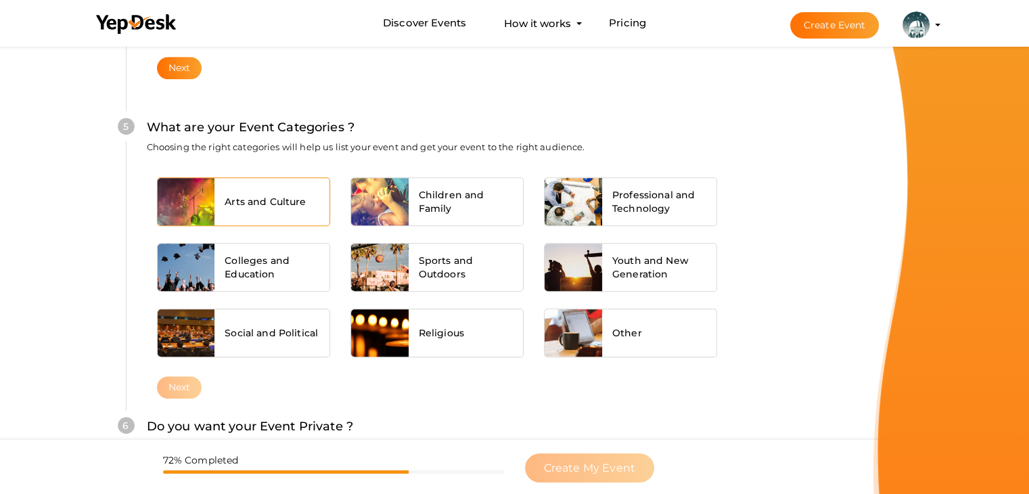
click at [276, 195] on span "Arts and Culture" at bounding box center [265, 202] width 81 height 14
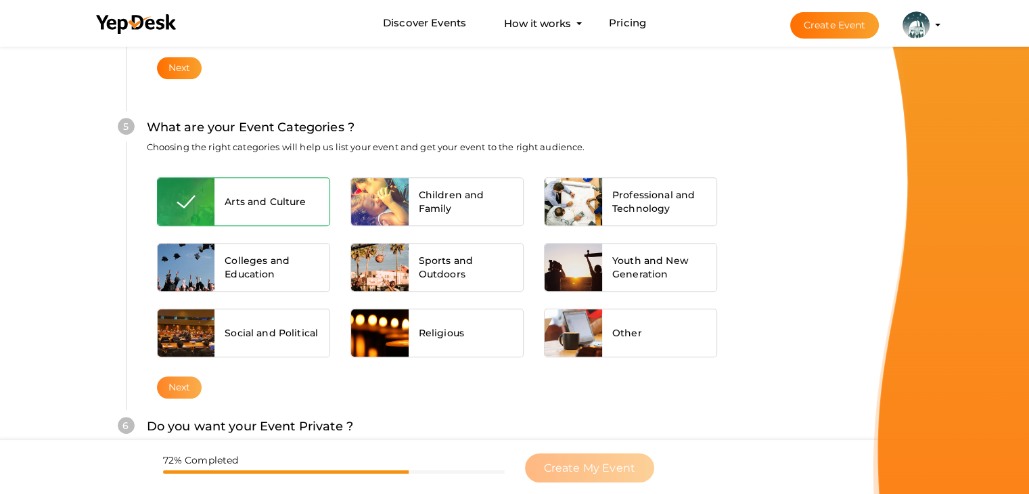
click at [164, 385] on button "Next" at bounding box center [179, 387] width 45 height 22
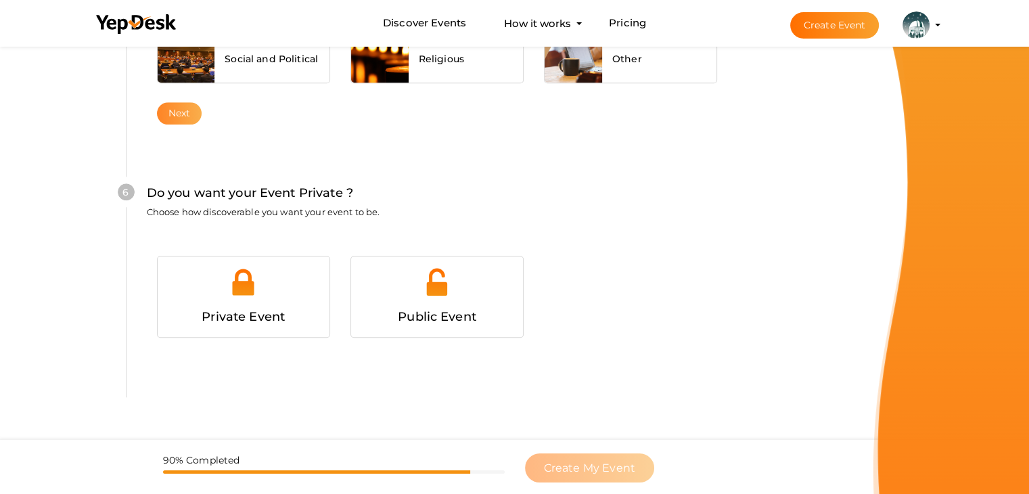
scroll to position [1320, 0]
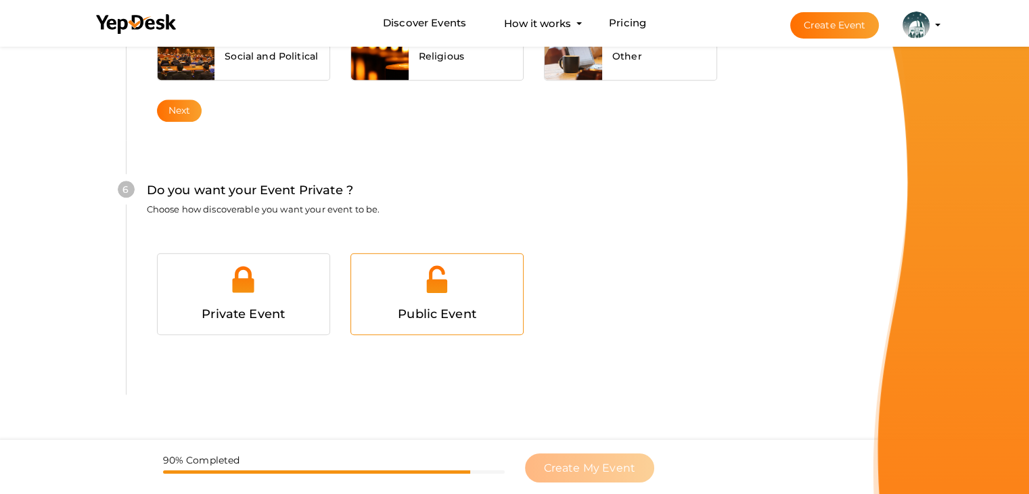
click at [412, 288] on div at bounding box center [436, 284] width 151 height 41
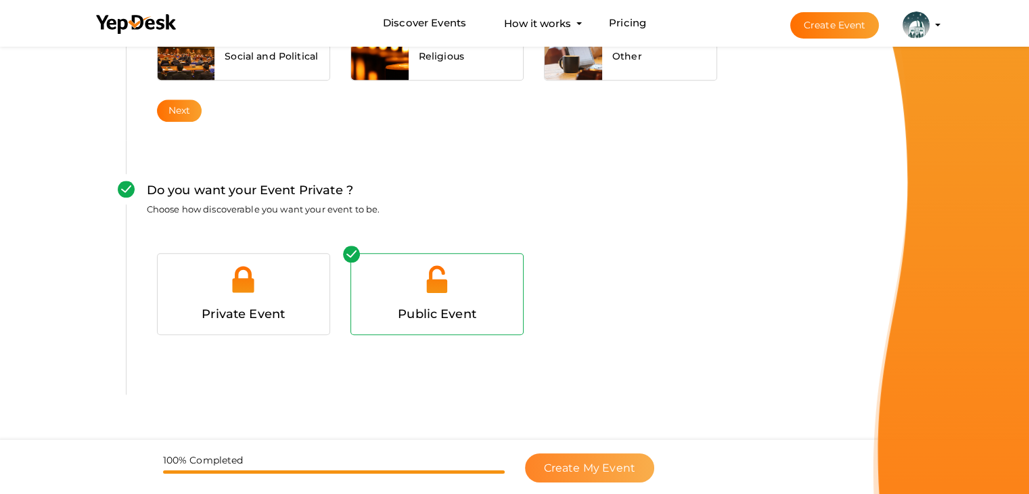
click at [605, 473] on span "Create My Event" at bounding box center [589, 467] width 91 height 13
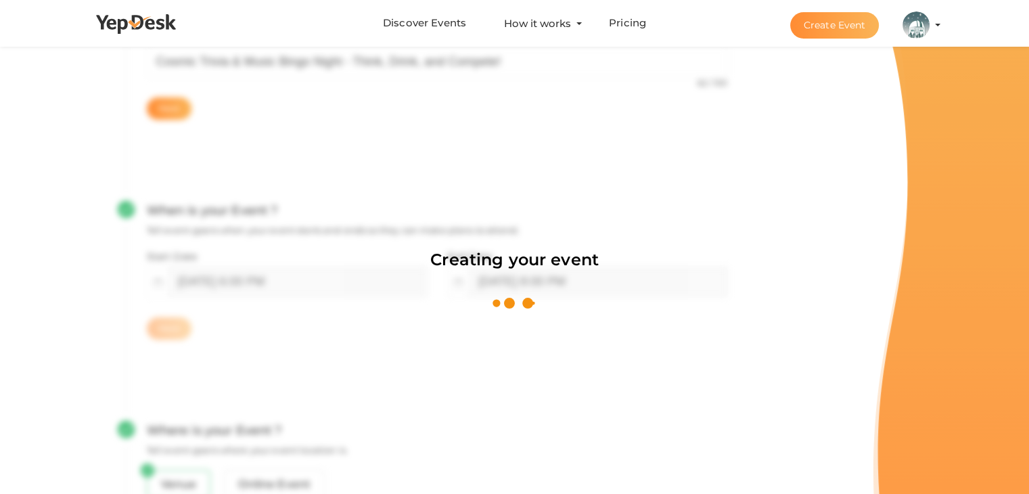
scroll to position [203, 0]
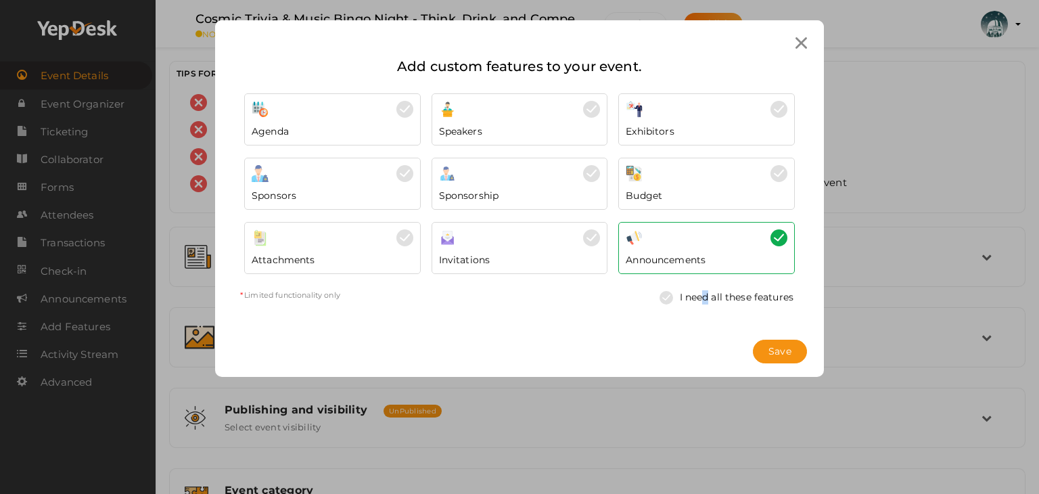
click at [706, 291] on link "I need all these features" at bounding box center [727, 297] width 148 height 26
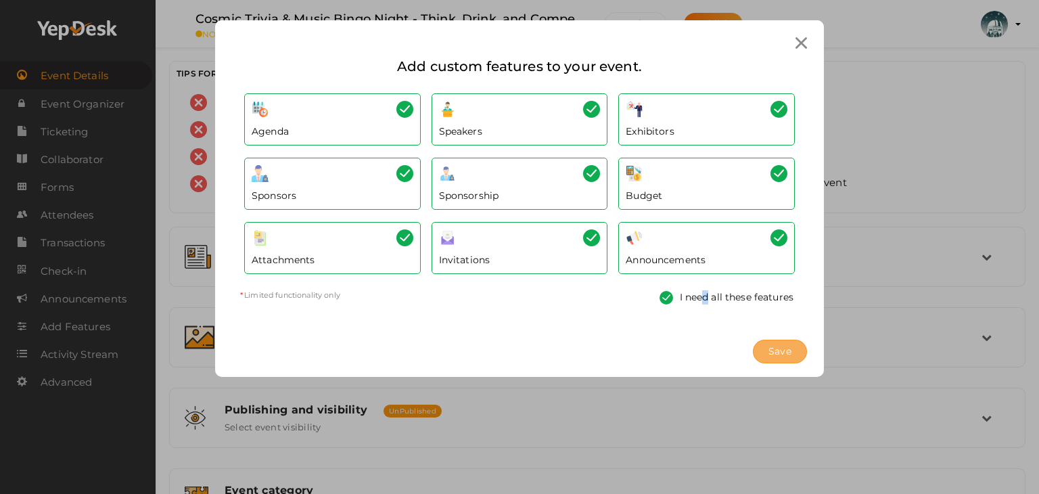
click at [792, 350] on button "Save" at bounding box center [780, 351] width 54 height 24
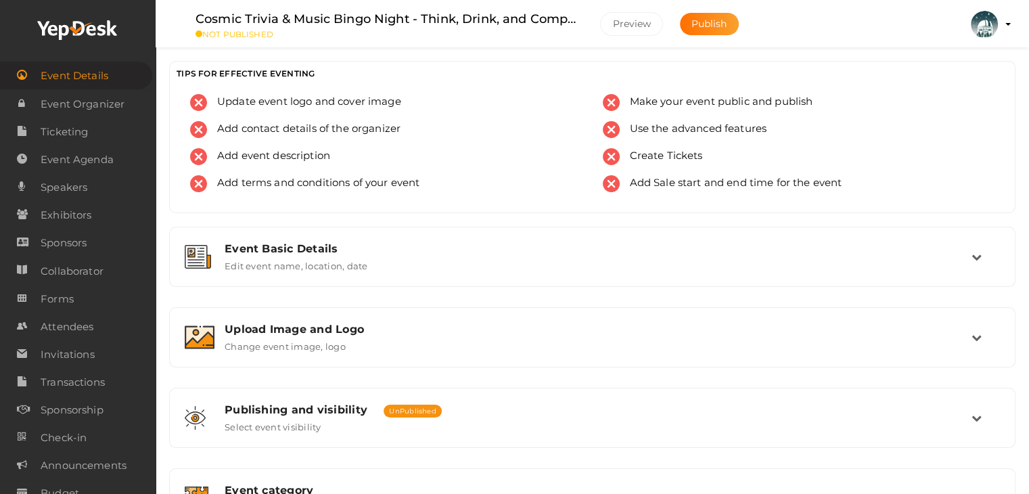
click at [792, 350] on div "Upload Image and Logo Change event image, logo" at bounding box center [592, 337] width 757 height 29
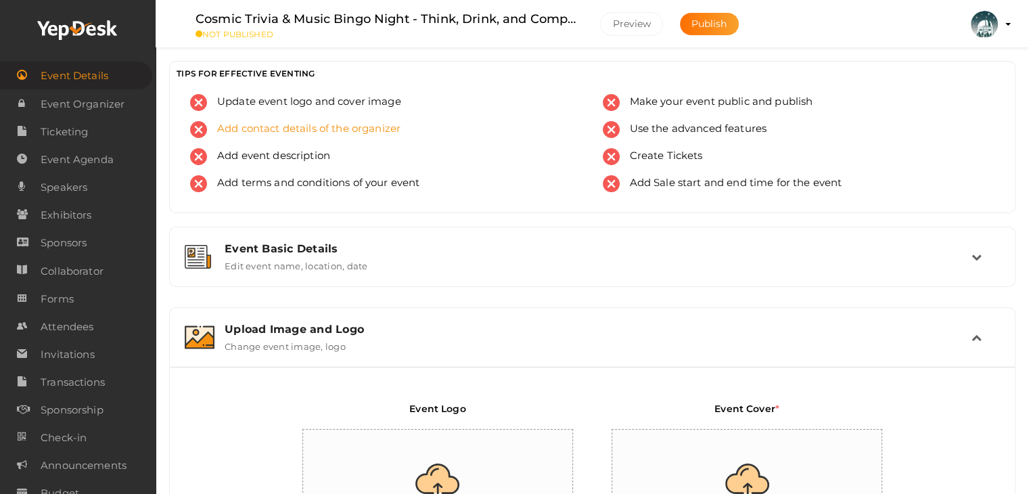
click at [284, 136] on span "Add contact details of the organizer" at bounding box center [303, 129] width 193 height 17
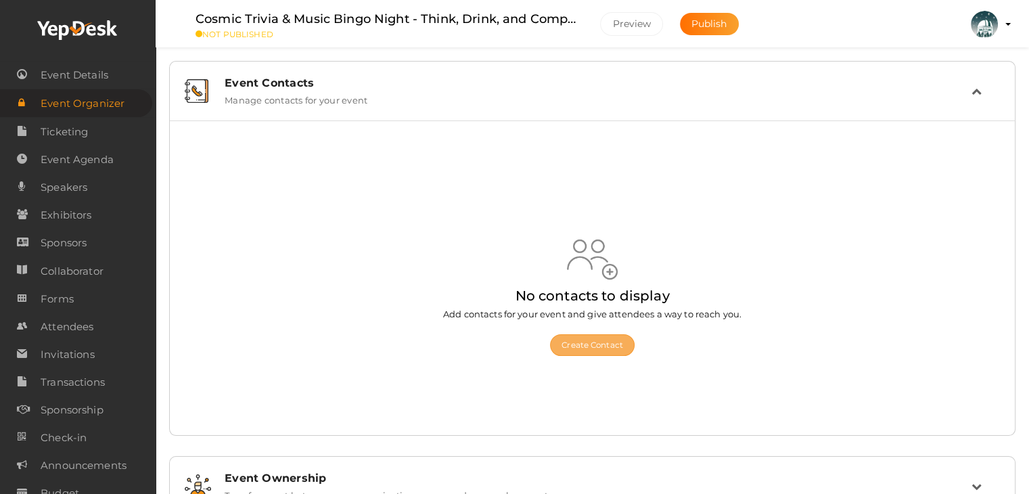
click at [584, 342] on button "Create Contact" at bounding box center [592, 345] width 85 height 22
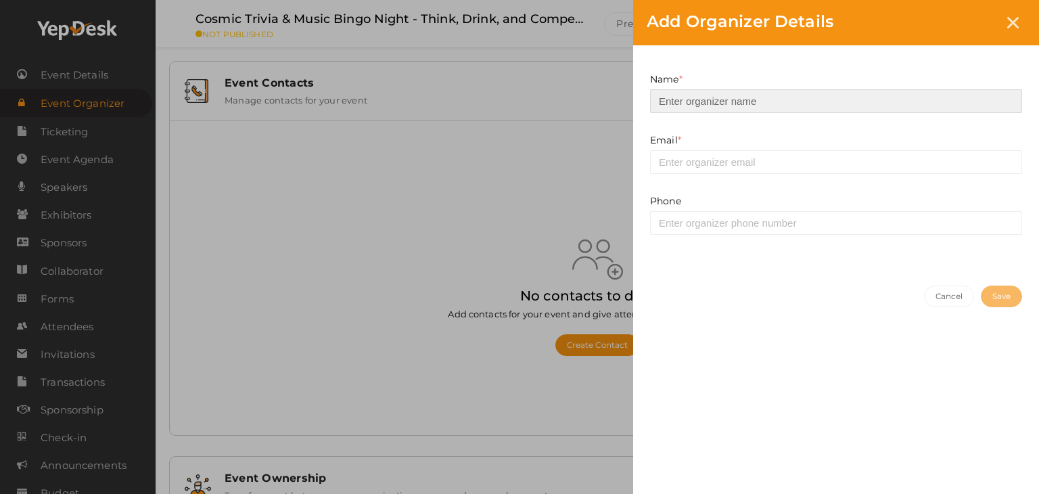
click at [697, 98] on input at bounding box center [836, 101] width 372 height 24
type input "Centre of the Universe"
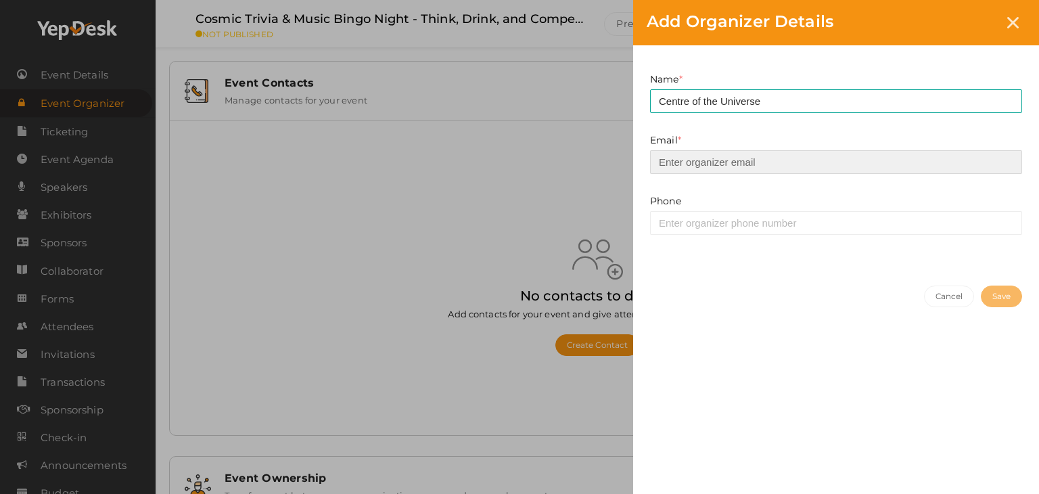
click at [705, 160] on input "email" at bounding box center [836, 162] width 372 height 24
type input "[EMAIL_ADDRESS][DOMAIN_NAME]"
click at [995, 298] on button "Save" at bounding box center [1001, 296] width 41 height 22
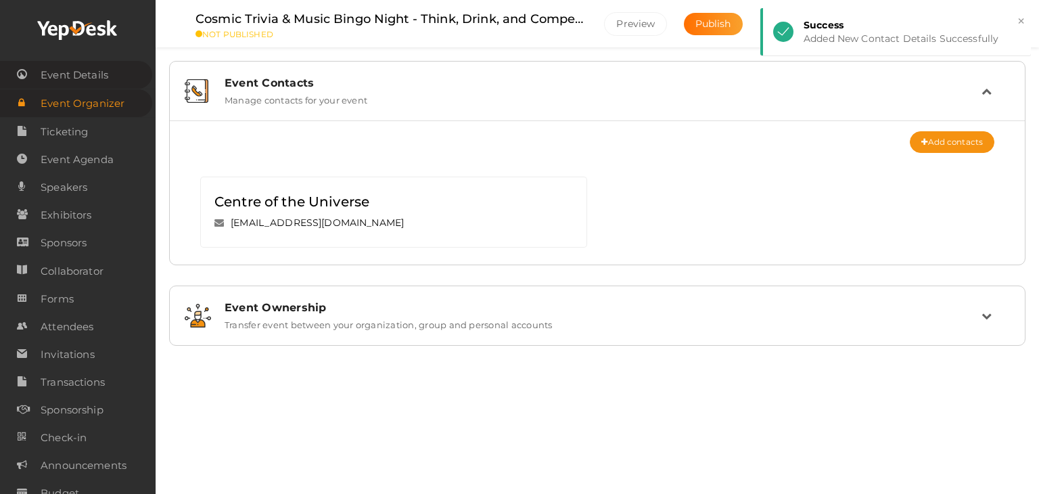
click at [65, 72] on span "Event Details" at bounding box center [75, 75] width 68 height 27
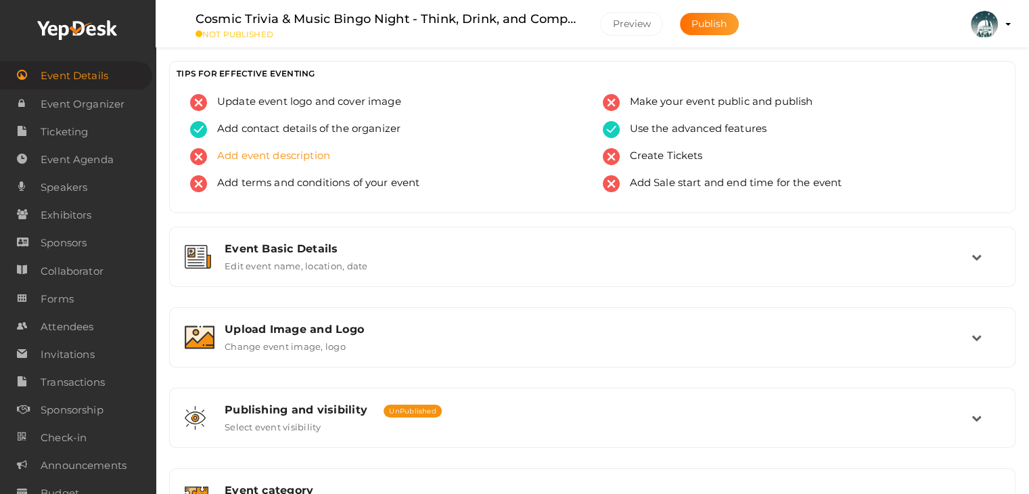
click at [291, 161] on span "Add event description" at bounding box center [268, 156] width 123 height 17
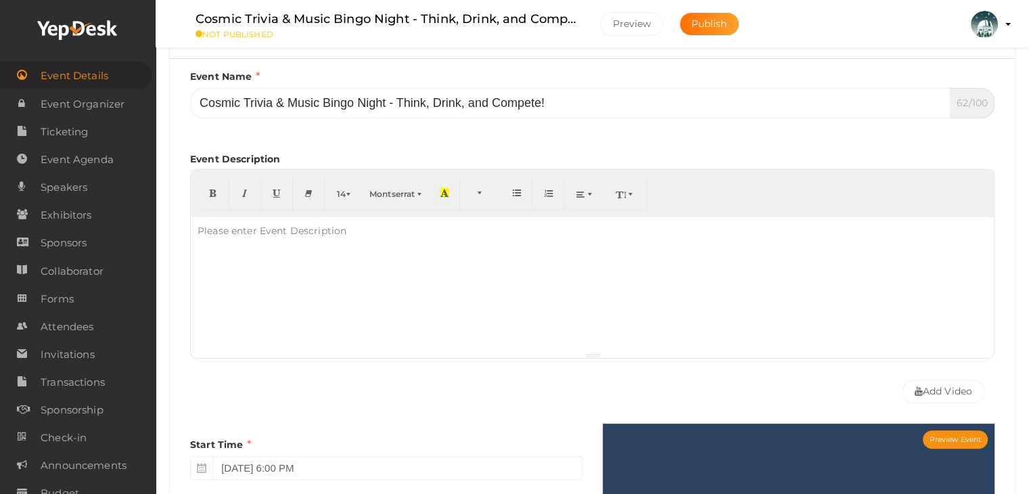
click at [289, 254] on div at bounding box center [592, 284] width 803 height 135
click at [362, 217] on div "Join the Centre of the Universe at Brass Monkey (the old Moon Under Water Brewp…" at bounding box center [592, 284] width 803 height 135
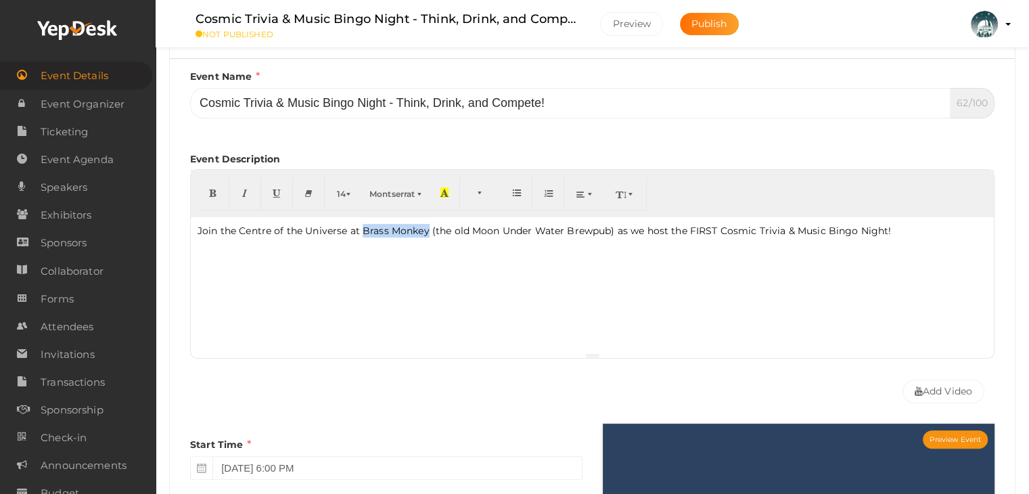
drag, startPoint x: 362, startPoint y: 229, endPoint x: 402, endPoint y: 232, distance: 39.4
click at [427, 227] on p "Join the Centre of the Universe at Brass Monkey (the old Moon Under Water Brewp…" at bounding box center [591, 231] width 789 height 14
click at [211, 187] on icon "button" at bounding box center [213, 192] width 8 height 10
click at [230, 237] on div "Join the Centre of the Universe at Brass Monkey (the old Moon Under Water Brewp…" at bounding box center [592, 284] width 803 height 135
click at [235, 241] on div "Join the Centre of the Universe at Brass Monkey (the old Moon Under Water Brewp…" at bounding box center [592, 284] width 803 height 135
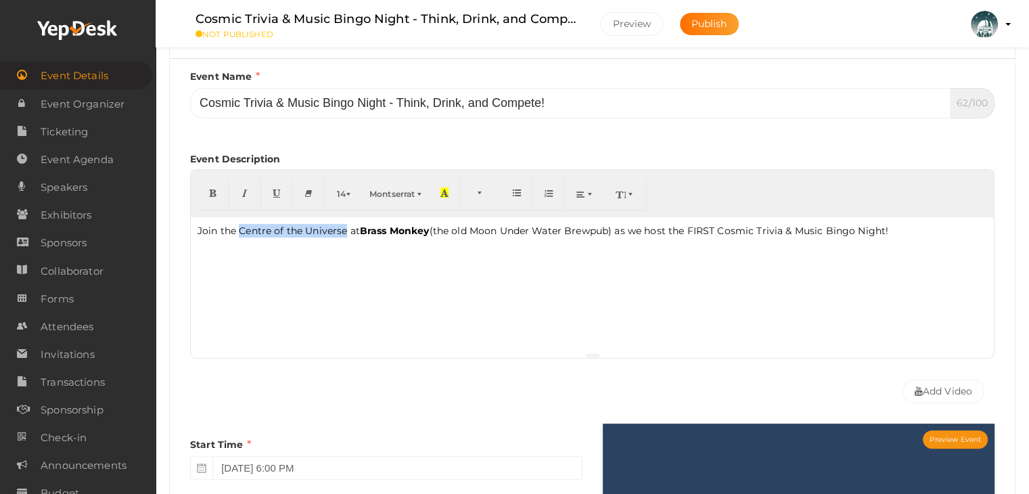
drag, startPoint x: 239, startPoint y: 229, endPoint x: 339, endPoint y: 227, distance: 99.4
click at [341, 227] on p "Join the Centre of the Universe at Brass Monkey (the old Moon Under Water Brewp…" at bounding box center [591, 231] width 789 height 14
click at [214, 198] on button "button" at bounding box center [213, 193] width 32 height 34
drag, startPoint x: 239, startPoint y: 285, endPoint x: 237, endPoint y: 274, distance: 10.9
click at [238, 277] on div "Join the Centre of the Univers e at Brass Monkey (the old Moon Under Water Brew…" at bounding box center [592, 284] width 803 height 135
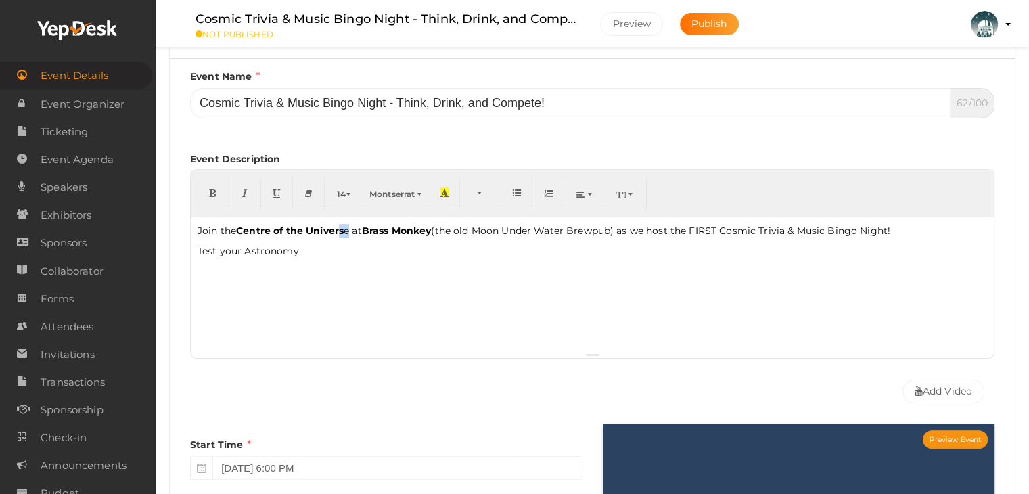
drag, startPoint x: 350, startPoint y: 230, endPoint x: 342, endPoint y: 229, distance: 8.1
click at [342, 229] on p "Join the Centre of the Univers e at Brass Monkey (the old Moon Under Water Brew…" at bounding box center [591, 231] width 789 height 14
click at [216, 193] on icon "button" at bounding box center [213, 192] width 8 height 10
click at [296, 250] on p "Test your Astronomy" at bounding box center [591, 251] width 789 height 14
click at [249, 256] on p "Test your Astronomy knowledge with two rounds of Trivia - ask our staff about m…" at bounding box center [591, 251] width 789 height 14
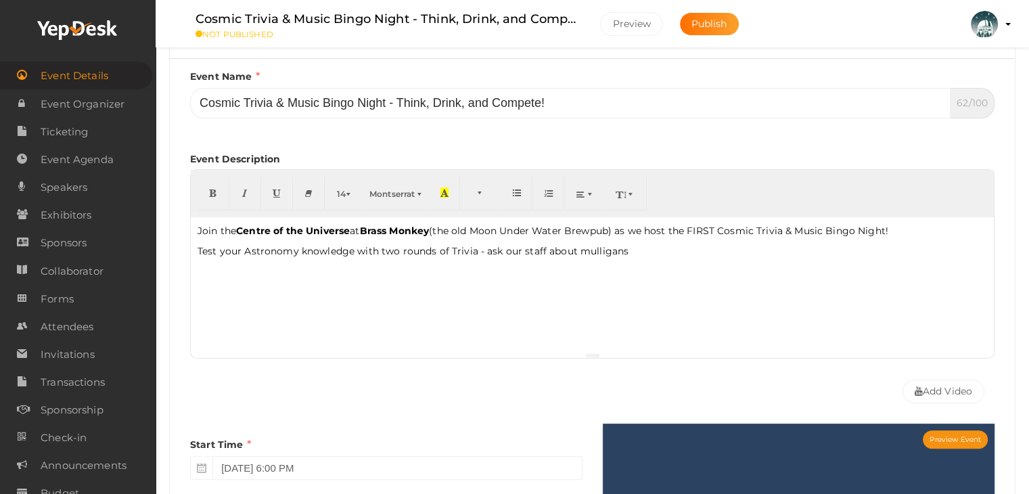
click at [465, 287] on div "Join the Centre of the Universe at Brass Monkey (the old Moon Under Water Brewp…" at bounding box center [592, 284] width 803 height 135
click at [641, 257] on div "Join the Centre of the Universe at Brass Monkey (the old Moon Under Water Brewp…" at bounding box center [592, 284] width 803 height 135
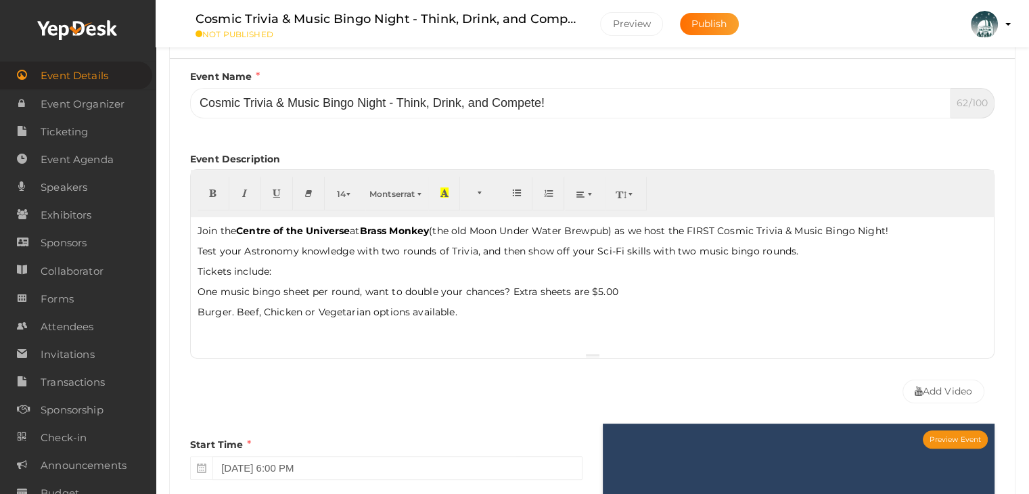
click at [807, 248] on p "Test your Astronomy knowledge with two rounds of Trivia, and then show off your…" at bounding box center [591, 251] width 789 height 14
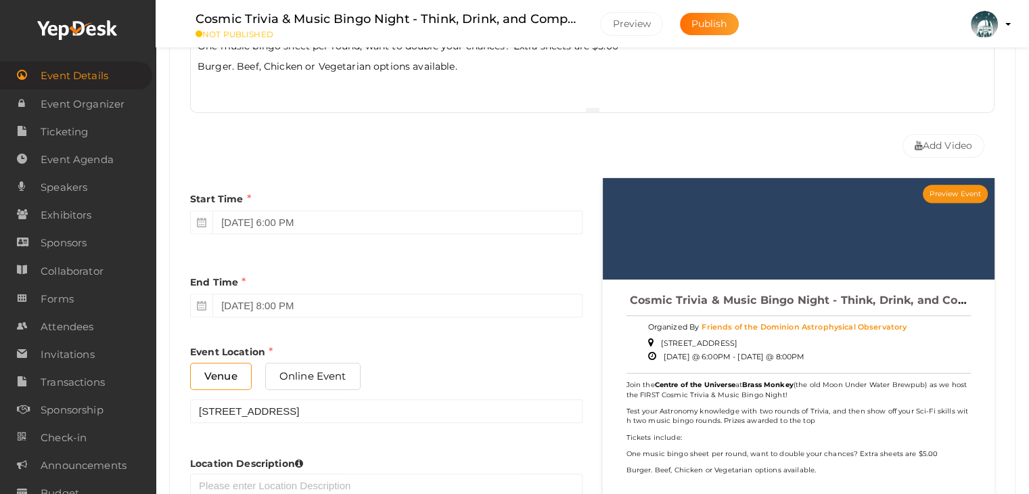
scroll to position [676, 0]
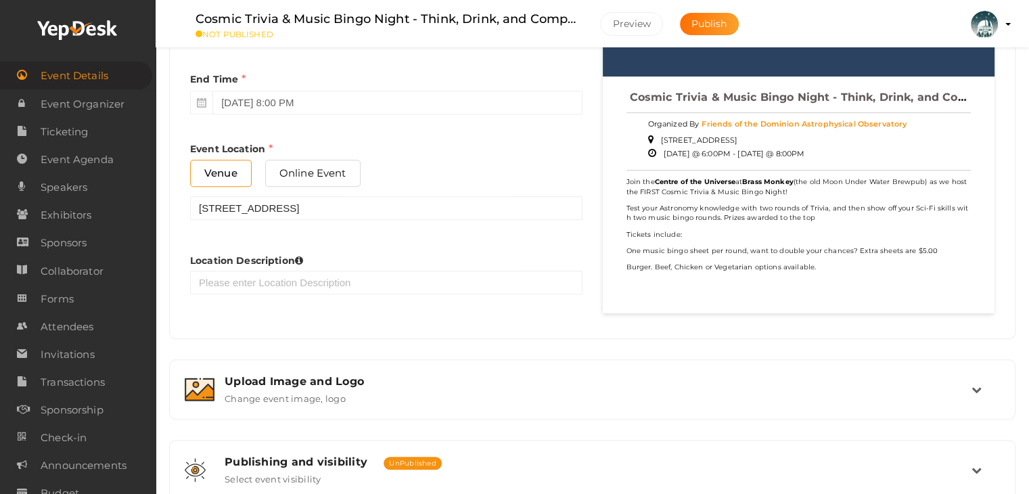
click at [89, 79] on span "Event Details" at bounding box center [75, 75] width 68 height 27
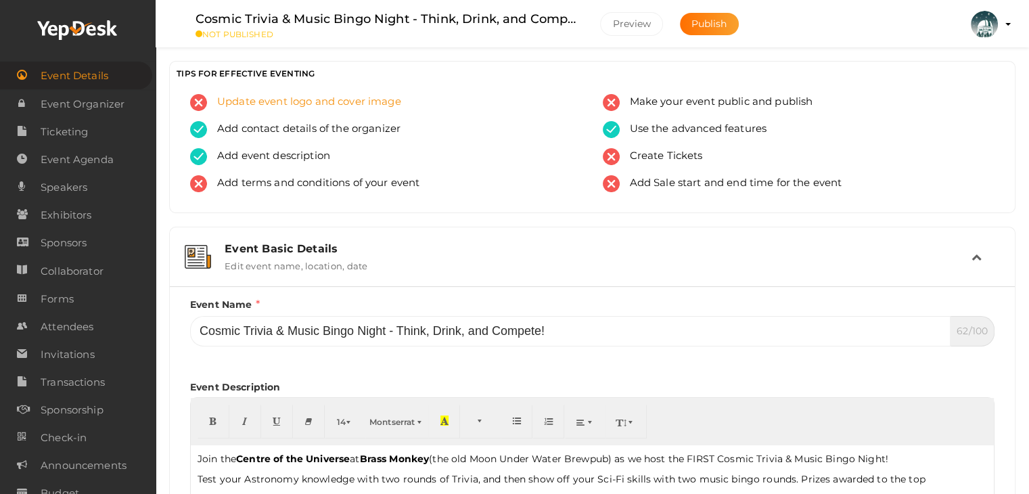
click at [346, 103] on span "Update event logo and cover image" at bounding box center [304, 102] width 194 height 17
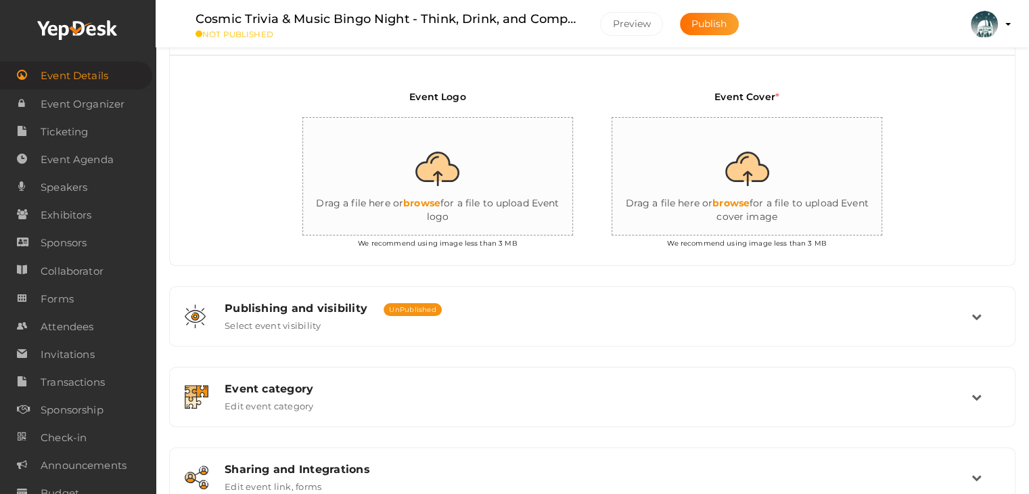
scroll to position [308, 0]
